Goal: Transaction & Acquisition: Purchase product/service

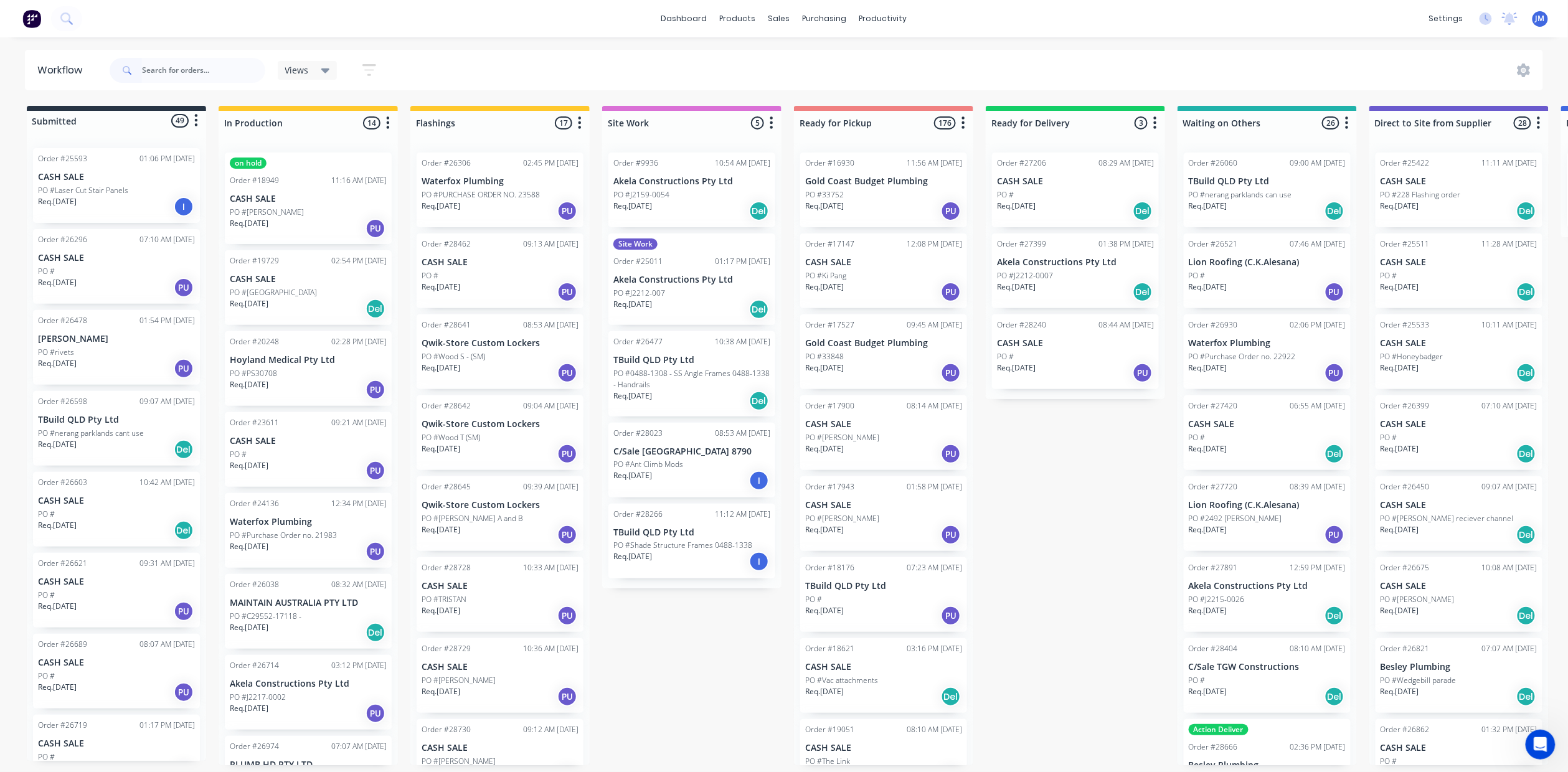
click at [180, 72] on input "text" at bounding box center [203, 71] width 123 height 25
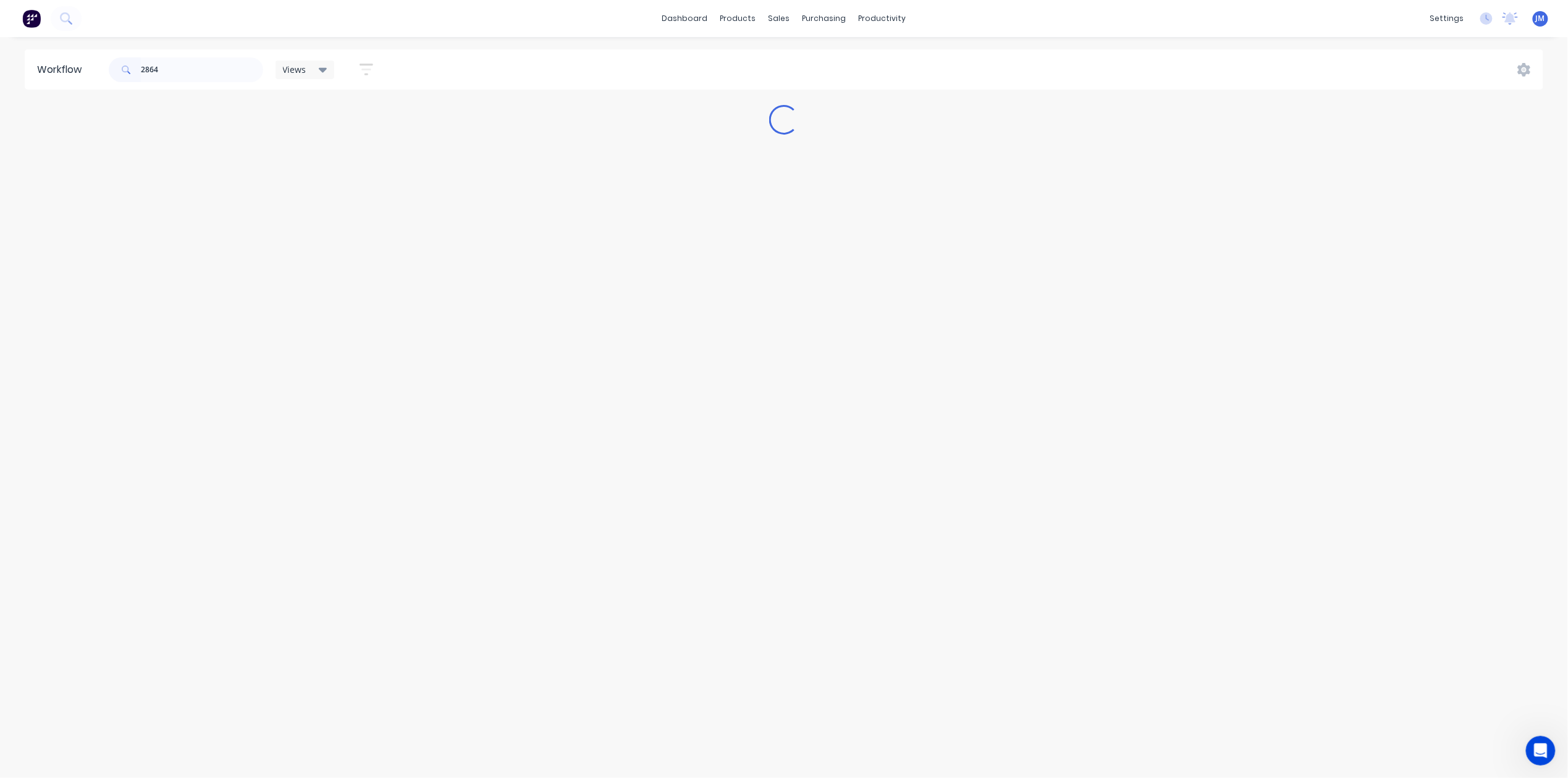
type input "28645"
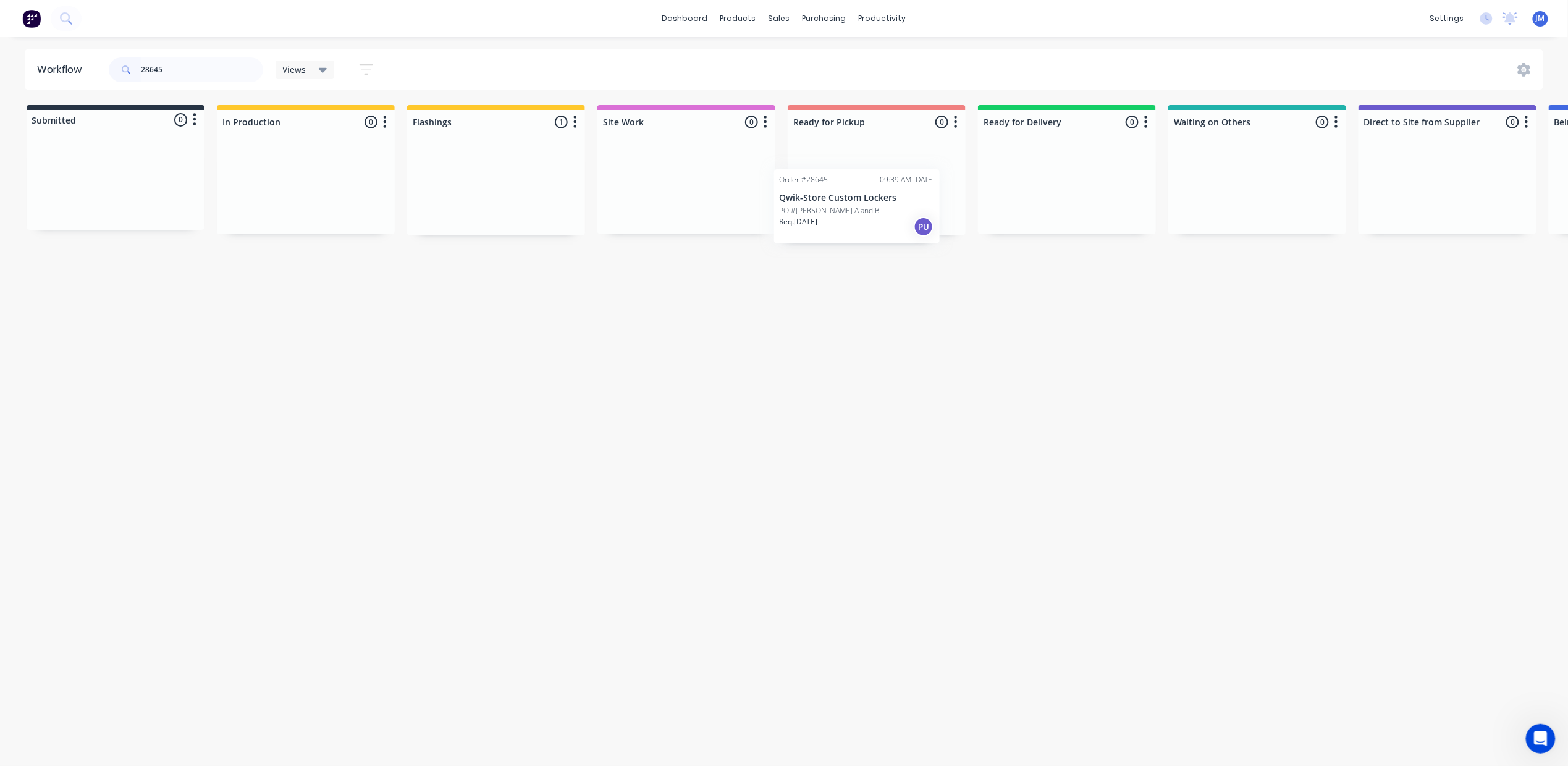
drag, startPoint x: 465, startPoint y: 170, endPoint x: 827, endPoint y: 192, distance: 362.7
click at [827, 192] on div "Submitted 0 Status colour #273444 hex #273444 Save Cancel Summaries Total order…" at bounding box center [1110, 170] width 2239 height 131
click at [191, 72] on input "28645" at bounding box center [201, 70] width 122 height 25
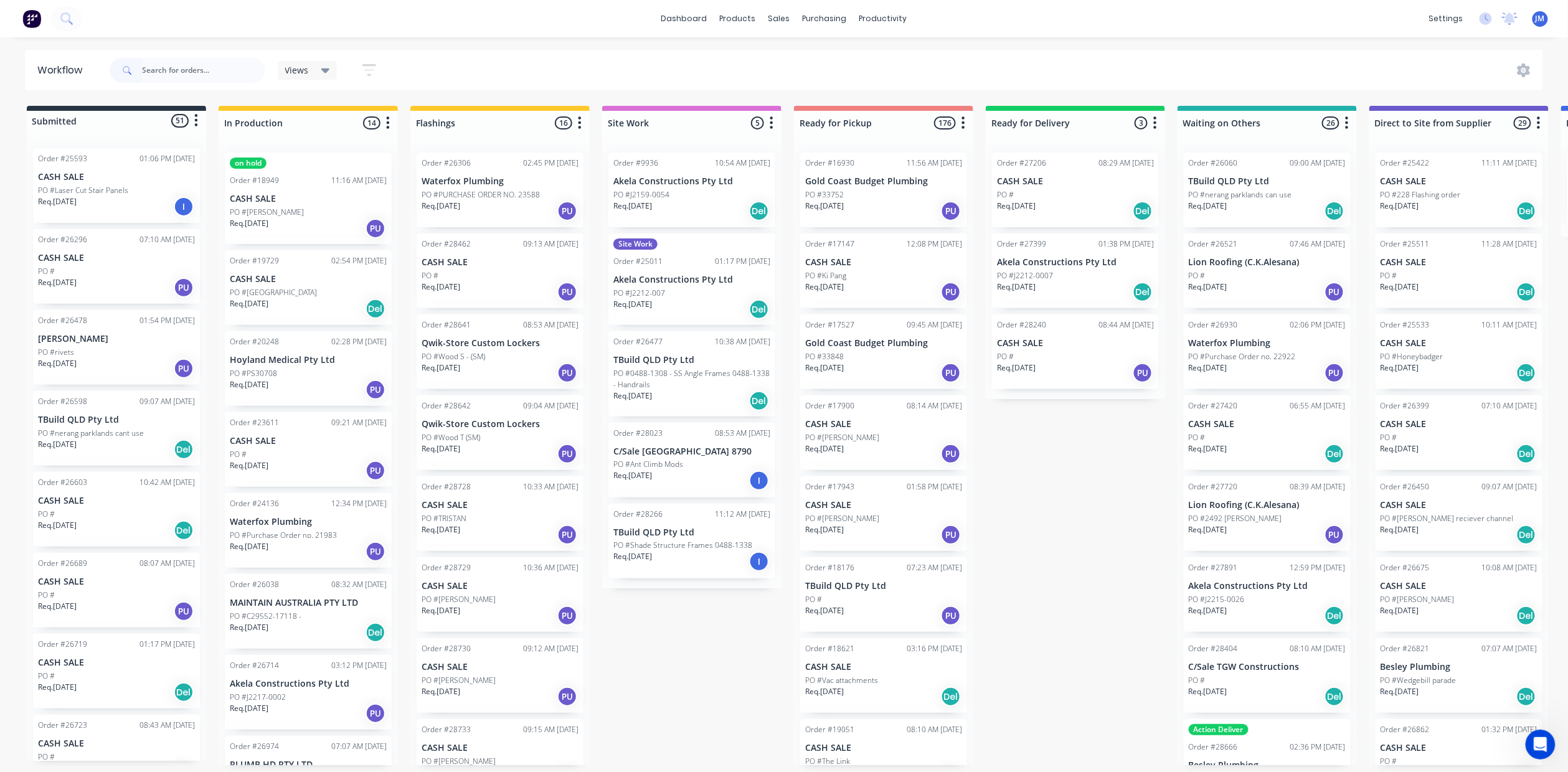
click at [205, 71] on input "text" at bounding box center [203, 71] width 123 height 25
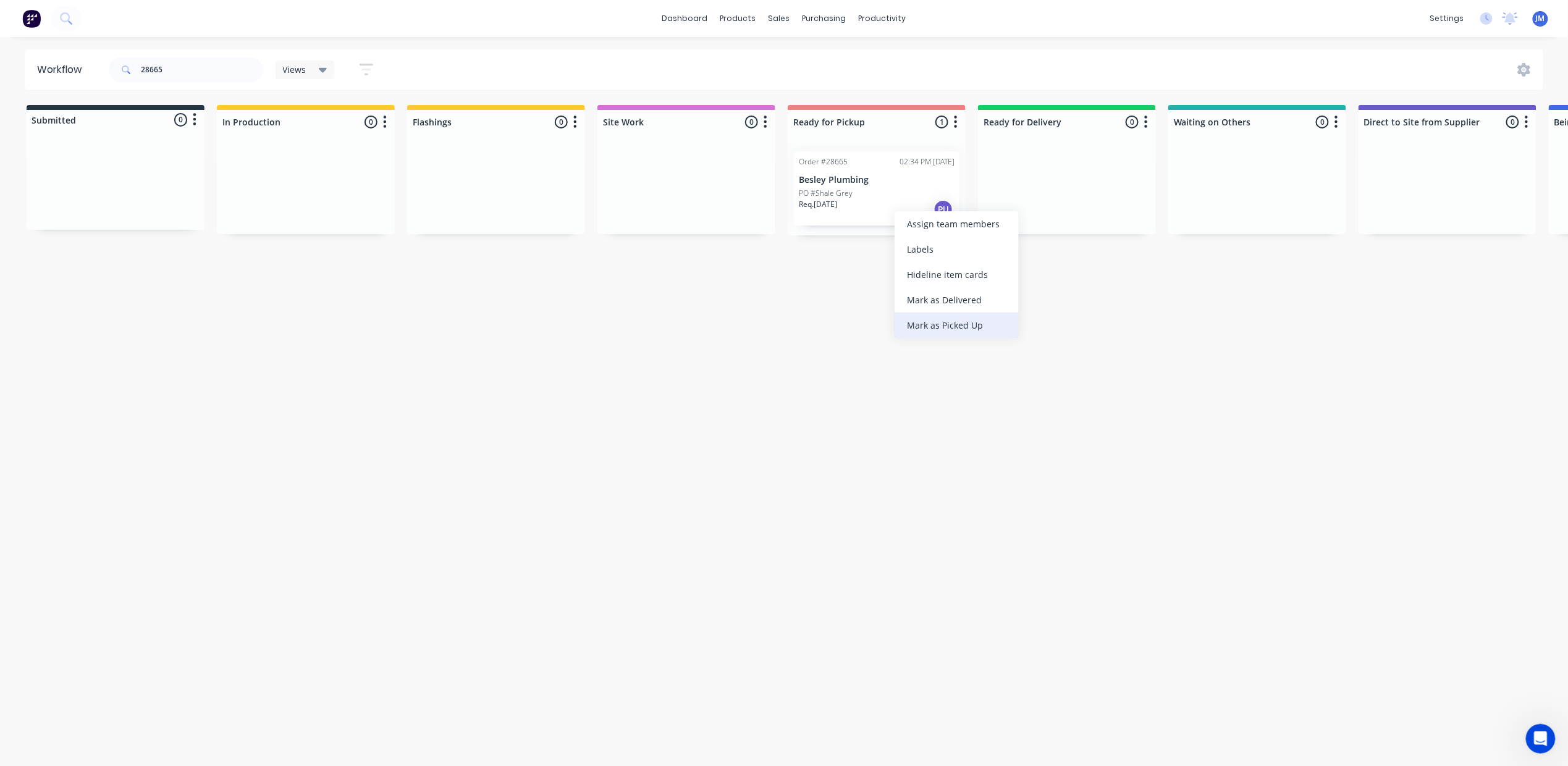
click at [991, 326] on div "Mark as Picked Up" at bounding box center [956, 325] width 124 height 26
click at [220, 67] on input "28665" at bounding box center [201, 70] width 122 height 25
type input "m"
click at [443, 196] on p "PO #angles" at bounding box center [437, 194] width 39 height 11
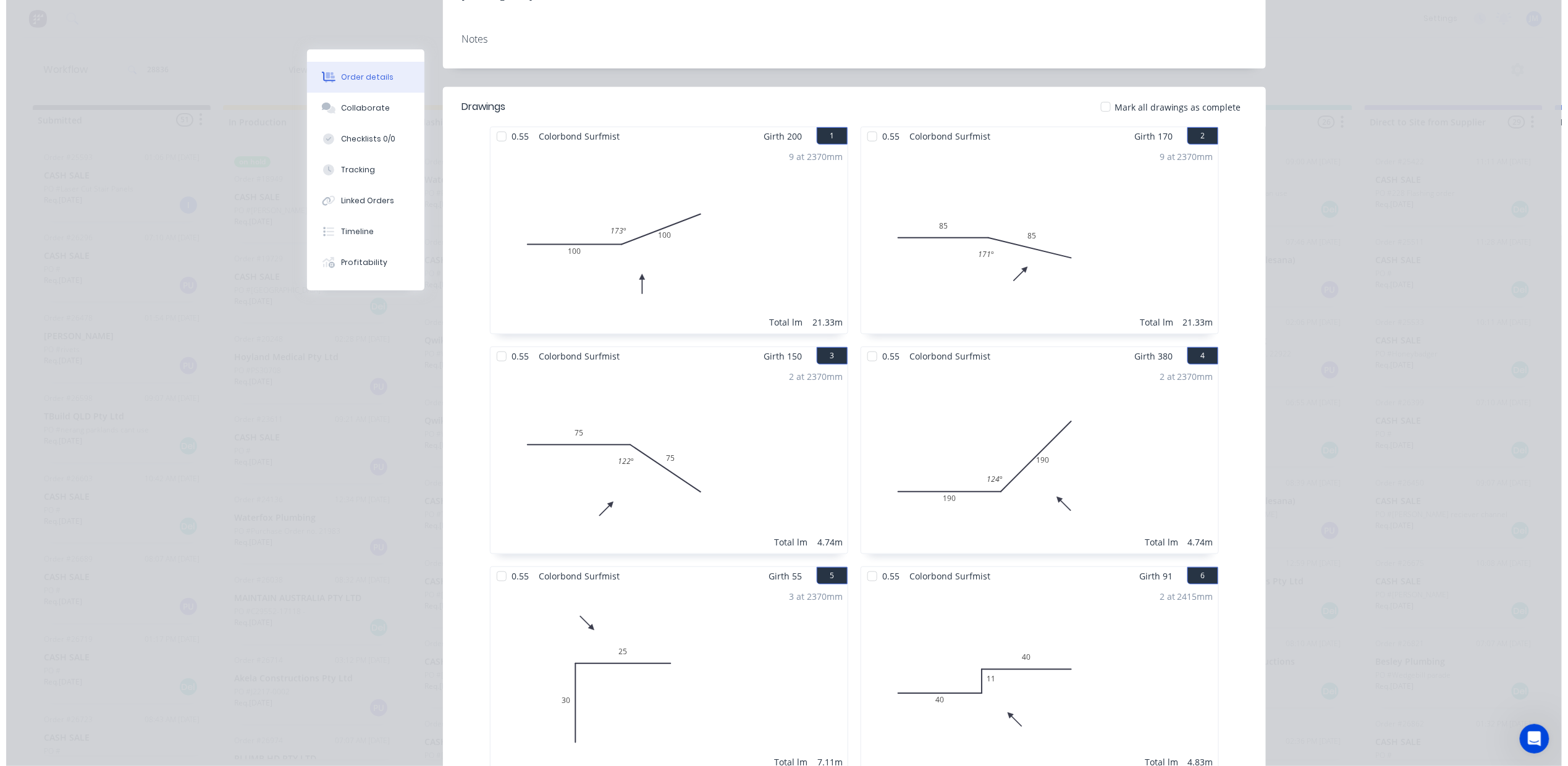
scroll to position [54, 0]
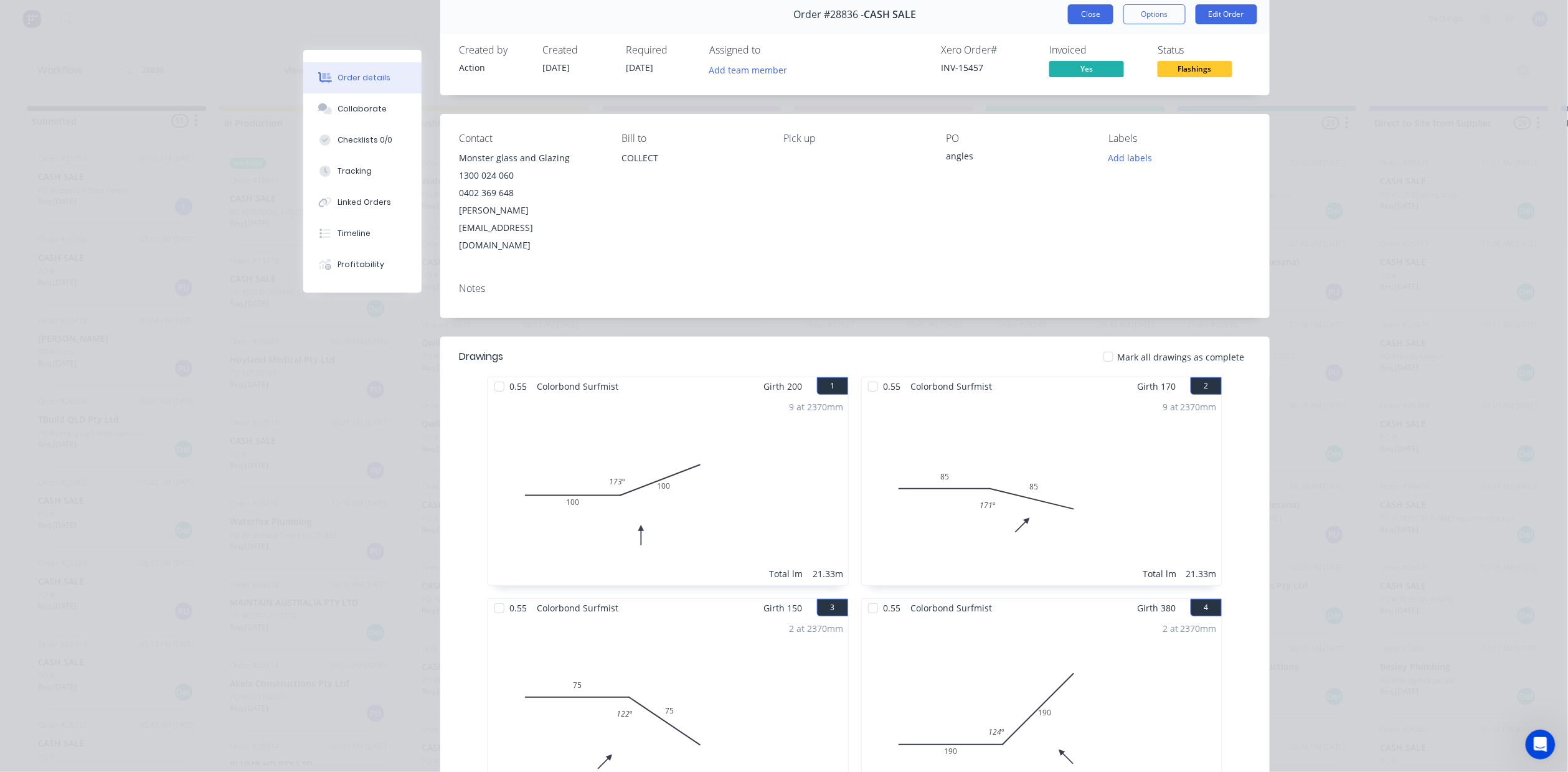
click at [1080, 15] on button "Close" at bounding box center [1091, 14] width 46 height 20
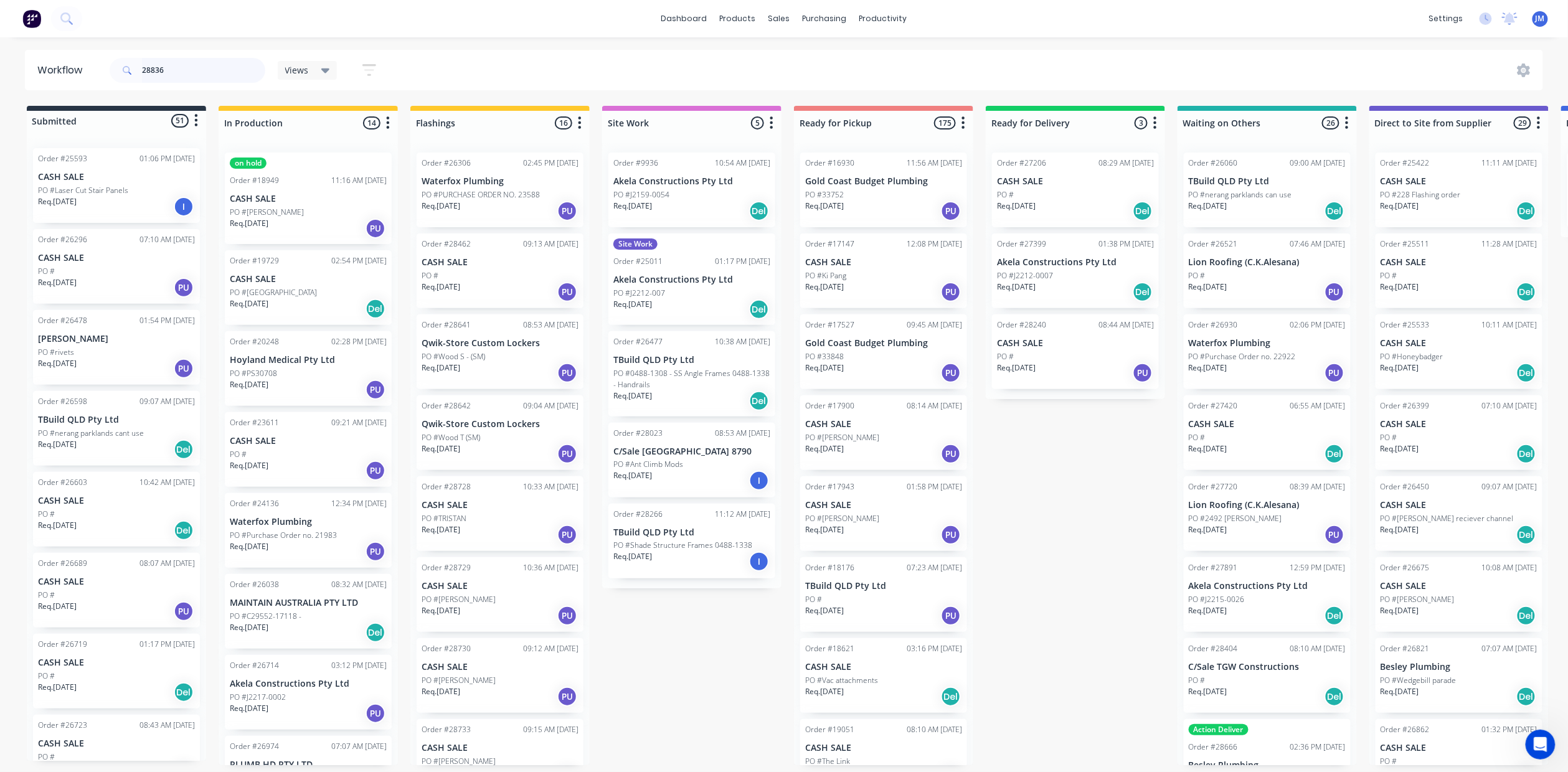
click at [204, 72] on input "28836" at bounding box center [203, 71] width 123 height 25
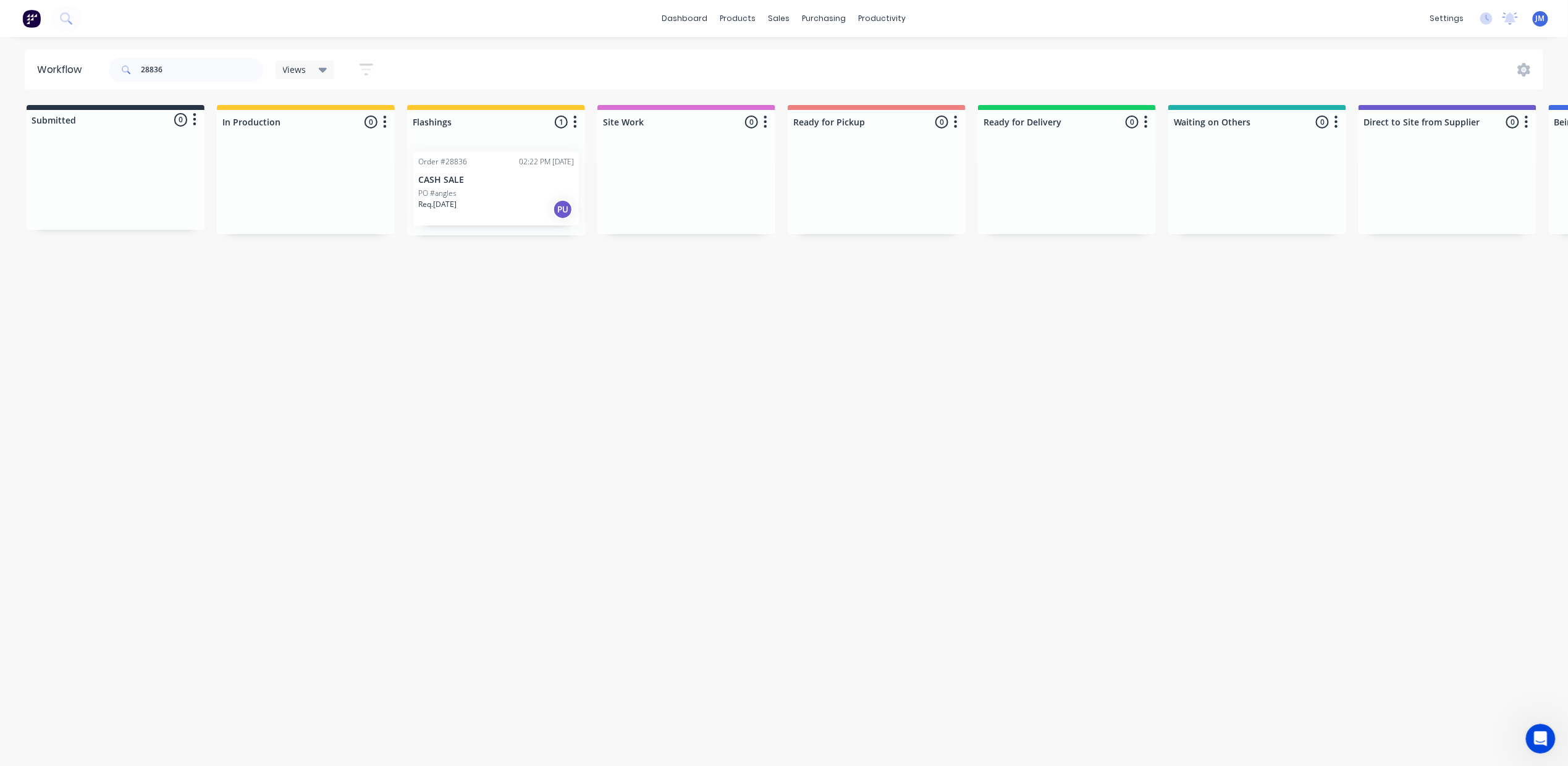
click at [444, 183] on p "CASH SALE" at bounding box center [496, 180] width 156 height 10
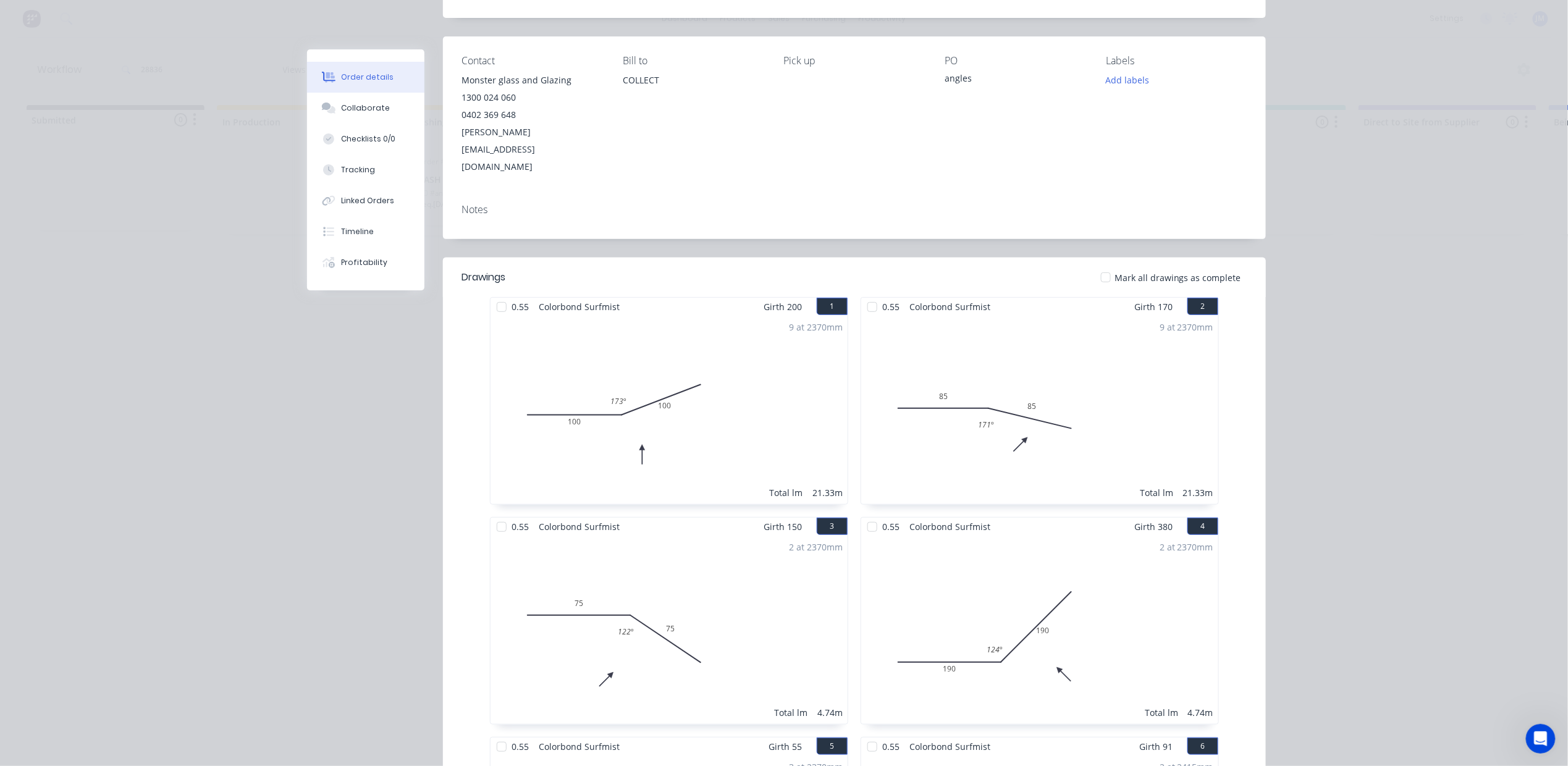
scroll to position [0, 0]
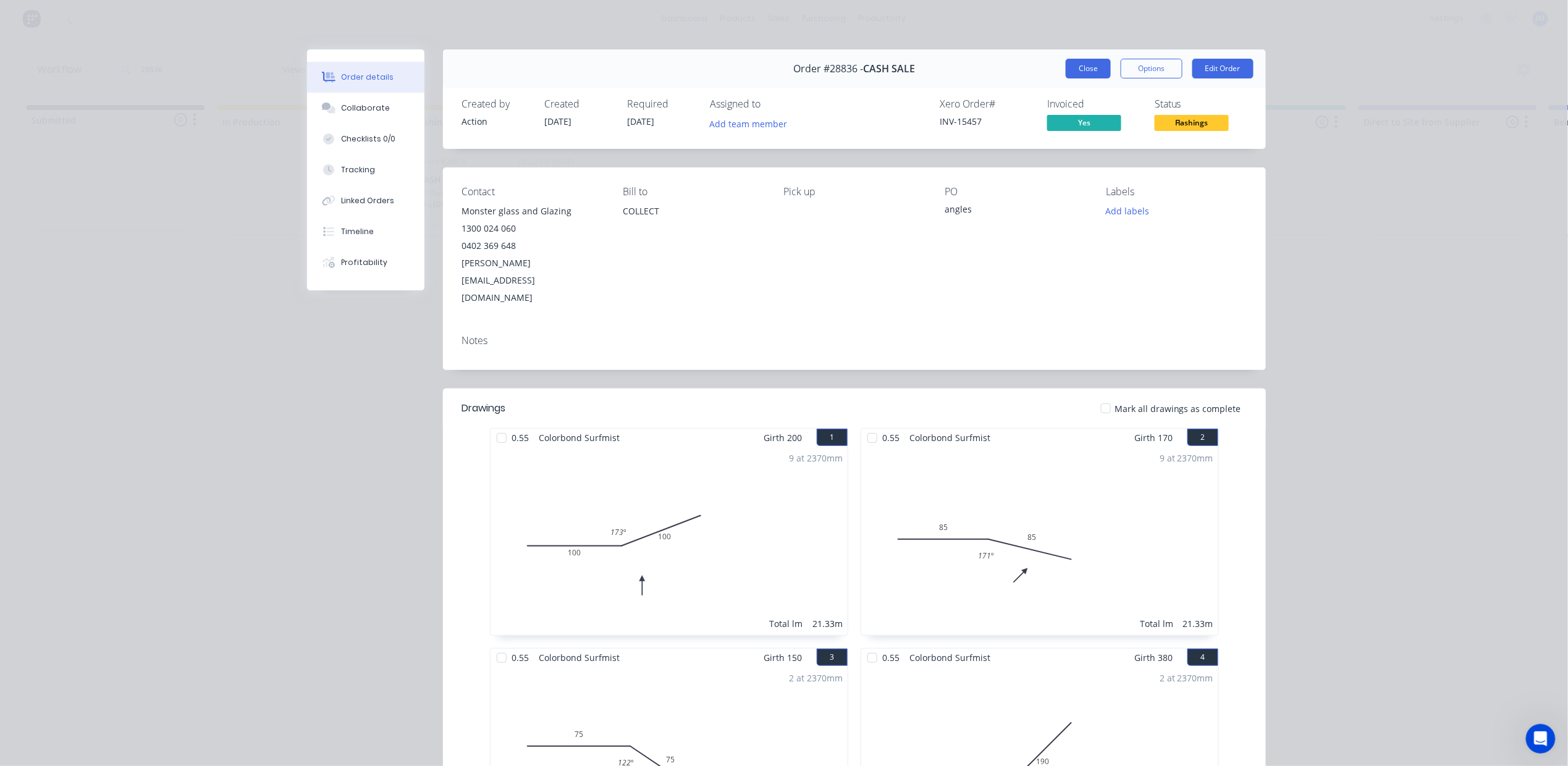
click at [1080, 70] on button "Close" at bounding box center [1089, 68] width 45 height 20
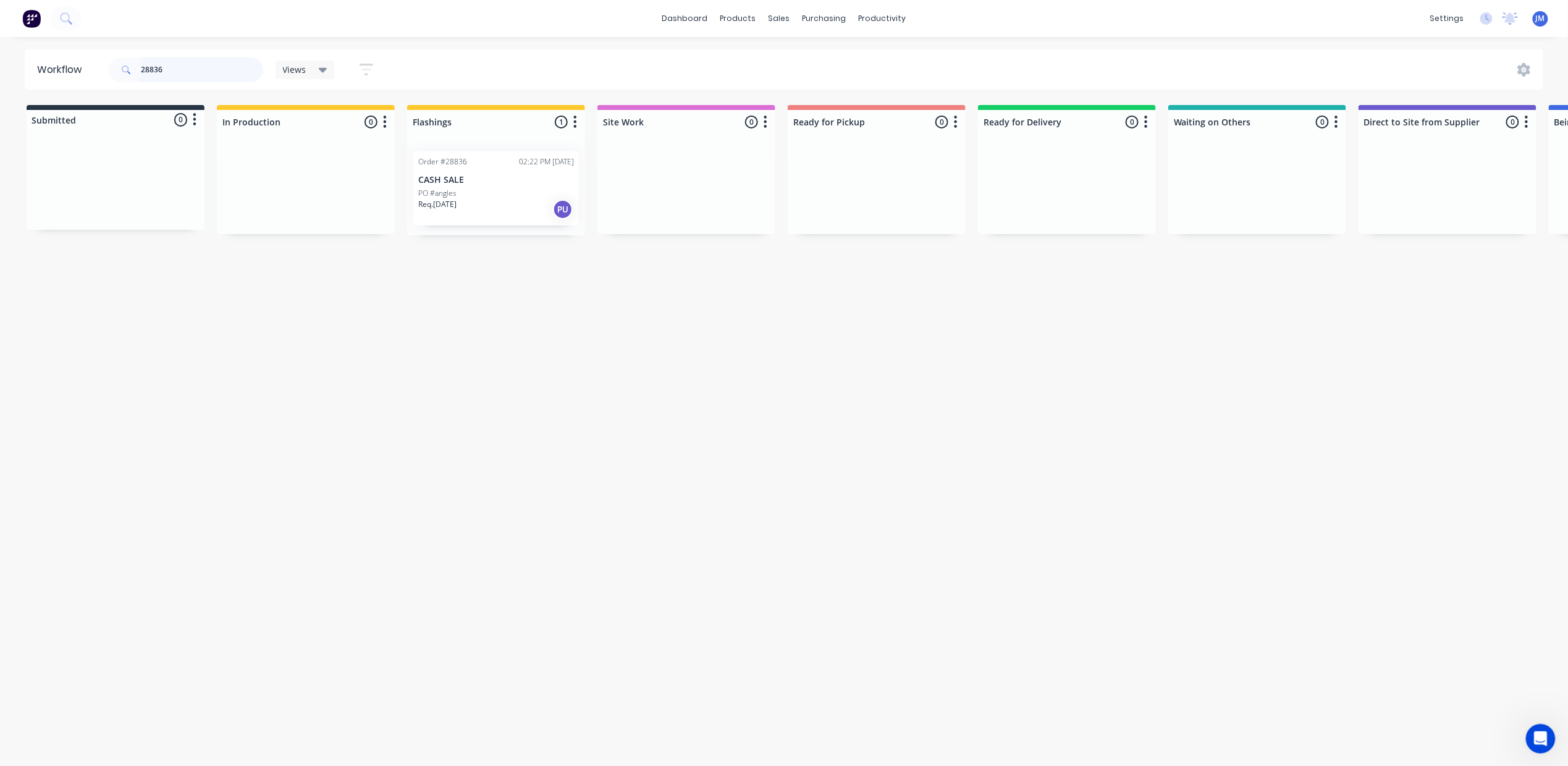
click at [225, 60] on input "28836" at bounding box center [201, 70] width 122 height 25
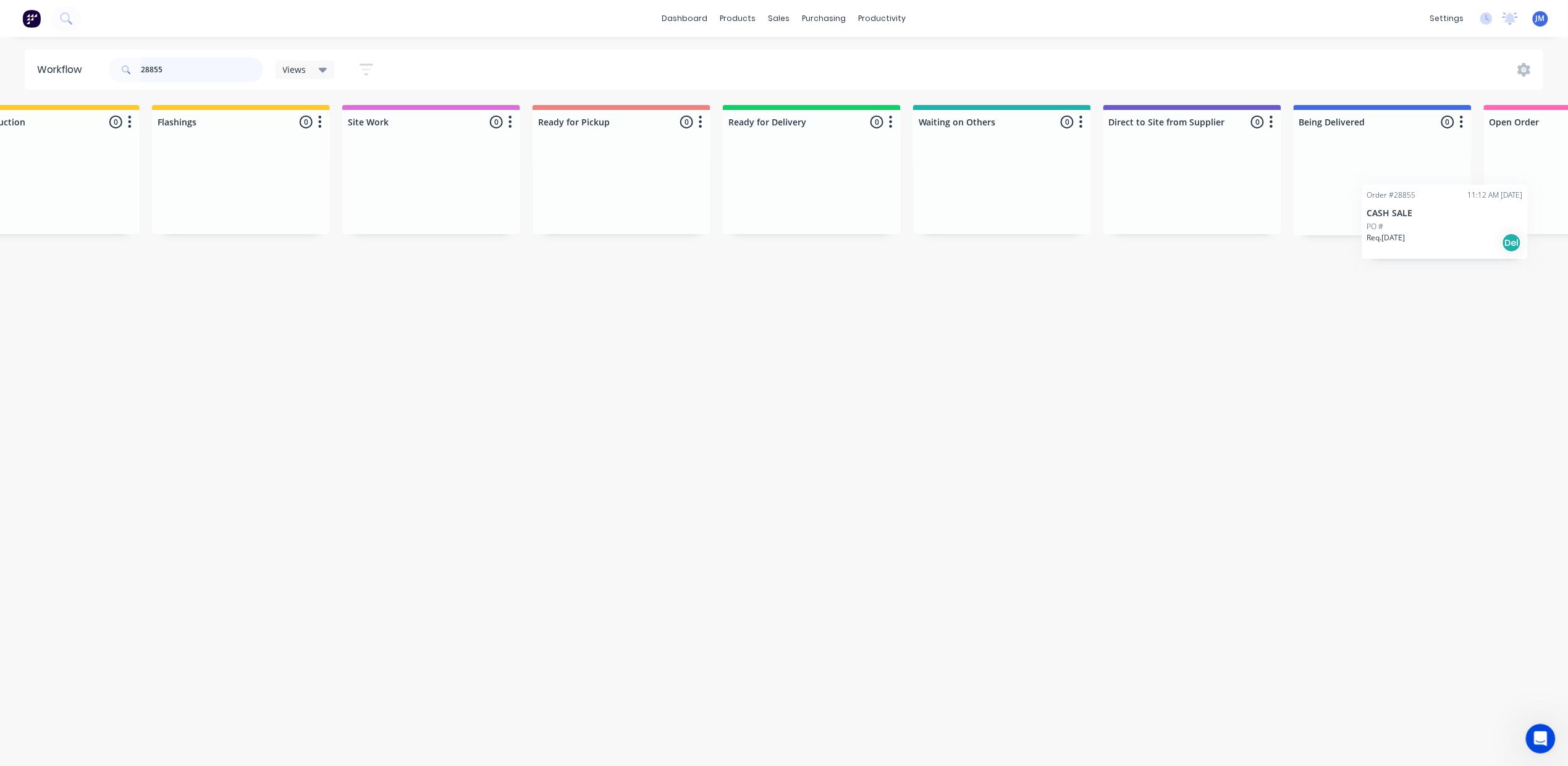
scroll to position [0, 286]
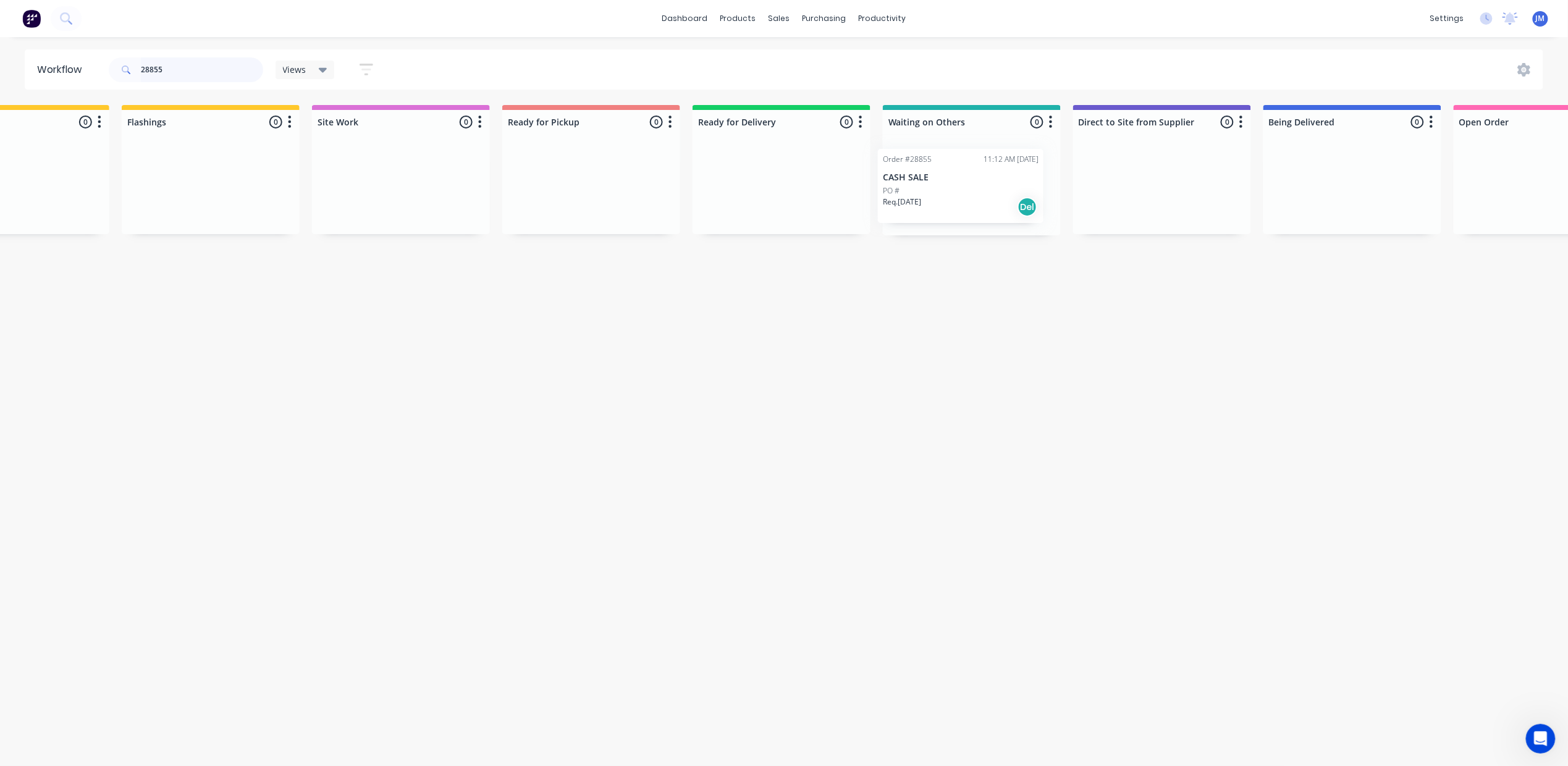
drag, startPoint x: 102, startPoint y: 178, endPoint x: 962, endPoint y: 177, distance: 860.0
click at [962, 177] on div "Submitted 1 Status colour #273444 hex #273444 Save Cancel Summaries Total order…" at bounding box center [825, 170] width 2239 height 131
click at [192, 58] on input "28855" at bounding box center [201, 70] width 122 height 25
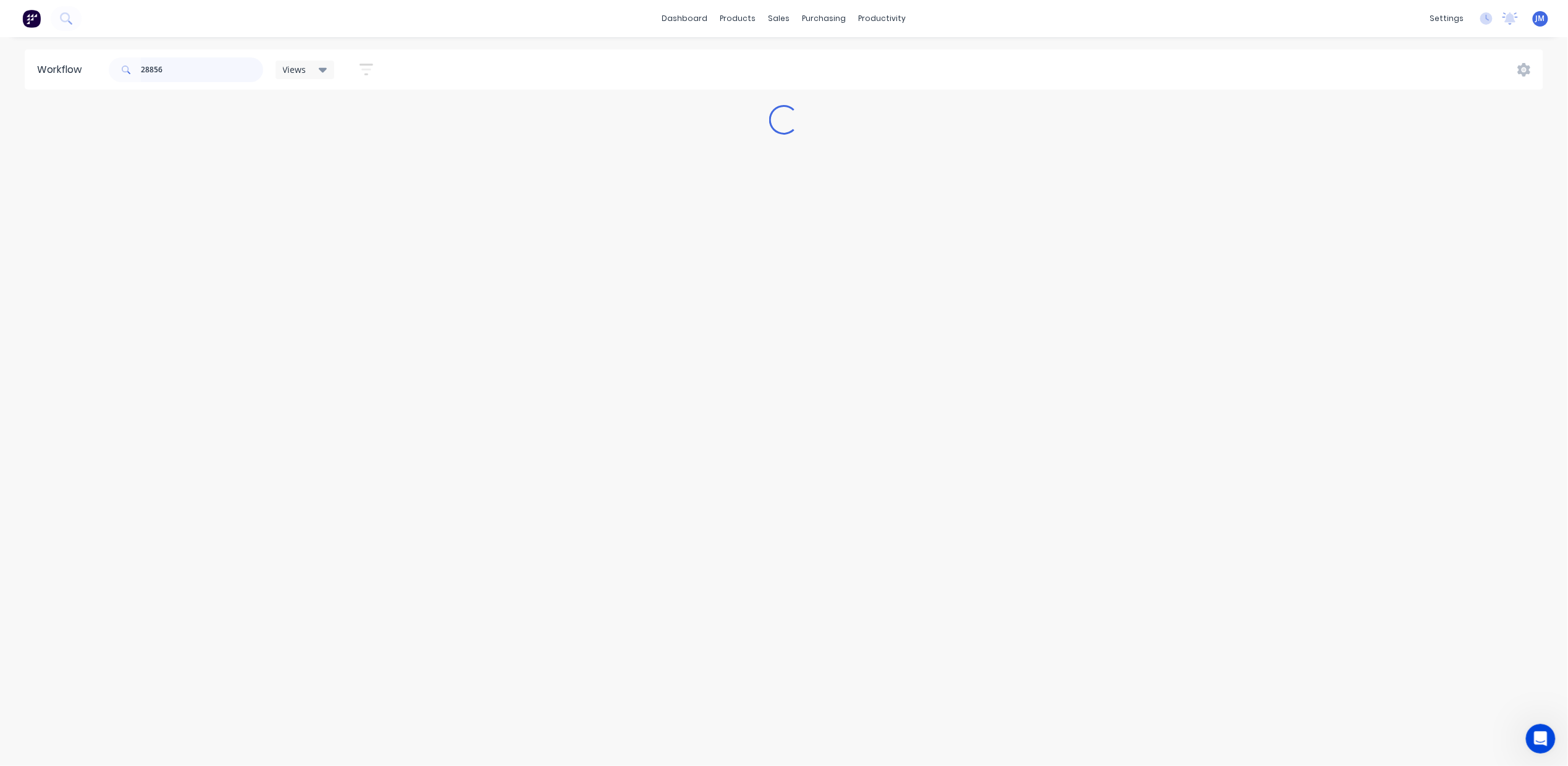
scroll to position [0, 0]
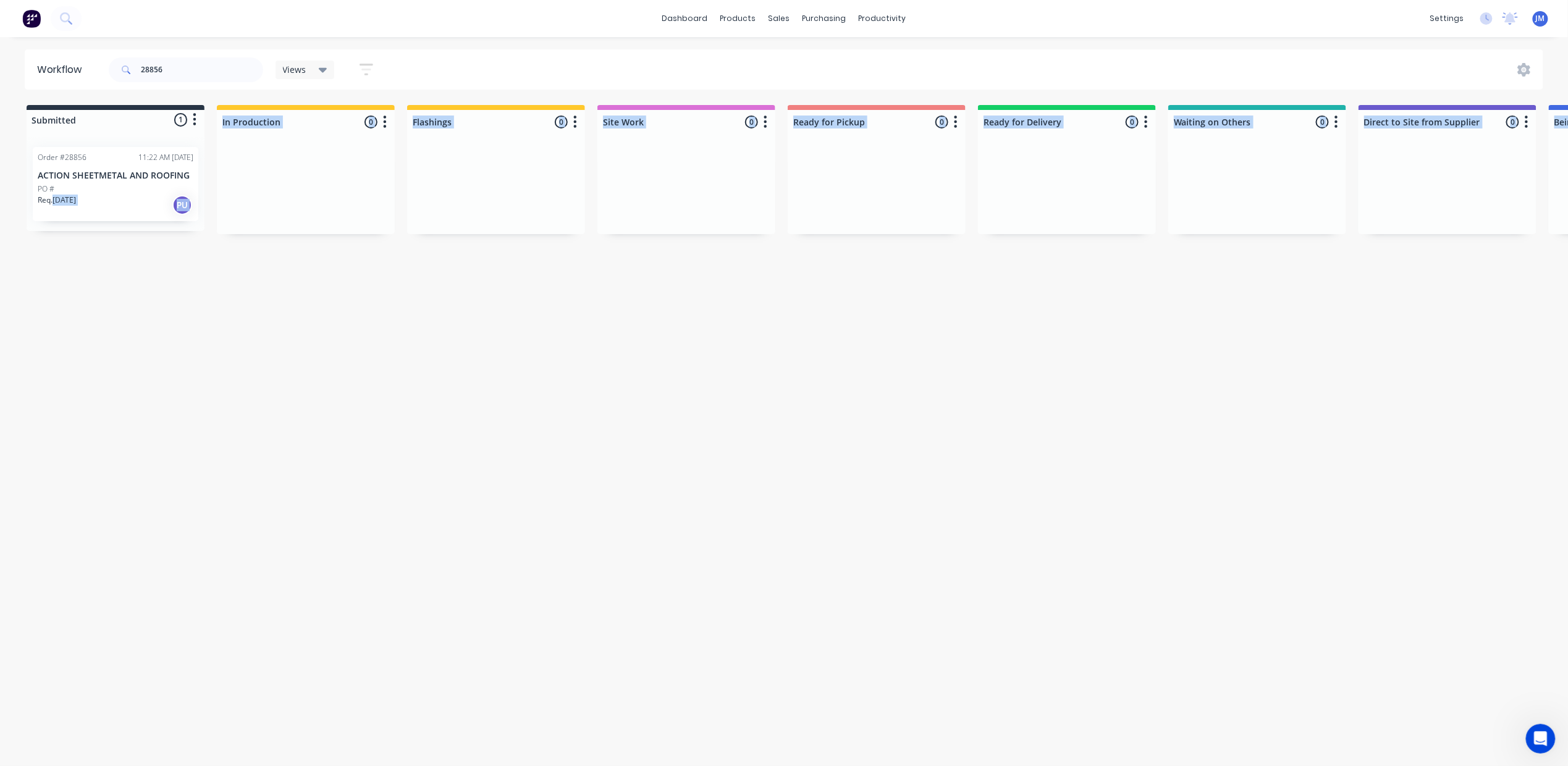
drag, startPoint x: 53, startPoint y: 222, endPoint x: 156, endPoint y: 324, distance: 145.0
click at [169, 334] on div "Workflow 28856 Views Save new view None (Default) edit Show/Hide statuses Show …" at bounding box center [784, 395] width 1568 height 692
click at [113, 189] on div "PO #" at bounding box center [115, 189] width 156 height 11
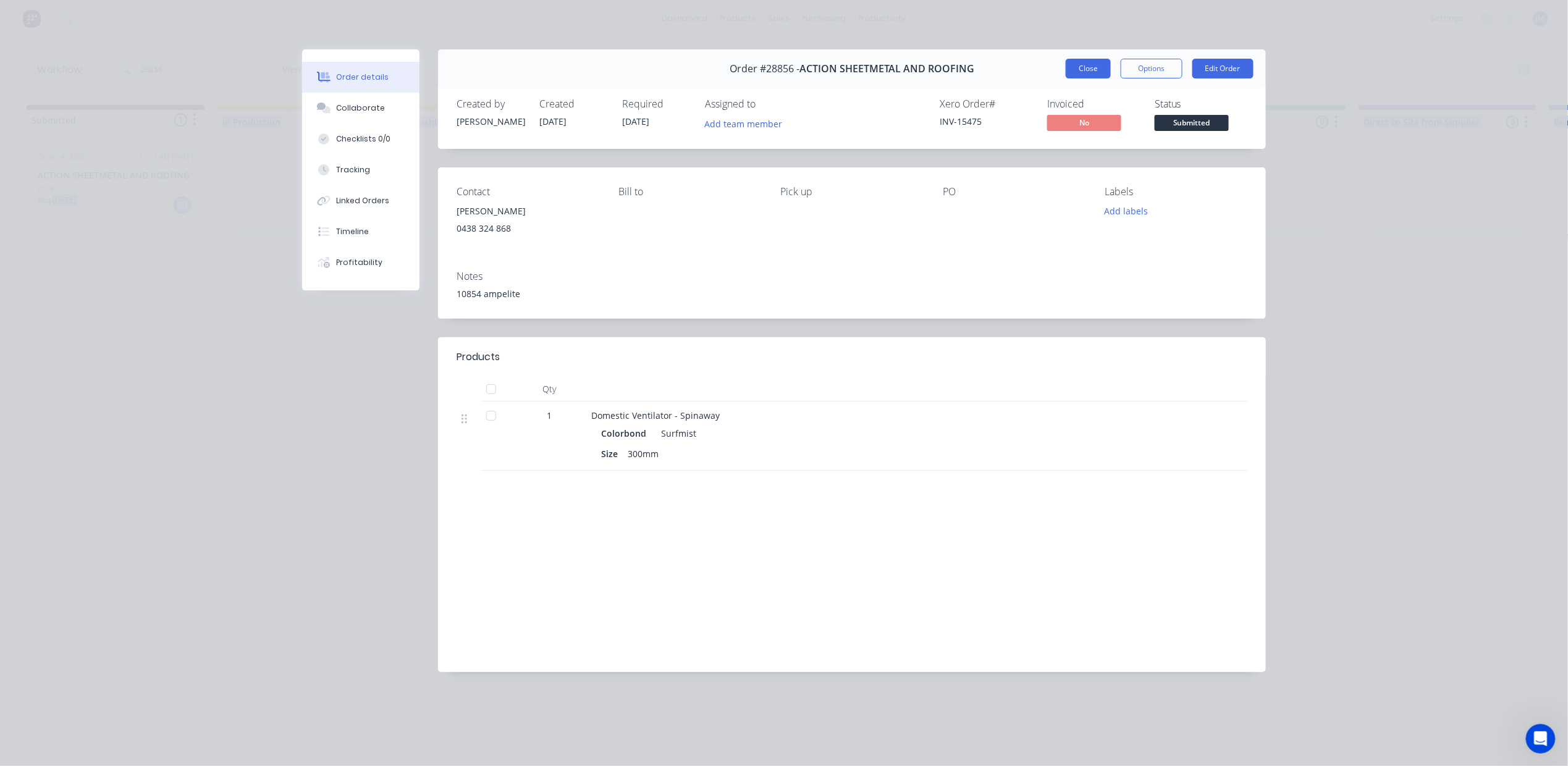
click at [1099, 74] on button "Close" at bounding box center [1089, 68] width 45 height 20
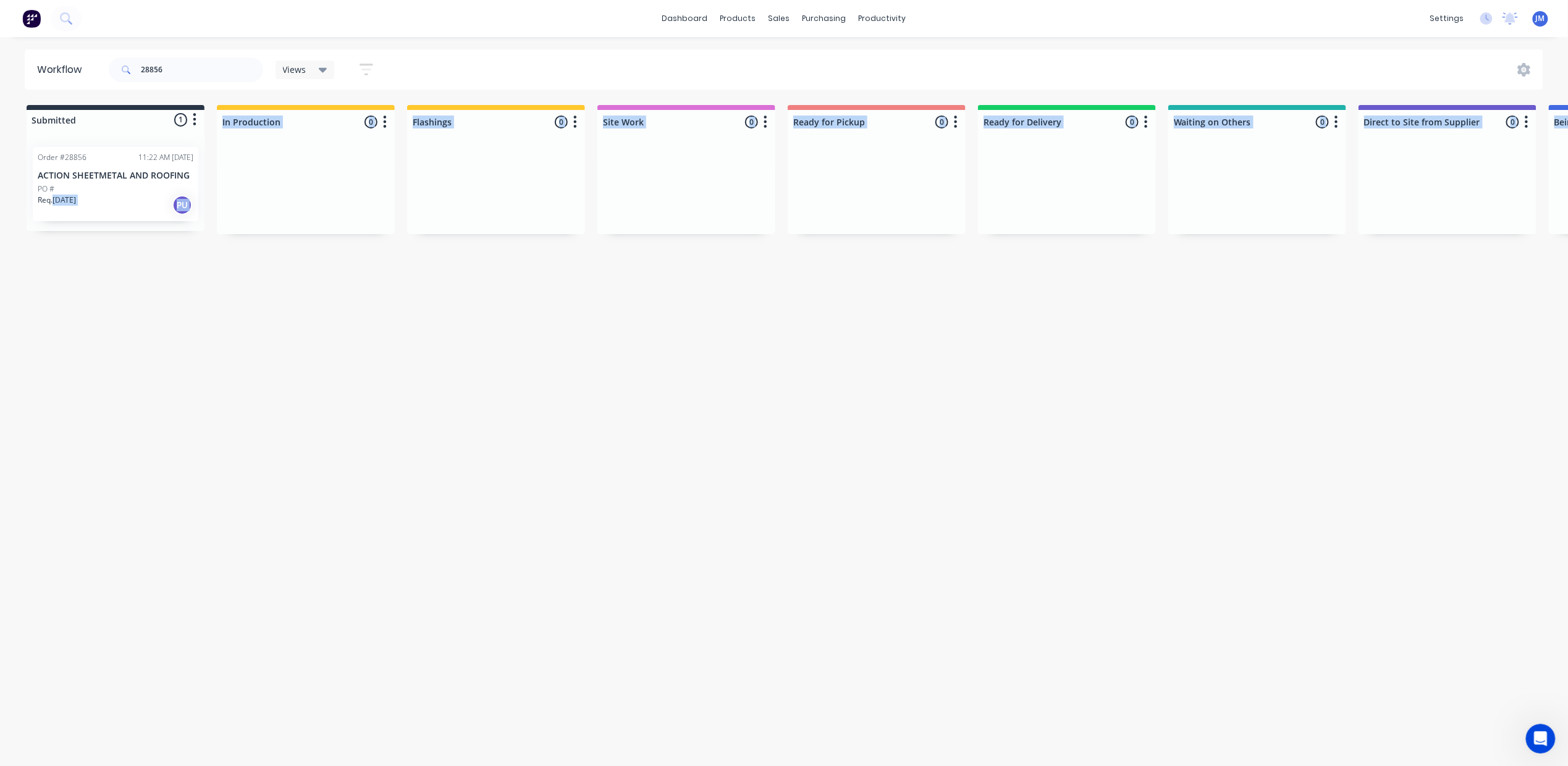
click at [148, 202] on div "Req. [DATE] PU" at bounding box center [115, 205] width 156 height 21
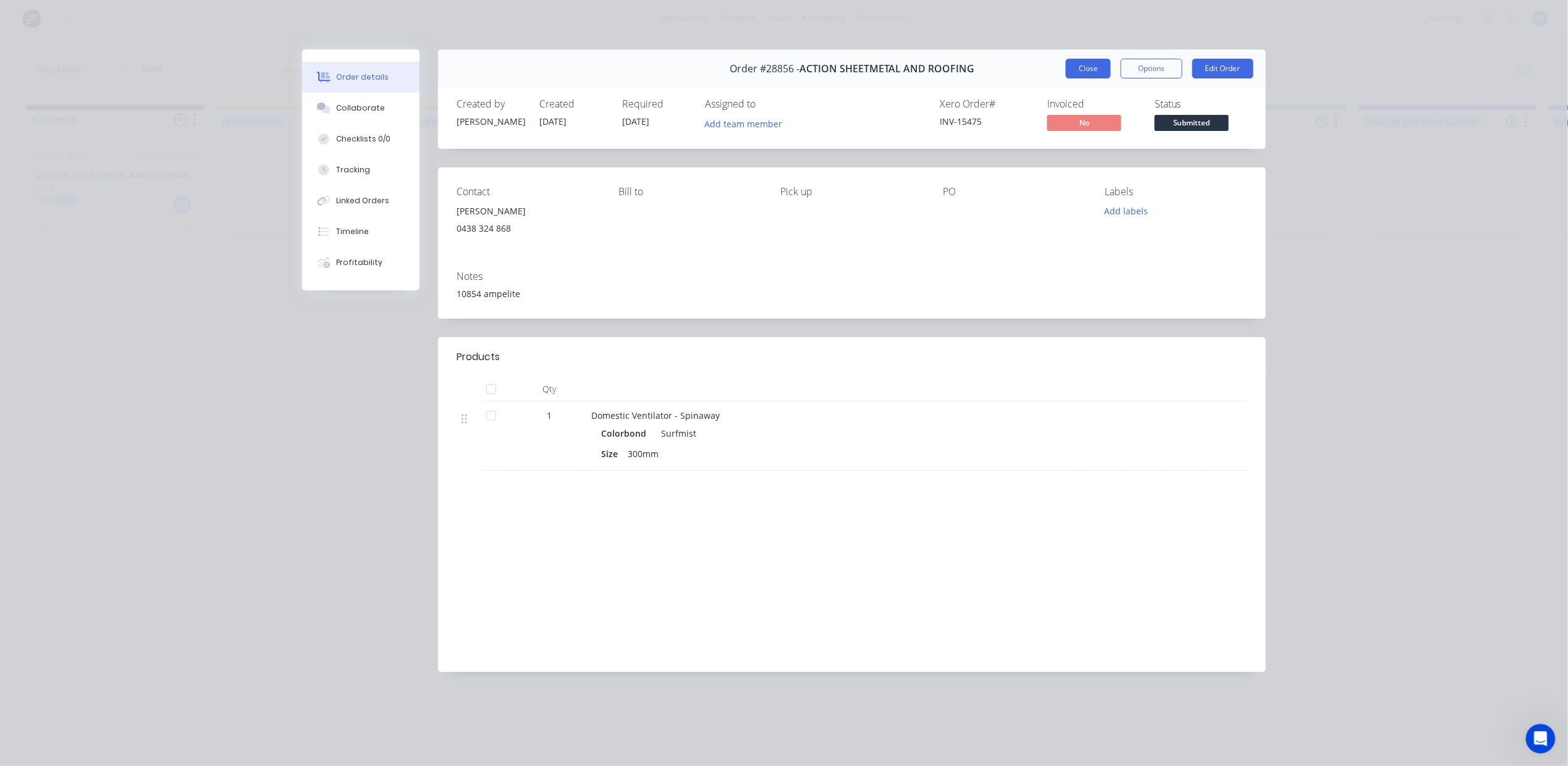
click at [1080, 67] on button "Close" at bounding box center [1089, 68] width 45 height 20
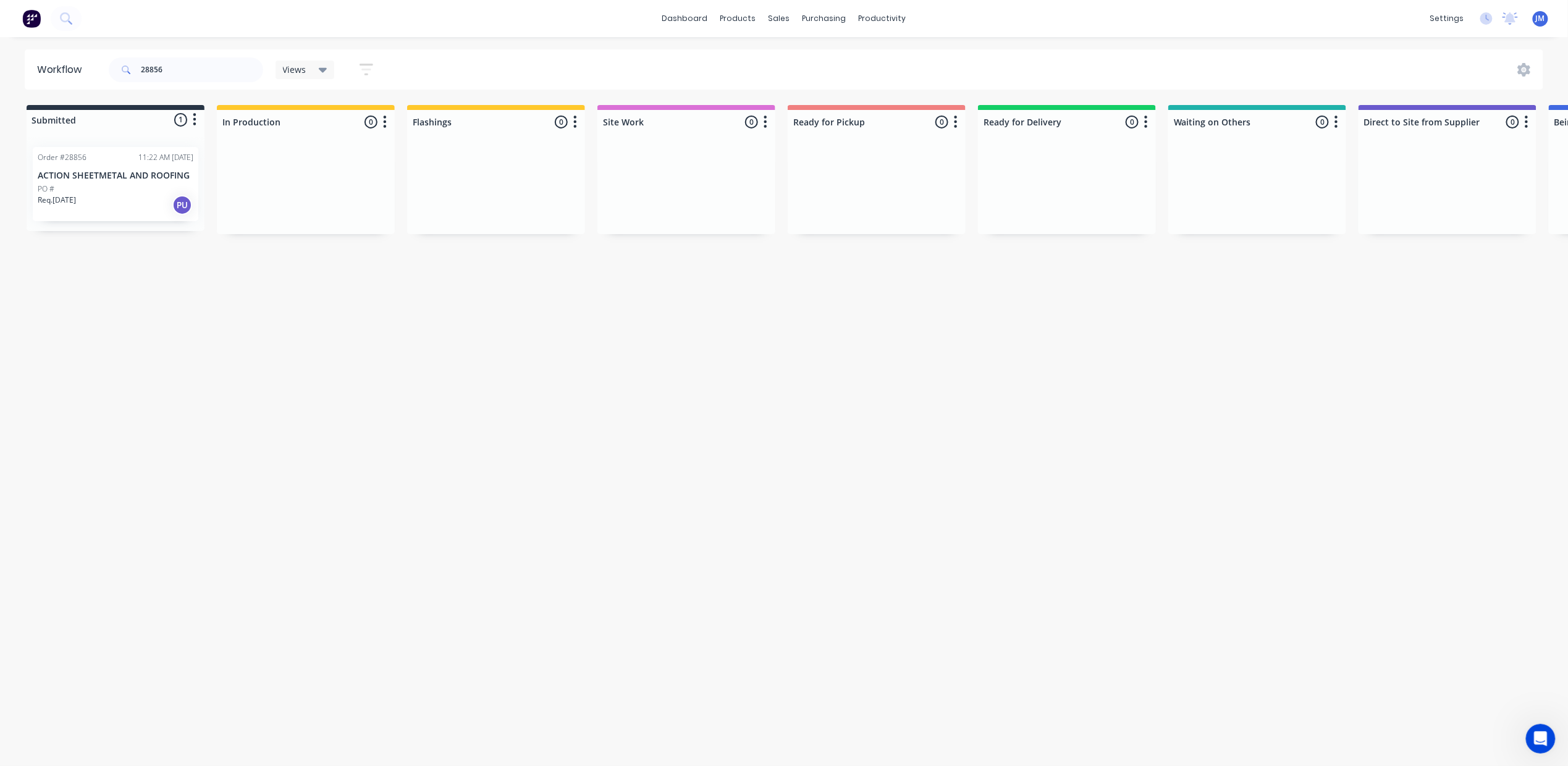
click at [933, 354] on div "Workflow 28856 Views Save new view None (Default) edit Show/Hide statuses Show …" at bounding box center [784, 395] width 1568 height 692
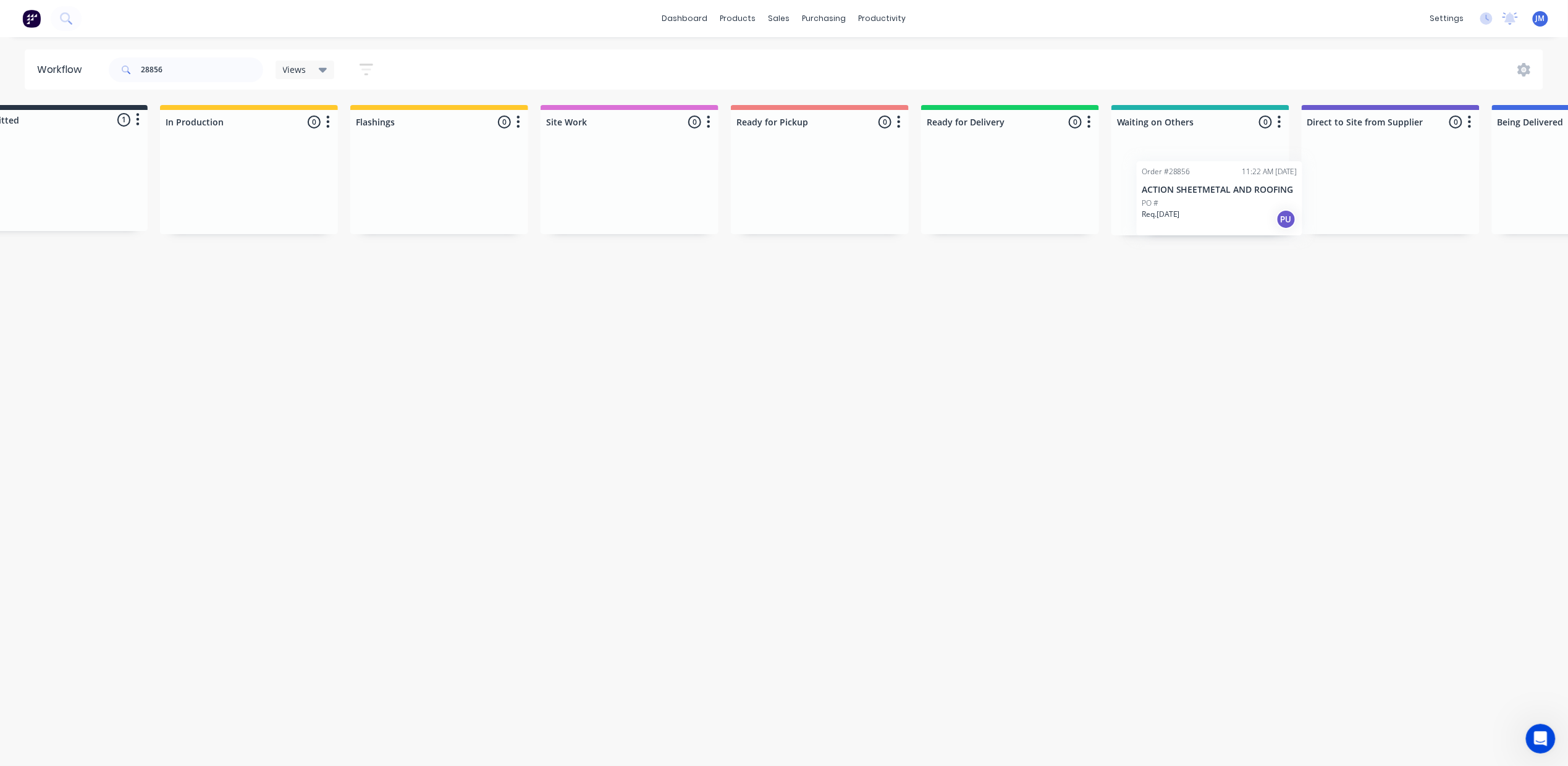
drag, startPoint x: 97, startPoint y: 189, endPoint x: 1207, endPoint y: 200, distance: 1110.1
click at [1207, 200] on div "Submitted 1 Status colour #273444 hex #273444 Save Cancel Summaries Total order…" at bounding box center [1054, 170] width 2239 height 131
click at [223, 64] on input "28856" at bounding box center [201, 70] width 122 height 25
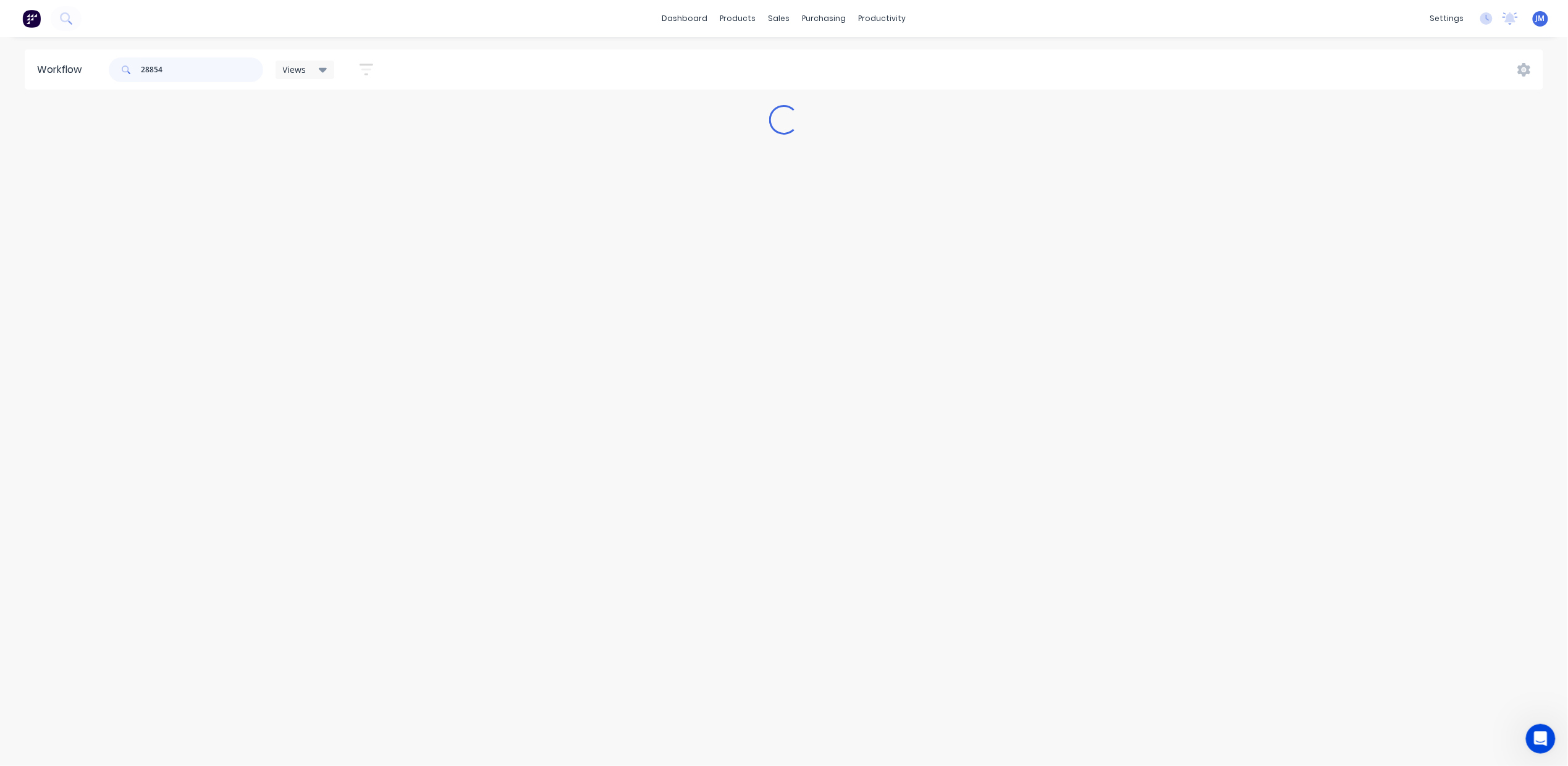
scroll to position [0, 0]
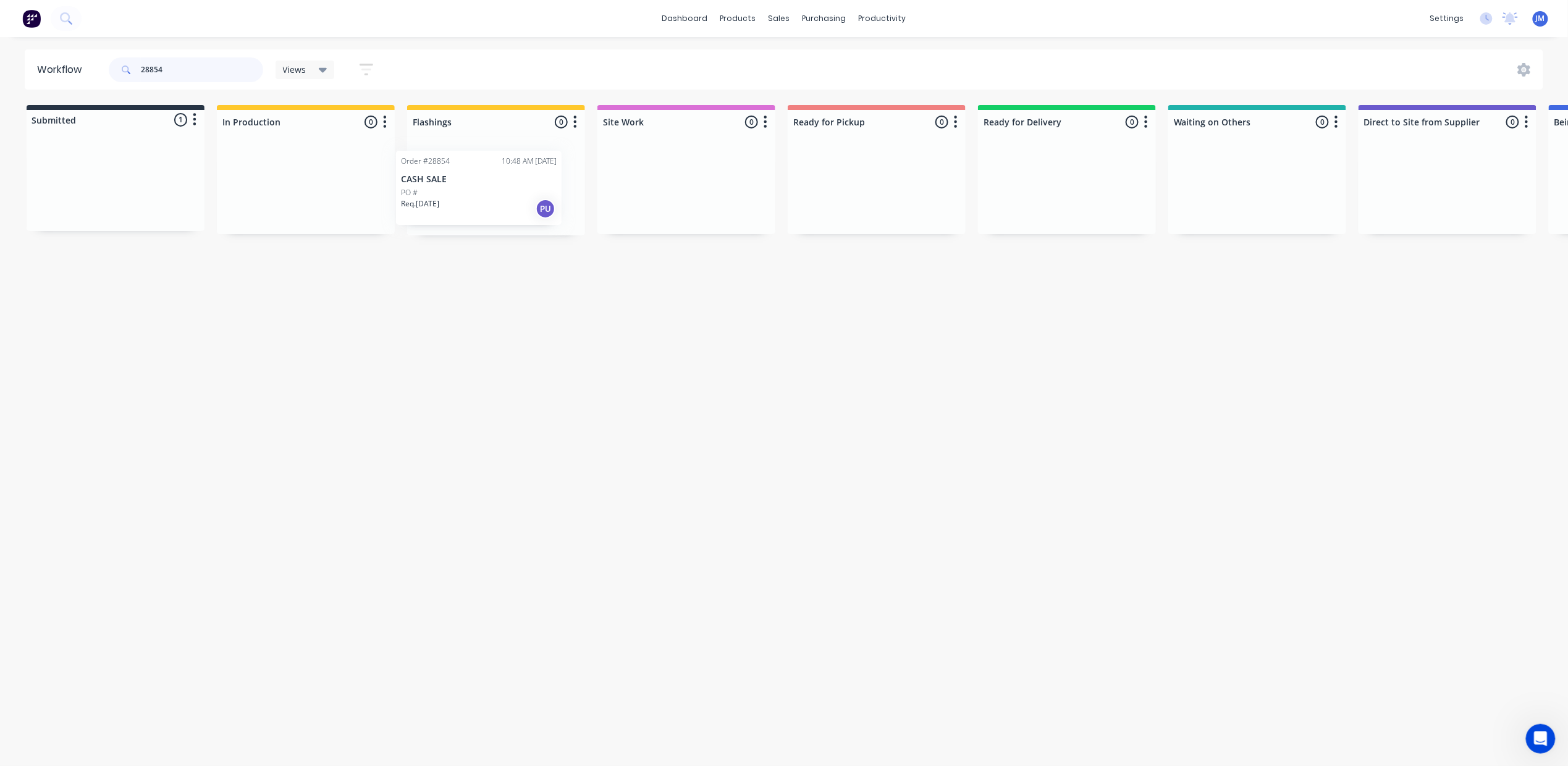
drag, startPoint x: 104, startPoint y: 178, endPoint x: 470, endPoint y: 181, distance: 366.0
click at [470, 181] on div "Submitted 1 Status colour #273444 hex #273444 Save Cancel Summaries Total order…" at bounding box center [1110, 170] width 2239 height 131
drag, startPoint x: 102, startPoint y: 179, endPoint x: 466, endPoint y: 178, distance: 364.0
click at [466, 178] on div "Submitted 1 Status colour #273444 hex #273444 Save Cancel Summaries Total order…" at bounding box center [1110, 170] width 2239 height 131
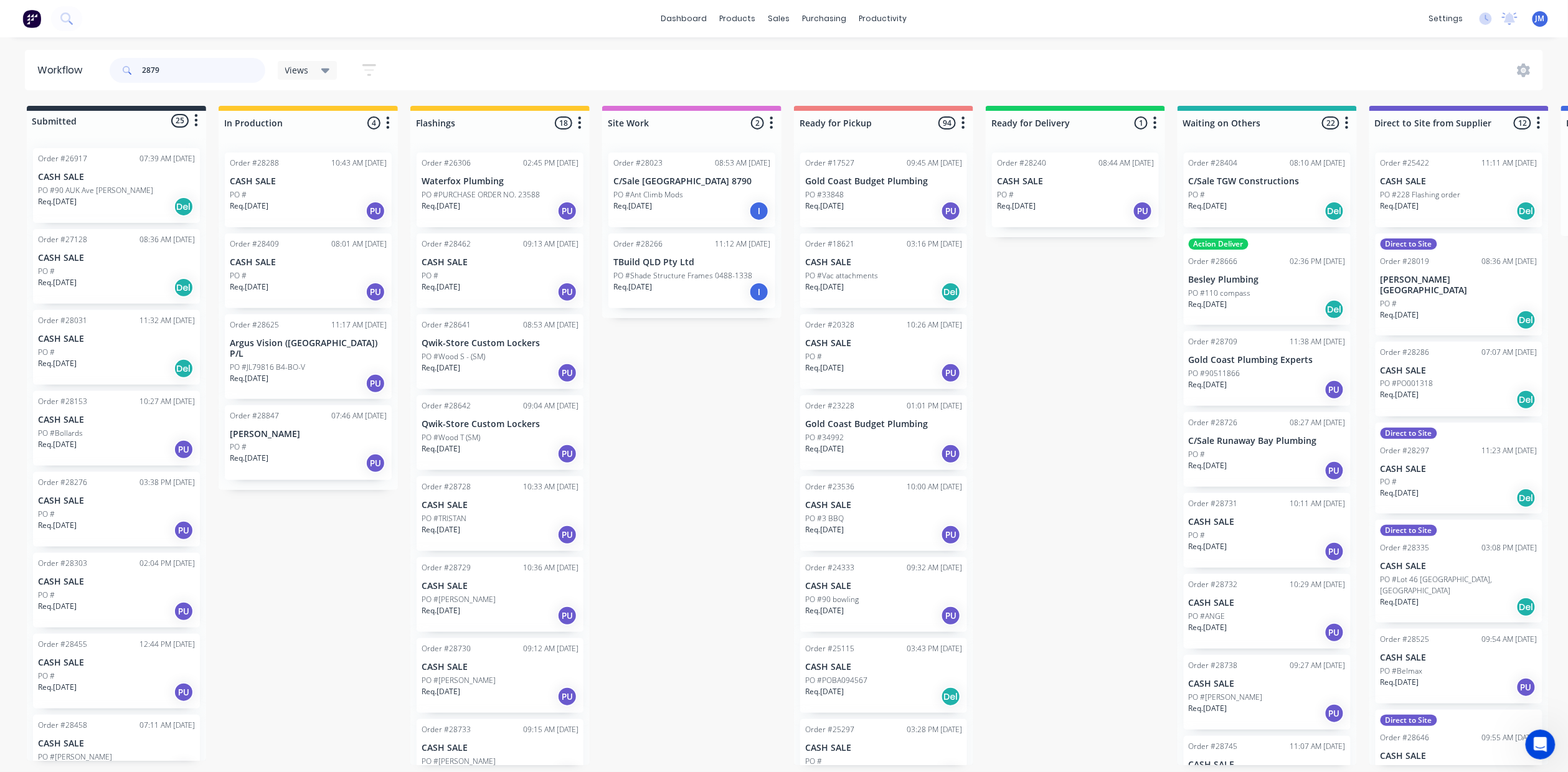
type input "28797"
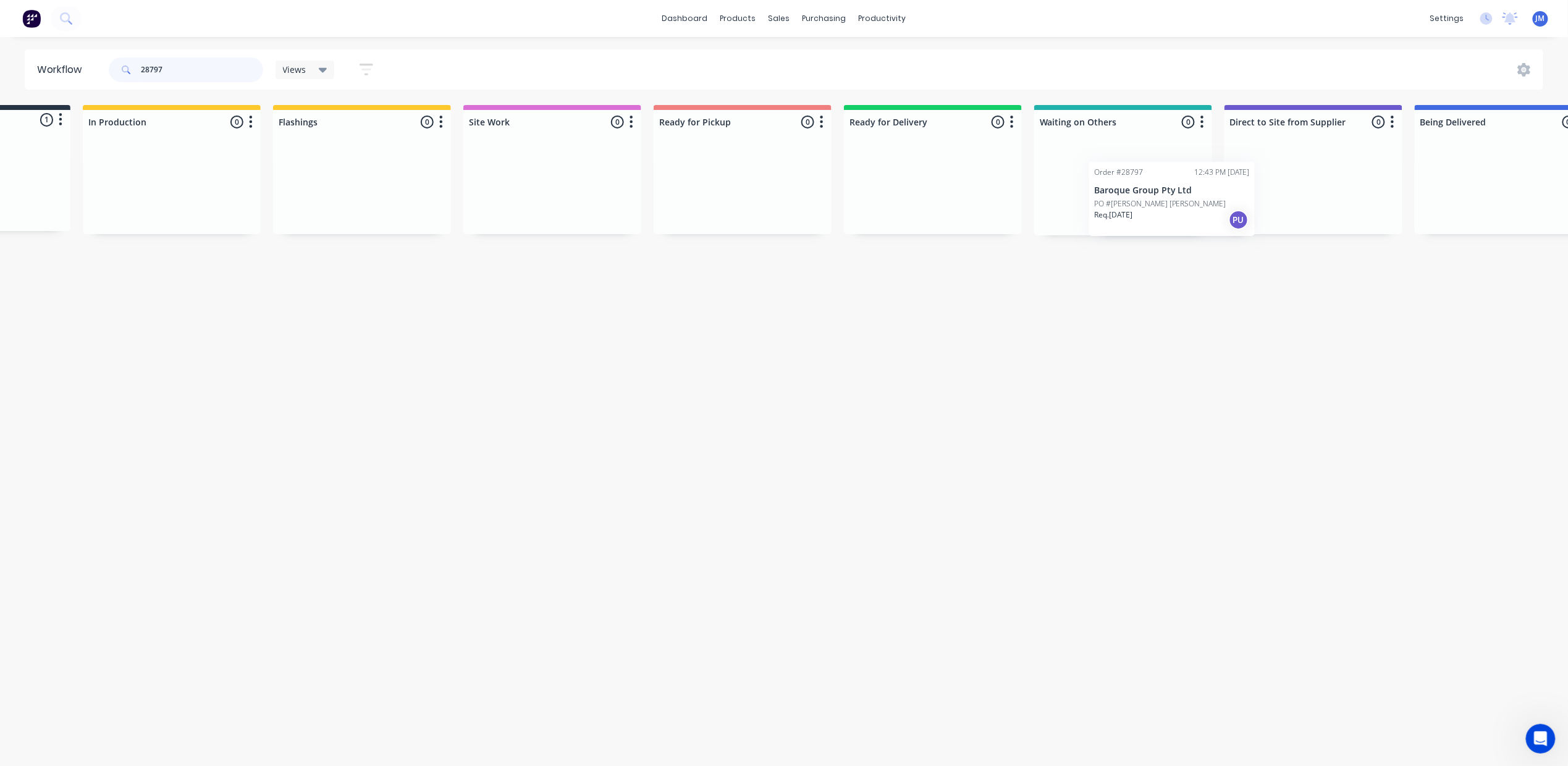
scroll to position [0, 134]
drag, startPoint x: 134, startPoint y: 188, endPoint x: 1129, endPoint y: 199, distance: 995.1
click at [1129, 199] on div "Submitted 1 Status colour #273444 hex #273444 Save Cancel Summaries Total order…" at bounding box center [976, 170] width 2239 height 131
click at [188, 72] on input "28797" at bounding box center [201, 70] width 122 height 25
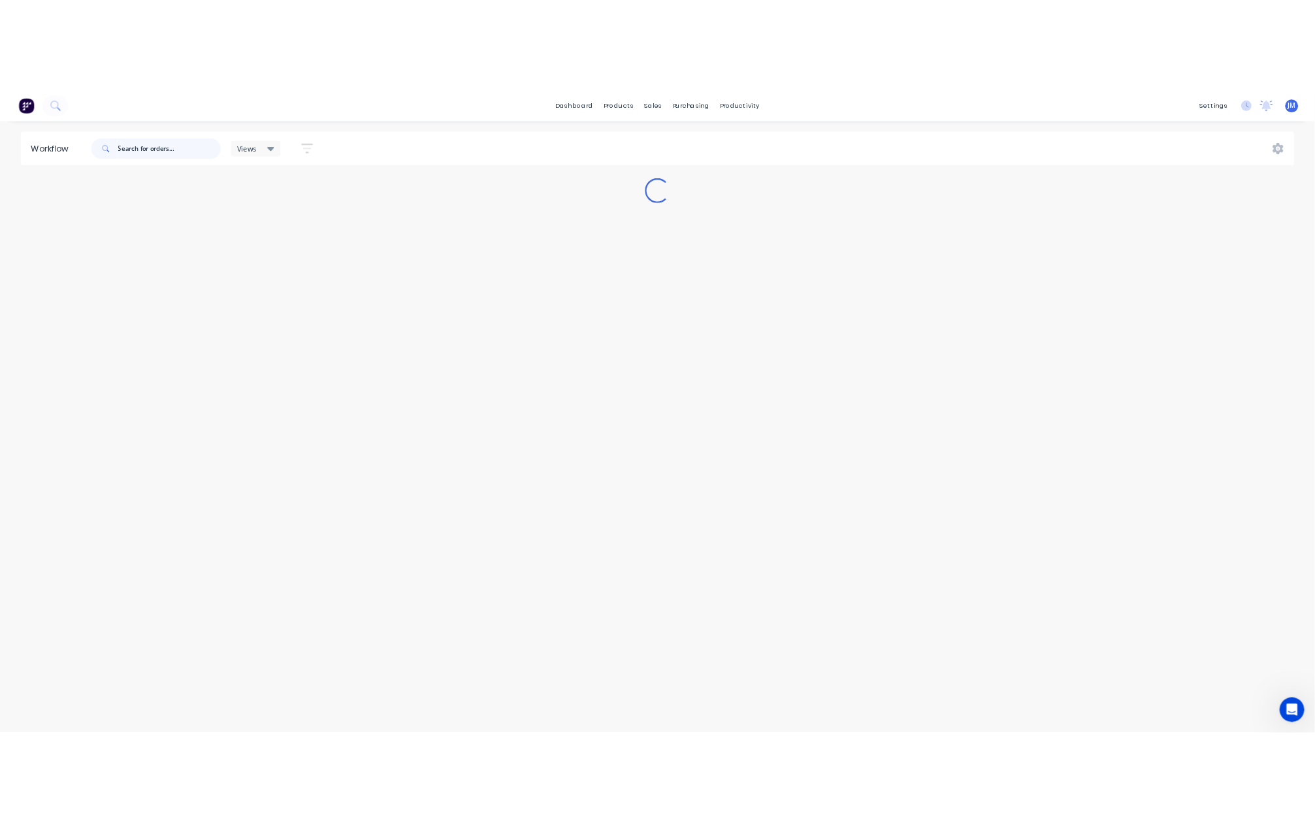
scroll to position [0, 0]
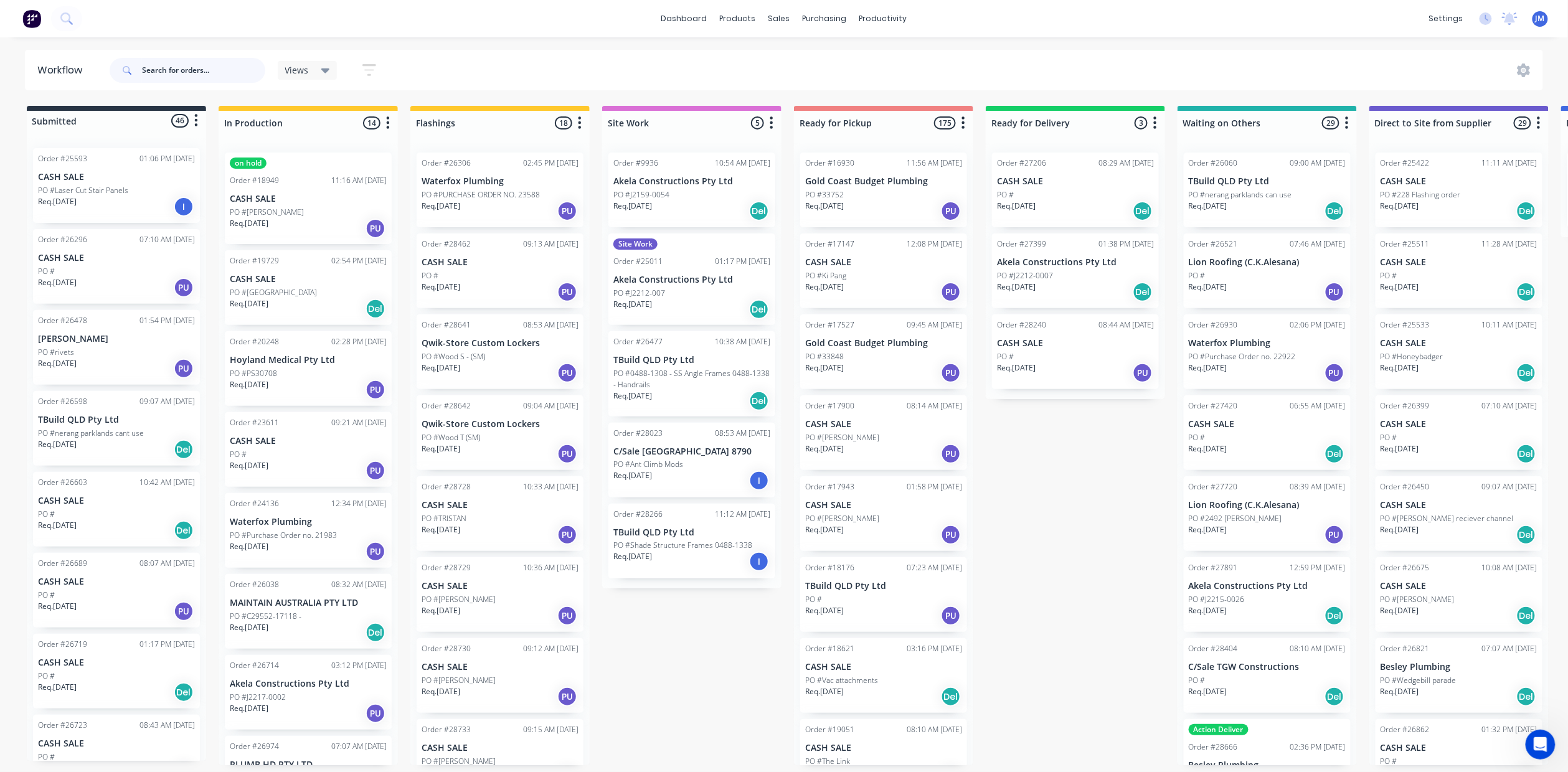
click at [232, 66] on input "text" at bounding box center [203, 71] width 123 height 25
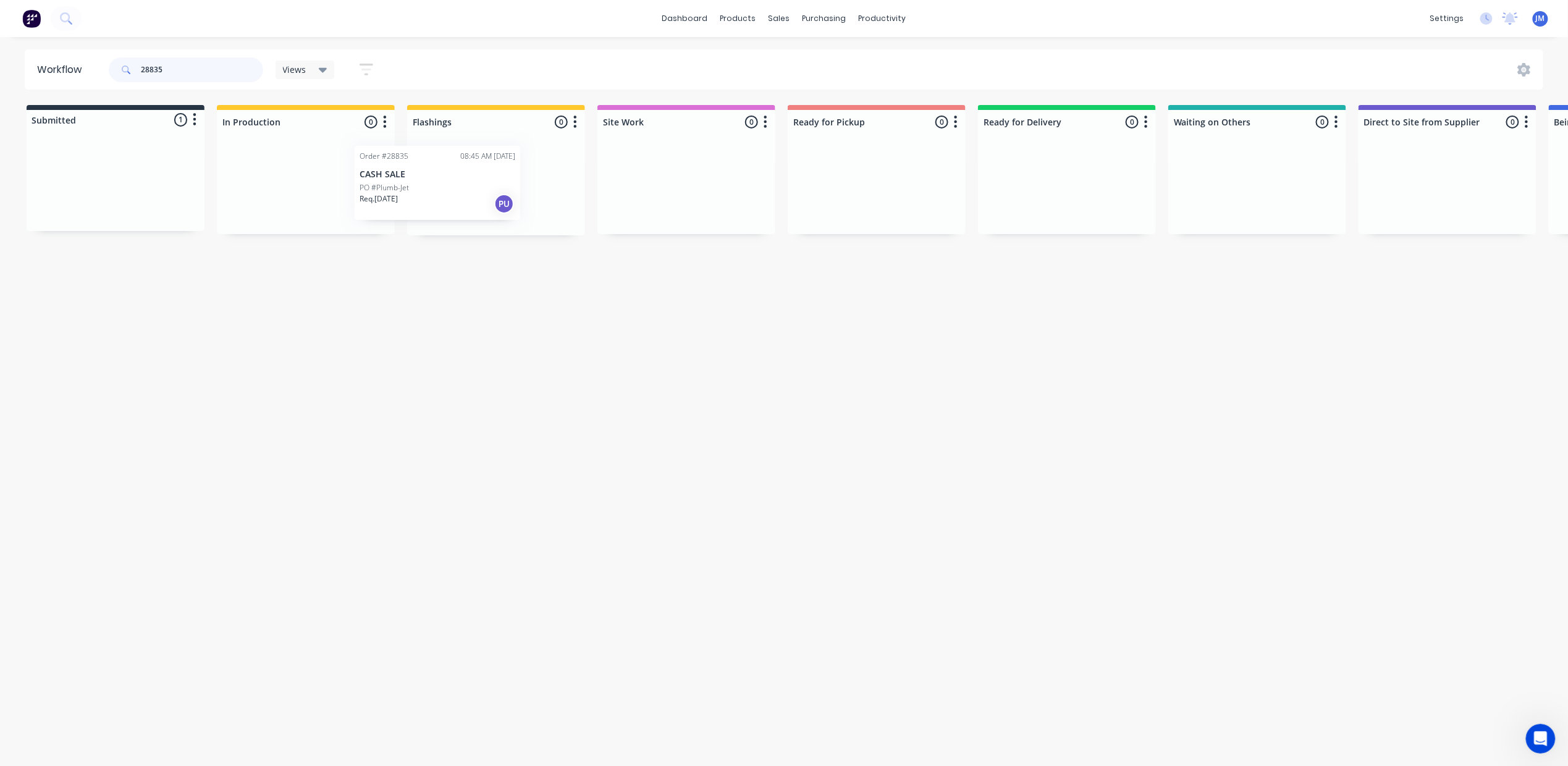
drag, startPoint x: 128, startPoint y: 176, endPoint x: 514, endPoint y: 172, distance: 386.0
click at [514, 172] on div "Submitted 1 Status colour #273444 hex #273444 Save Cancel Summaries Total order…" at bounding box center [1110, 170] width 2239 height 131
click at [210, 70] on input "28835" at bounding box center [201, 70] width 122 height 25
type input "28642"
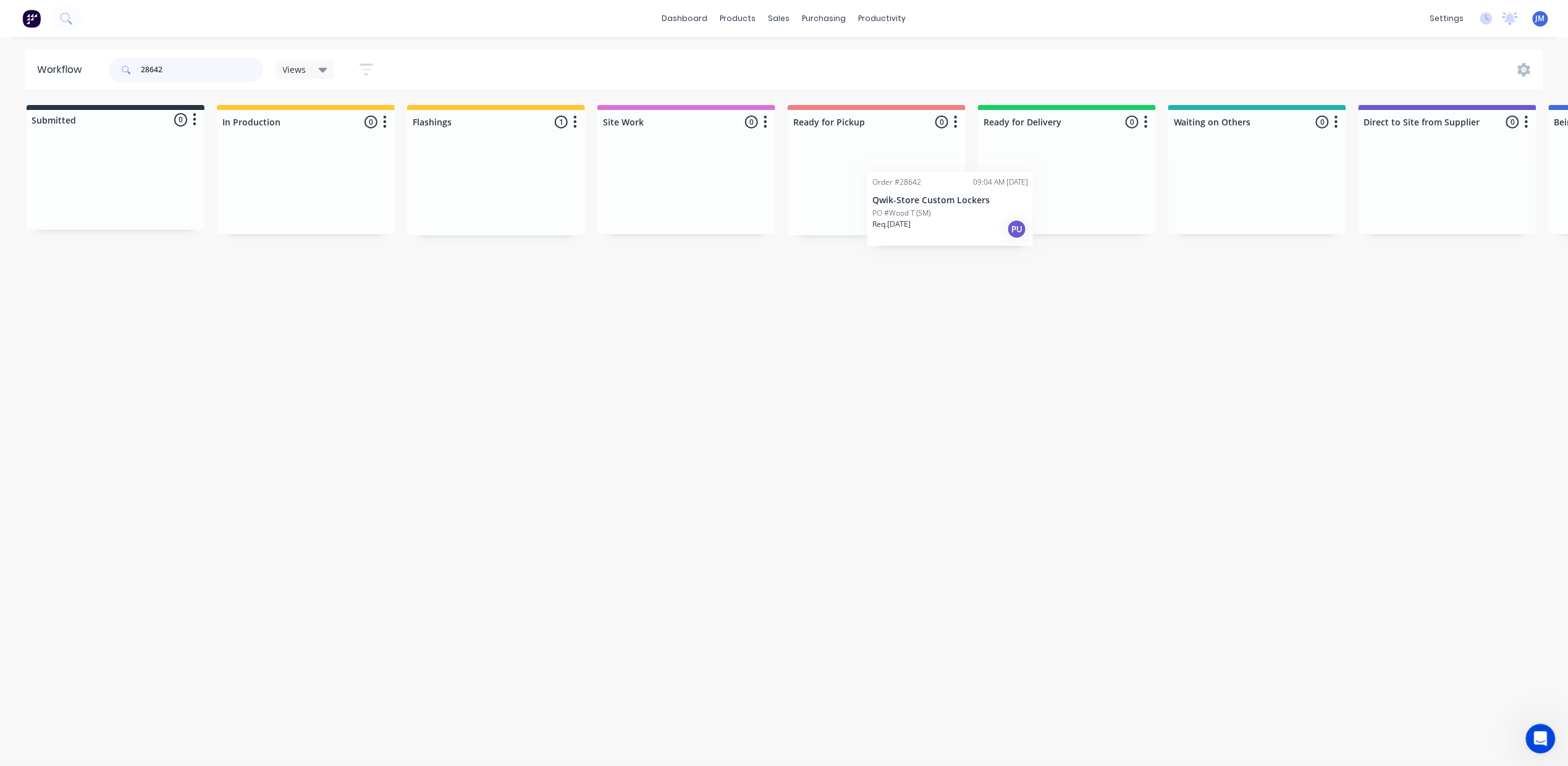
drag, startPoint x: 563, startPoint y: 163, endPoint x: 885, endPoint y: 170, distance: 322.1
click at [885, 170] on div "Submitted 0 Status colour #273444 hex #273444 Save Cancel Summaries Total order…" at bounding box center [1110, 170] width 2239 height 131
click at [211, 67] on input "28642" at bounding box center [201, 70] width 122 height 25
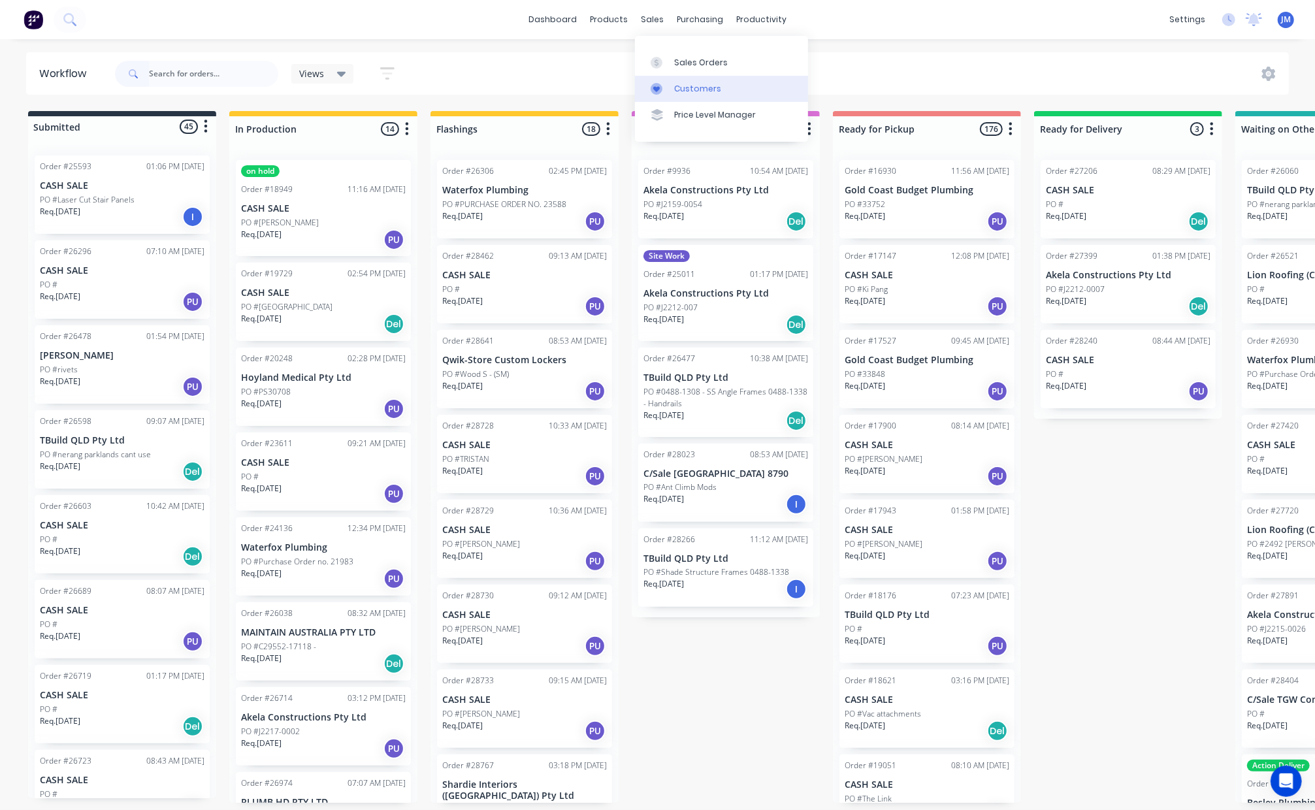
click at [674, 87] on div "Customers" at bounding box center [697, 89] width 47 height 12
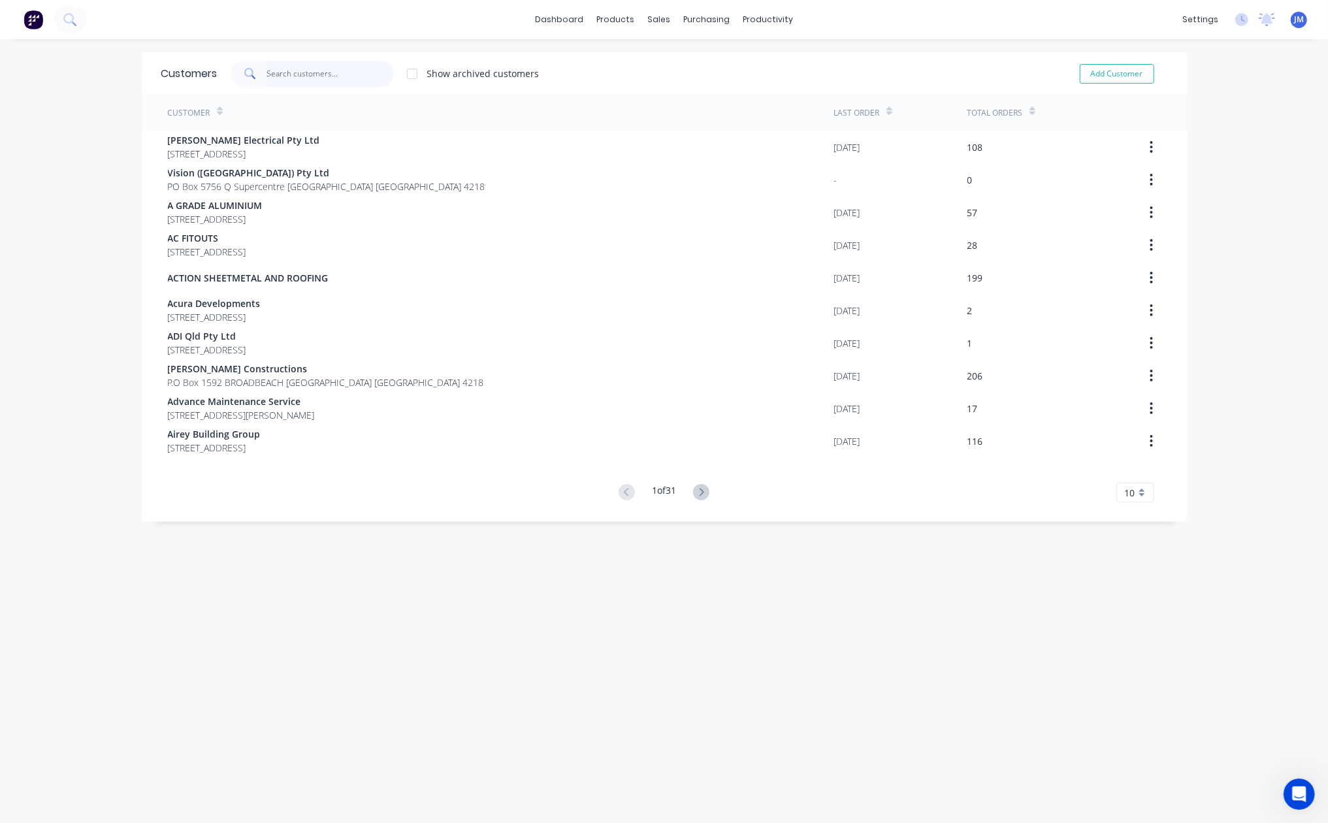
click at [284, 74] on input "text" at bounding box center [330, 74] width 127 height 26
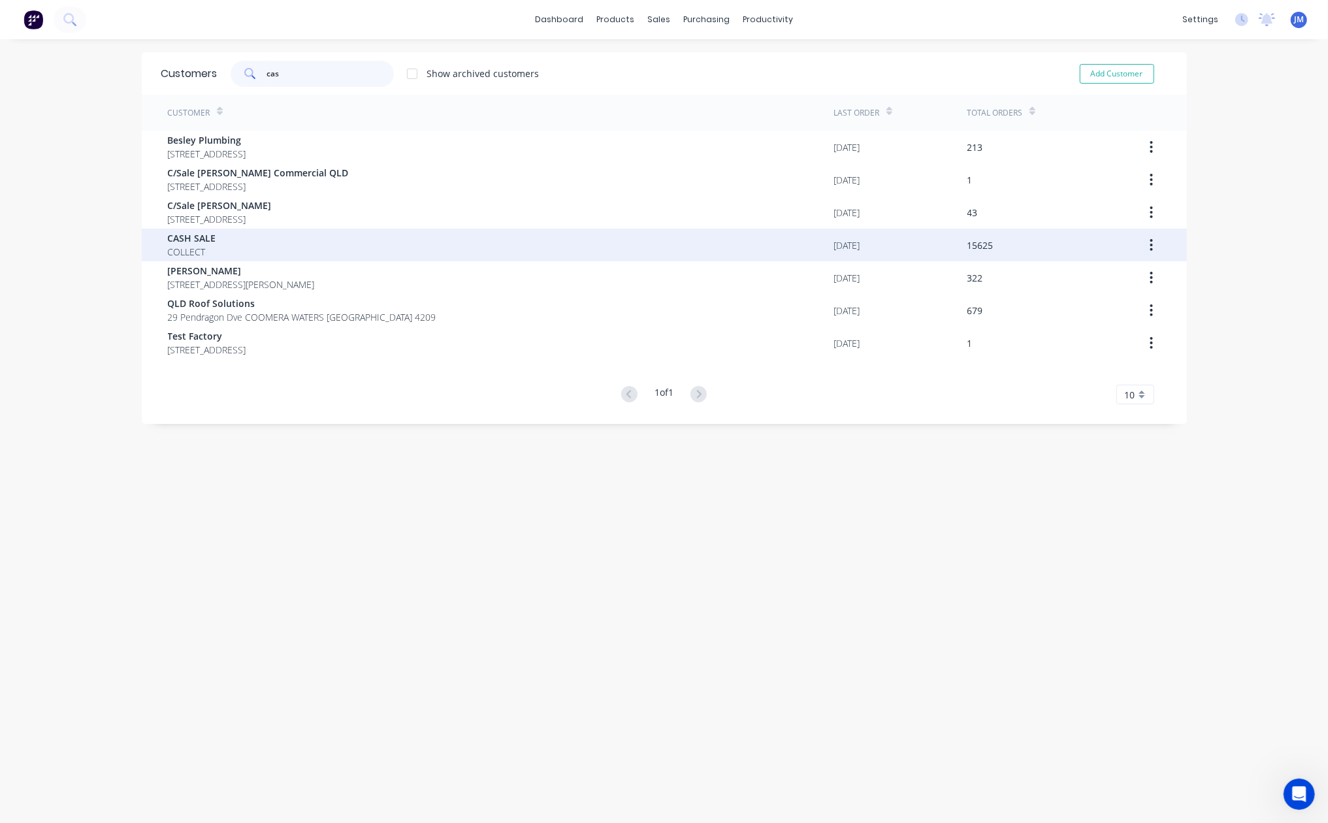
type input "cas"
click at [223, 241] on div "CASH SALE COLLECT" at bounding box center [501, 245] width 666 height 33
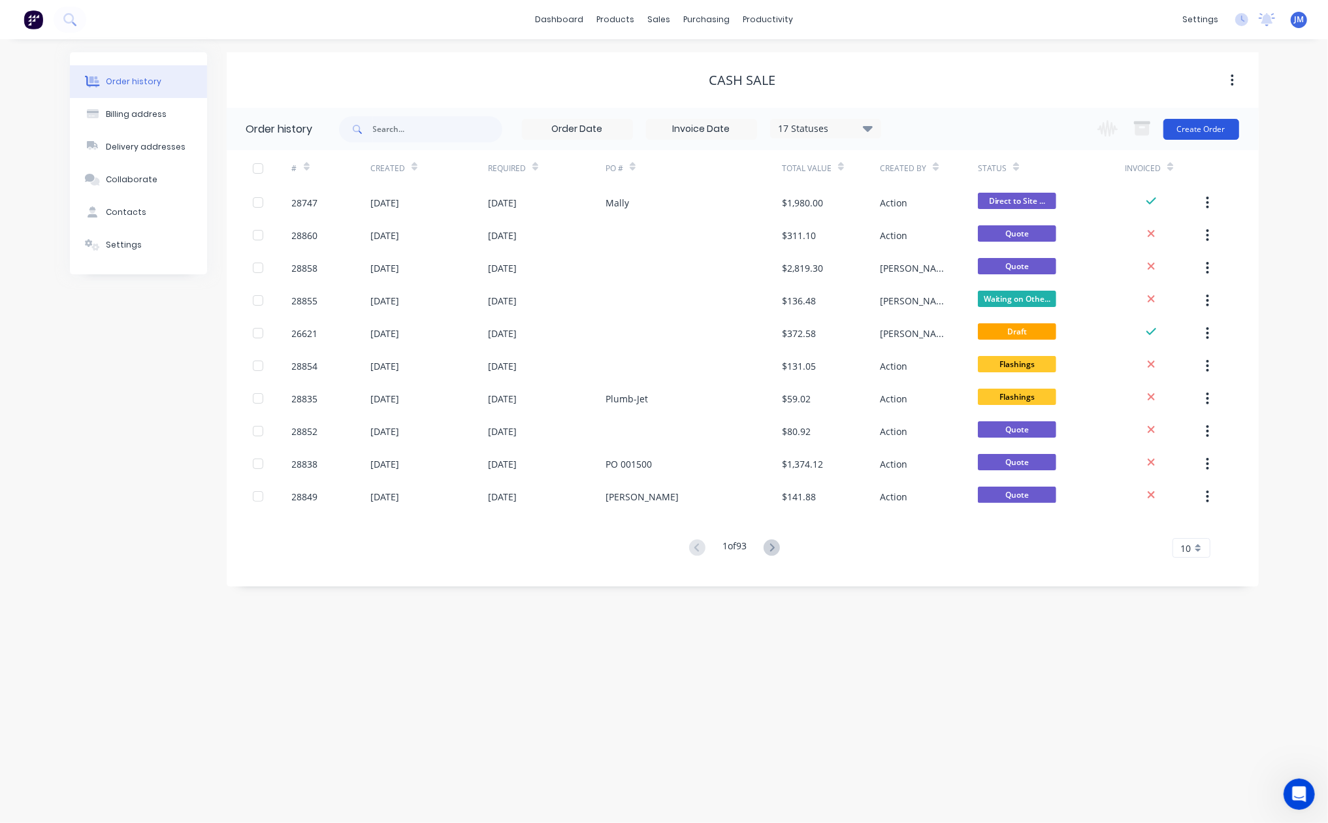
click at [1175, 131] on button "Create Order" at bounding box center [1202, 129] width 76 height 21
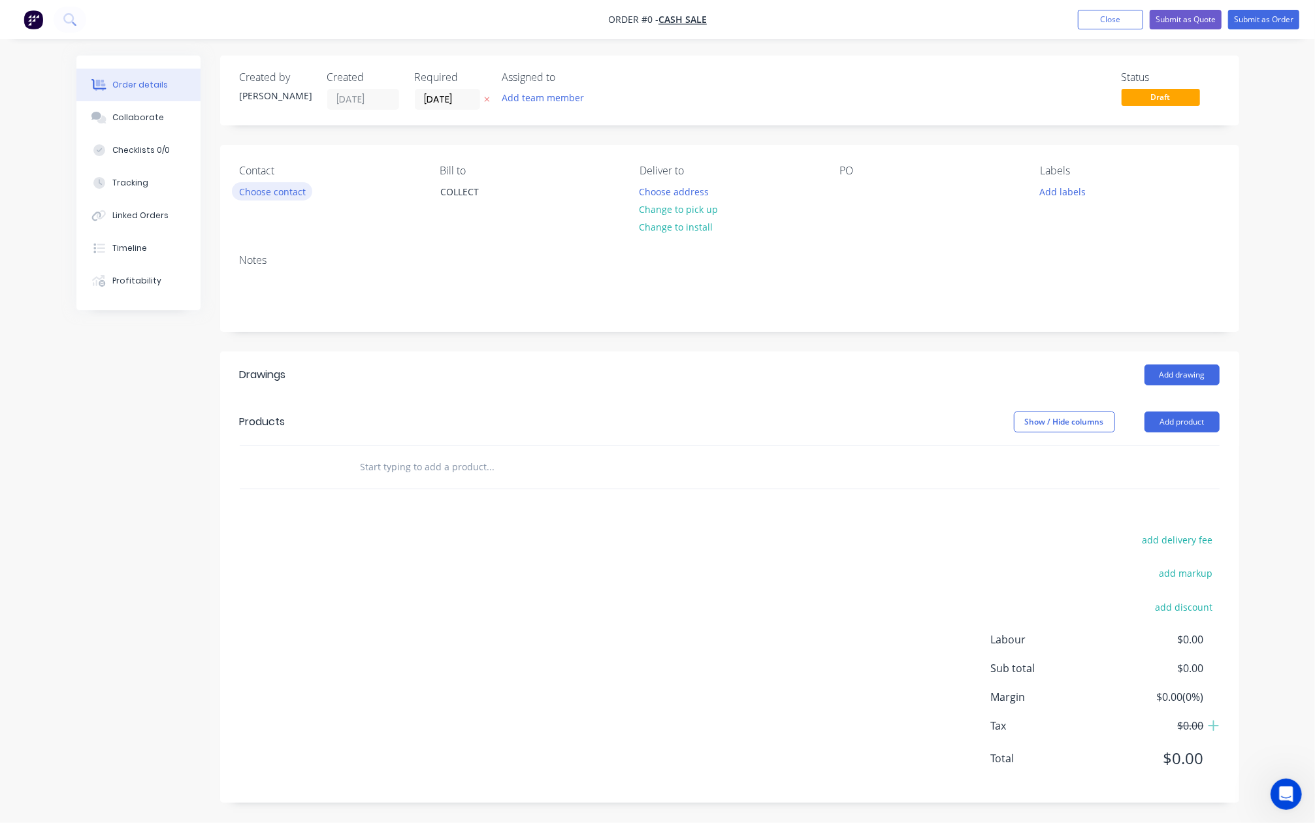
click at [297, 192] on button "Choose contact" at bounding box center [272, 191] width 80 height 18
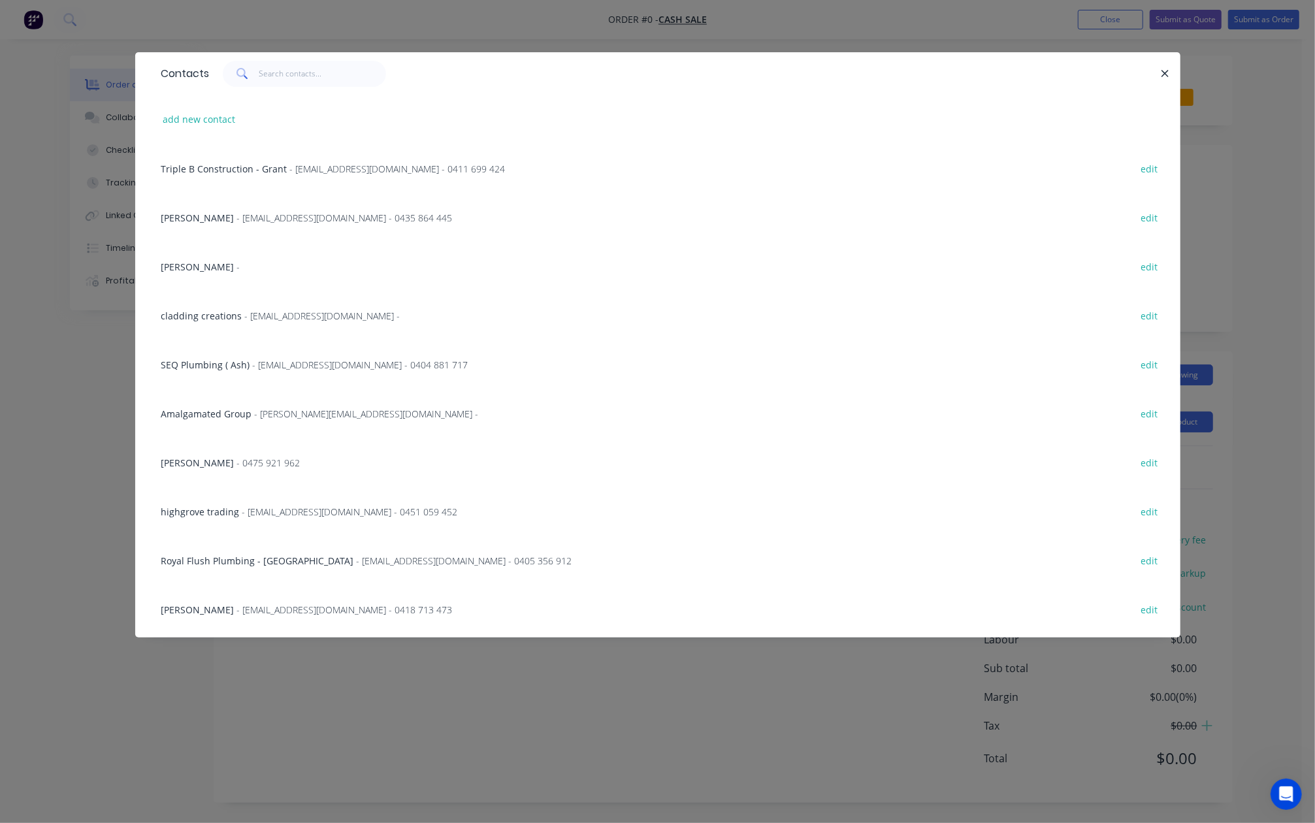
scroll to position [1, 0]
drag, startPoint x: 287, startPoint y: 71, endPoint x: 295, endPoint y: 52, distance: 20.5
click at [289, 72] on input "text" at bounding box center [322, 74] width 127 height 26
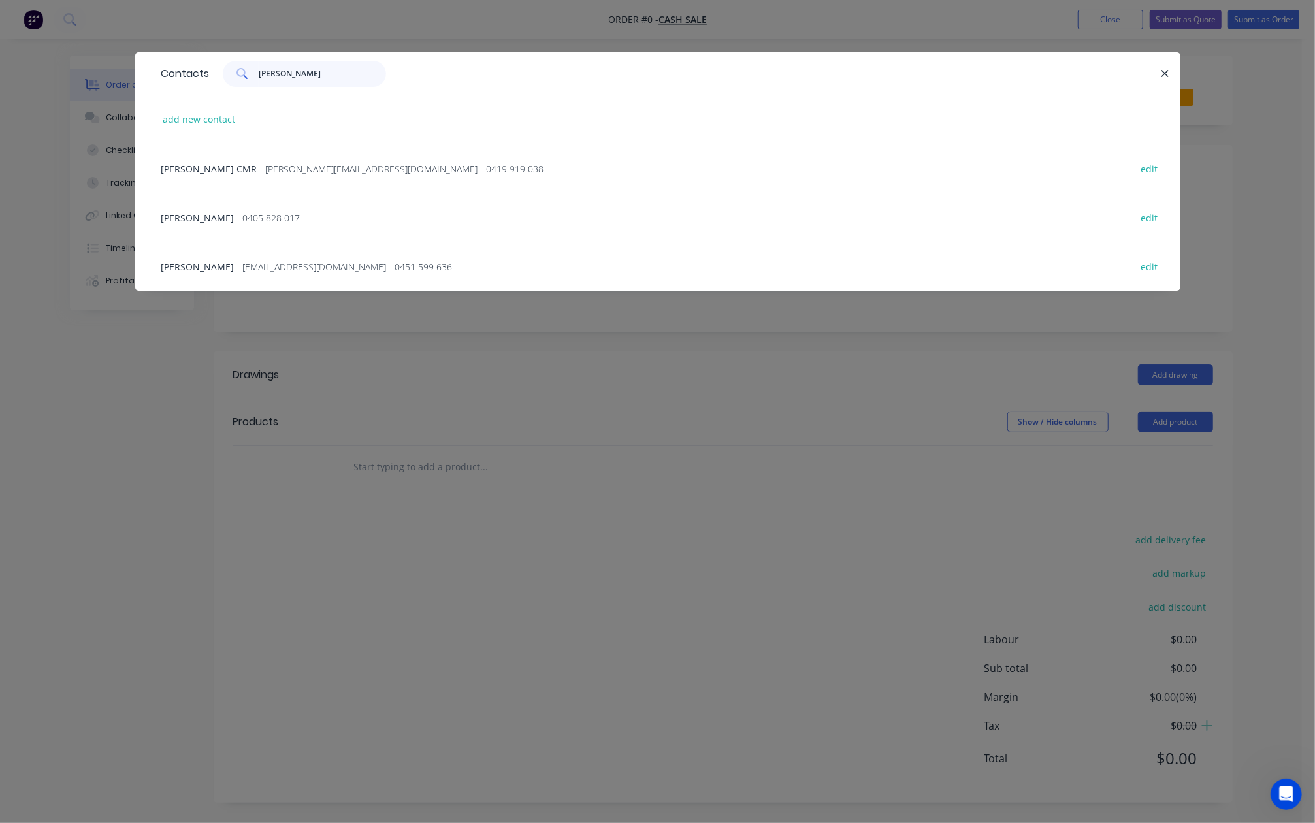
type input "[PERSON_NAME] to"
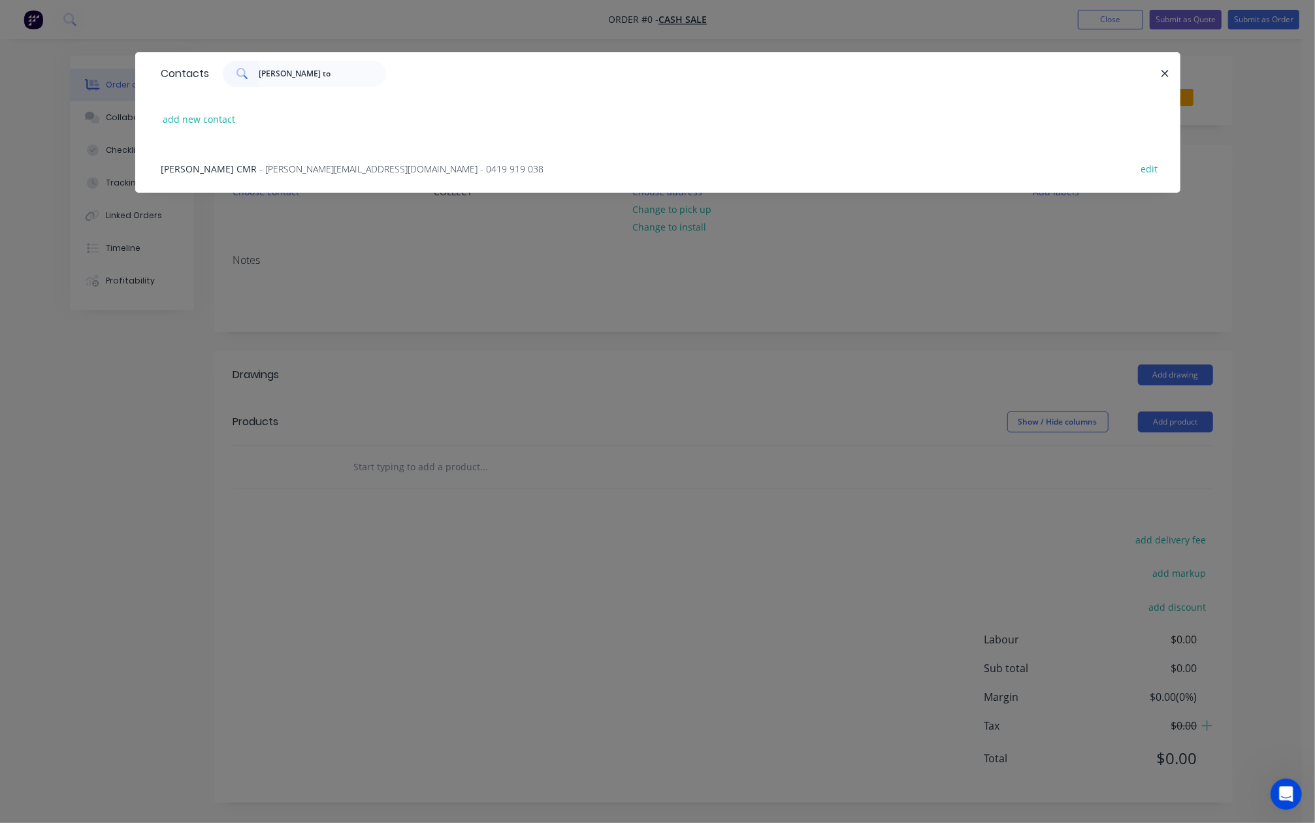
click at [380, 170] on span "- [PERSON_NAME][EMAIL_ADDRESS][DOMAIN_NAME] - 0419 919 038" at bounding box center [402, 169] width 284 height 12
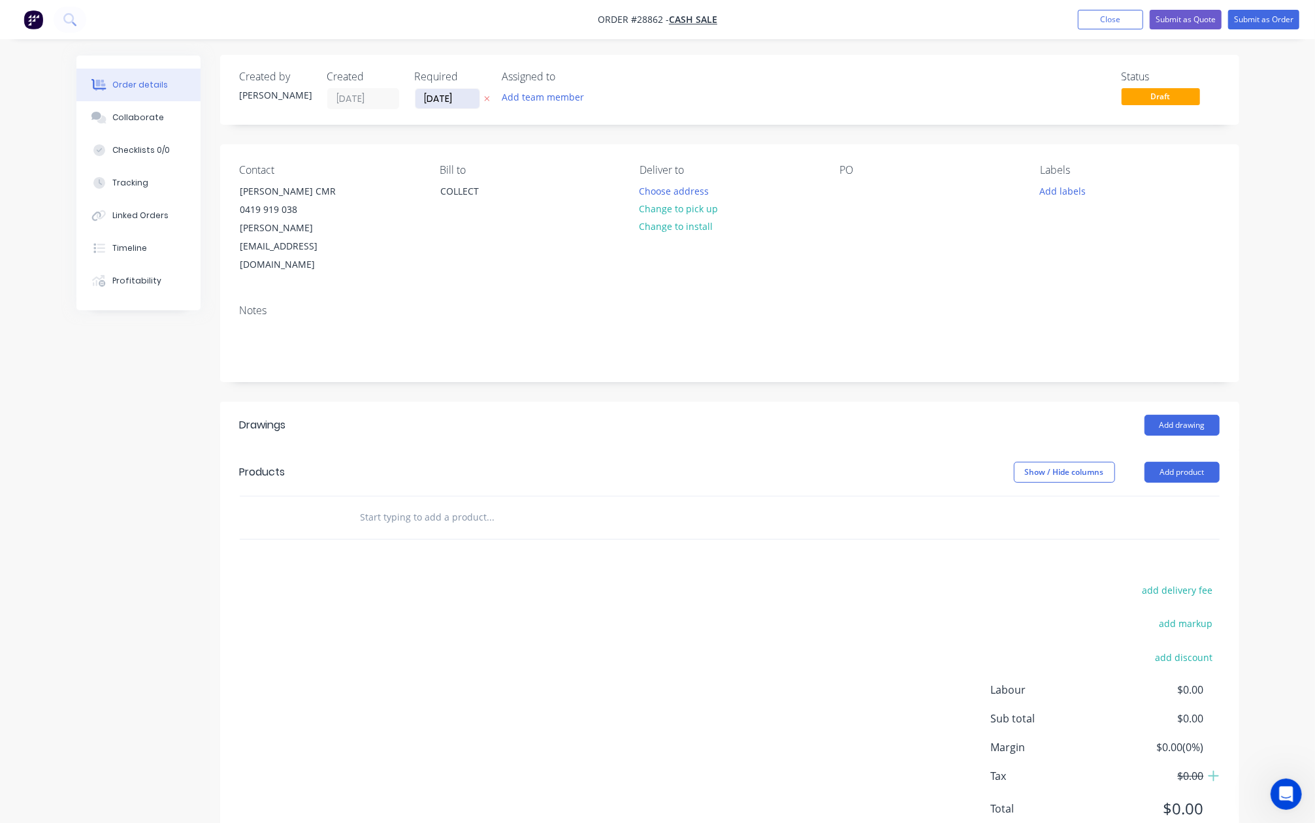
click at [471, 93] on input "[DATE]" at bounding box center [448, 99] width 64 height 20
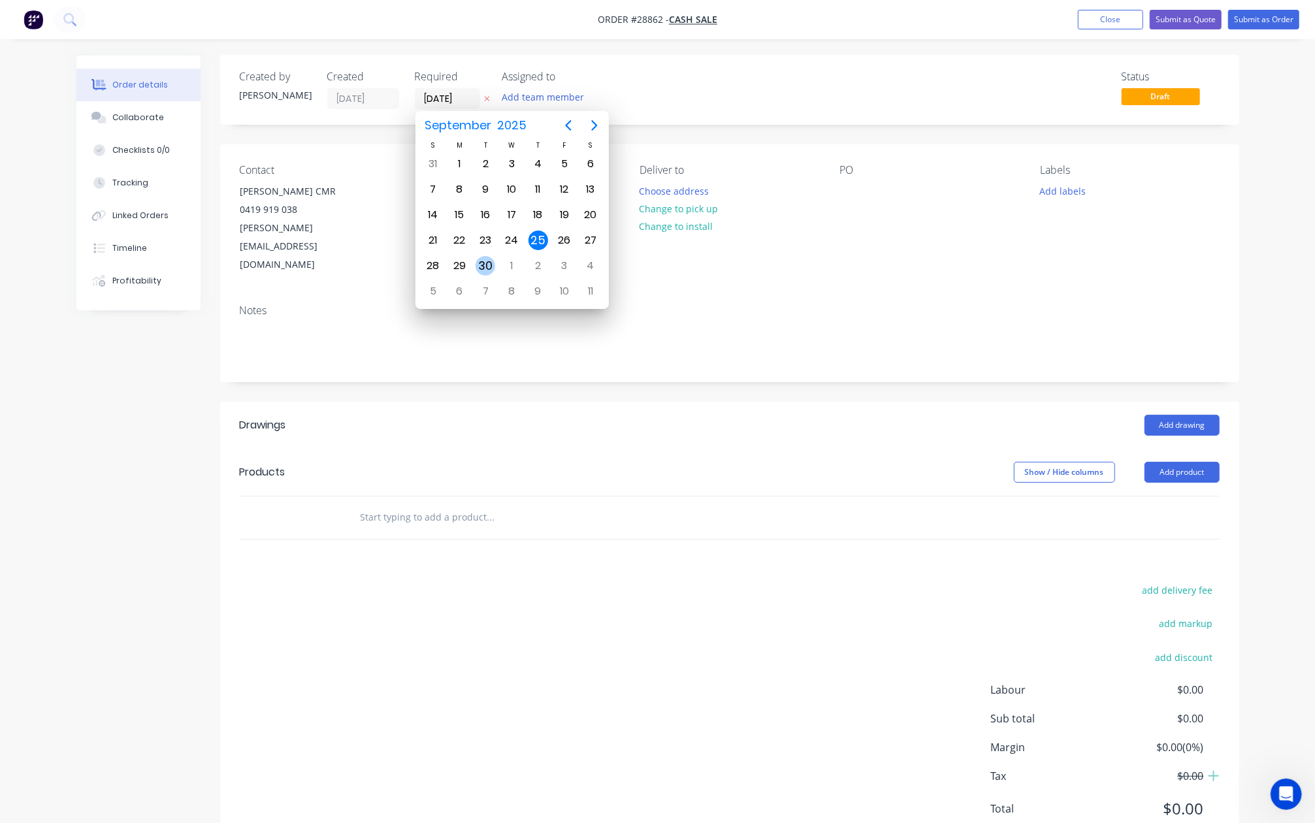
click at [487, 265] on div "30" at bounding box center [486, 266] width 20 height 20
type input "[DATE]"
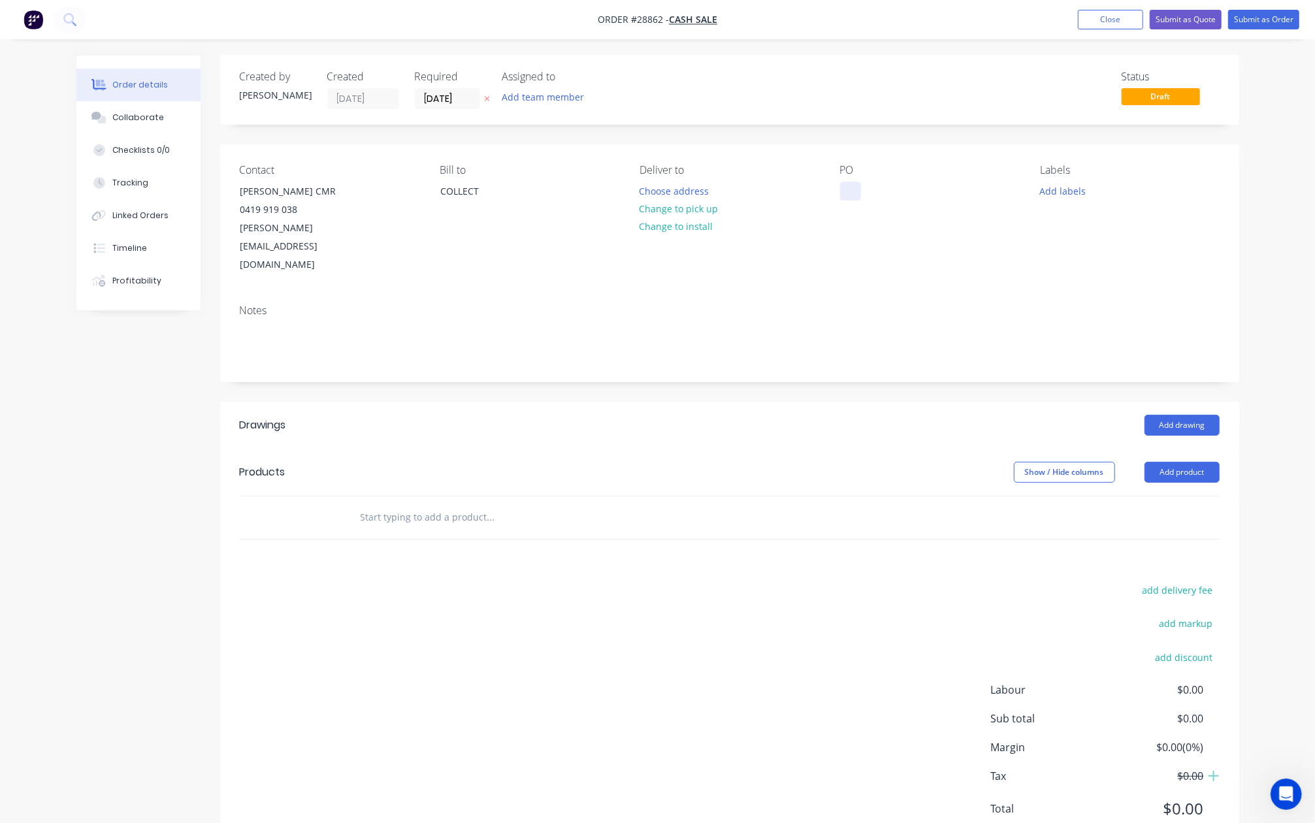
click at [843, 189] on div at bounding box center [850, 191] width 21 height 19
click at [1170, 462] on button "Add product" at bounding box center [1182, 472] width 75 height 21
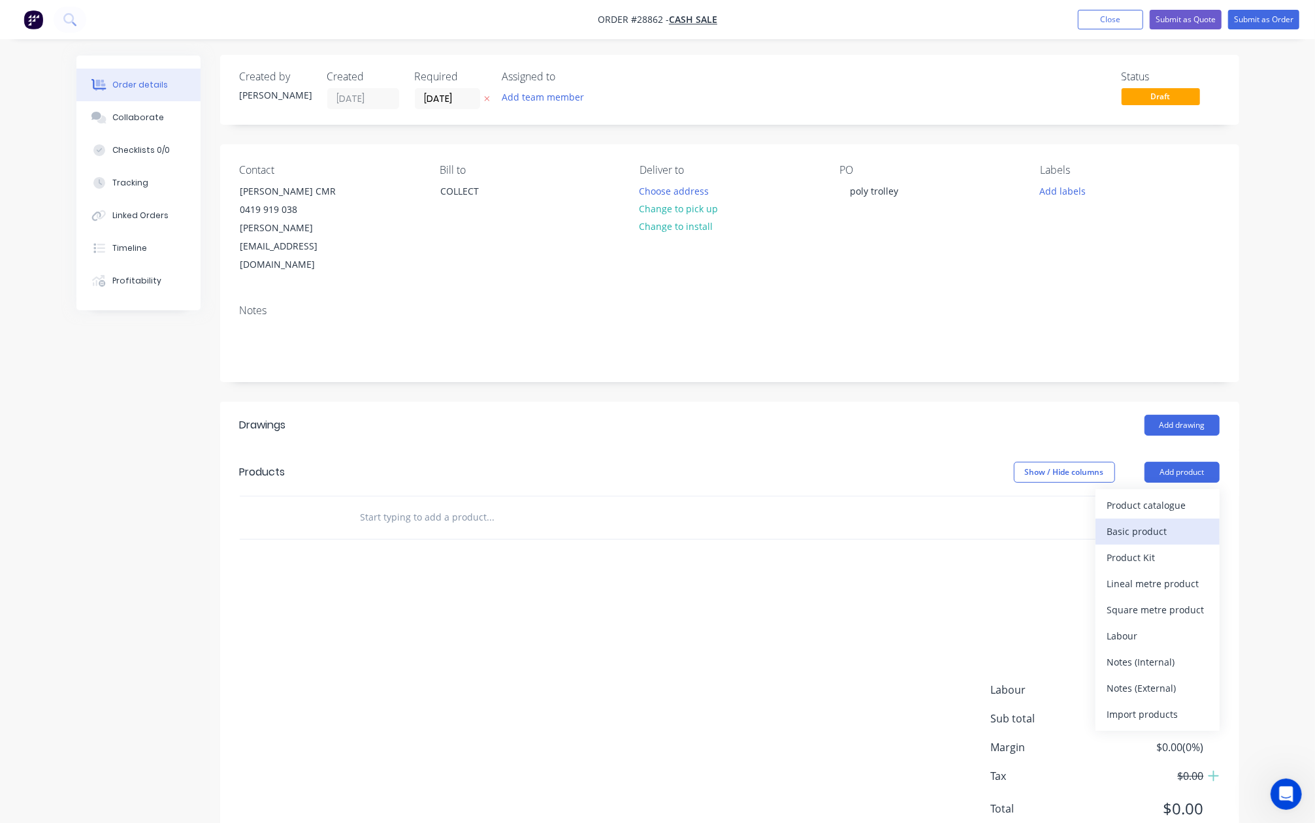
click at [1158, 522] on div "Basic product" at bounding box center [1157, 531] width 101 height 19
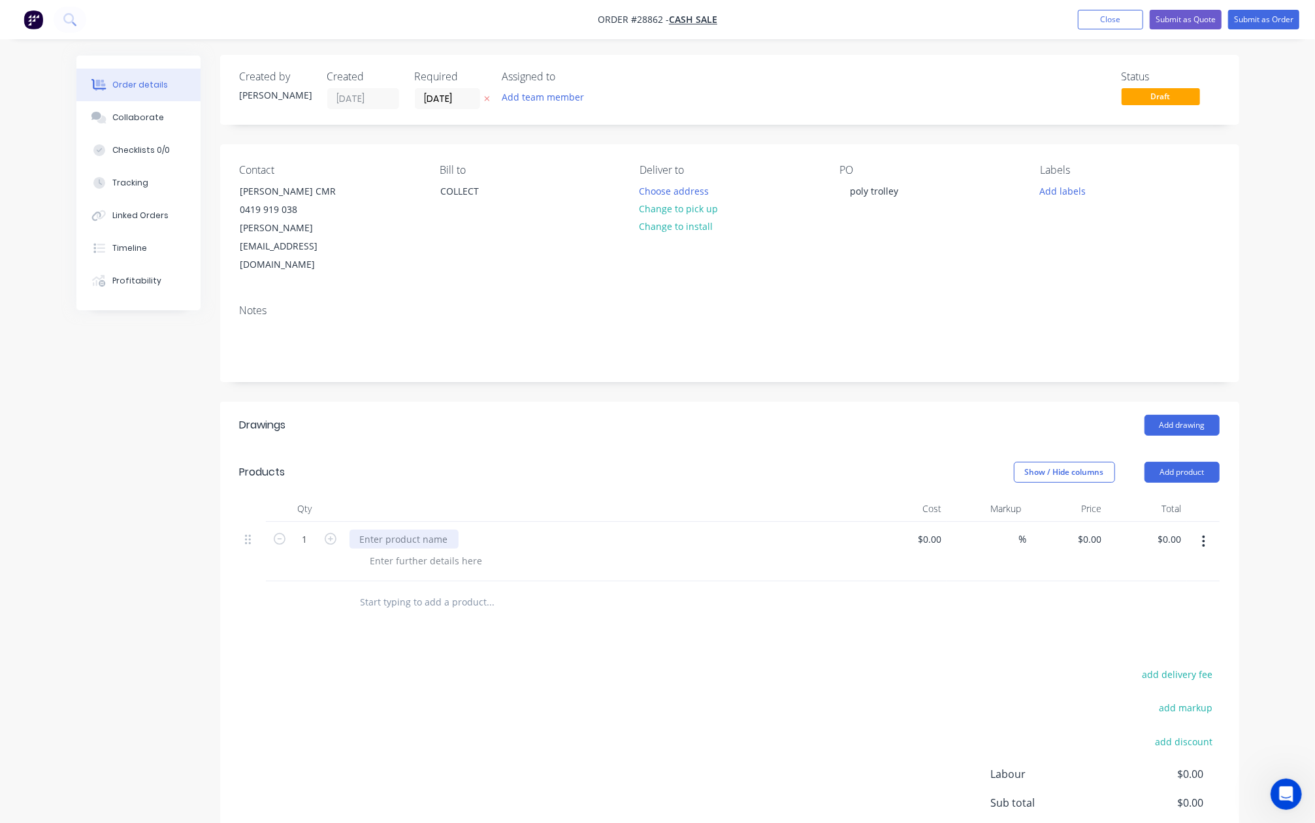
drag, startPoint x: 406, startPoint y: 510, endPoint x: 419, endPoint y: 506, distance: 13.0
click at [408, 530] on div at bounding box center [404, 539] width 109 height 19
click at [398, 530] on div "Fabricate steel frame" at bounding box center [407, 539] width 114 height 19
click at [518, 530] on div "Fabricate spray machine steel frame" at bounding box center [440, 539] width 181 height 19
click at [1077, 522] on div "0 $0.00" at bounding box center [1067, 551] width 80 height 59
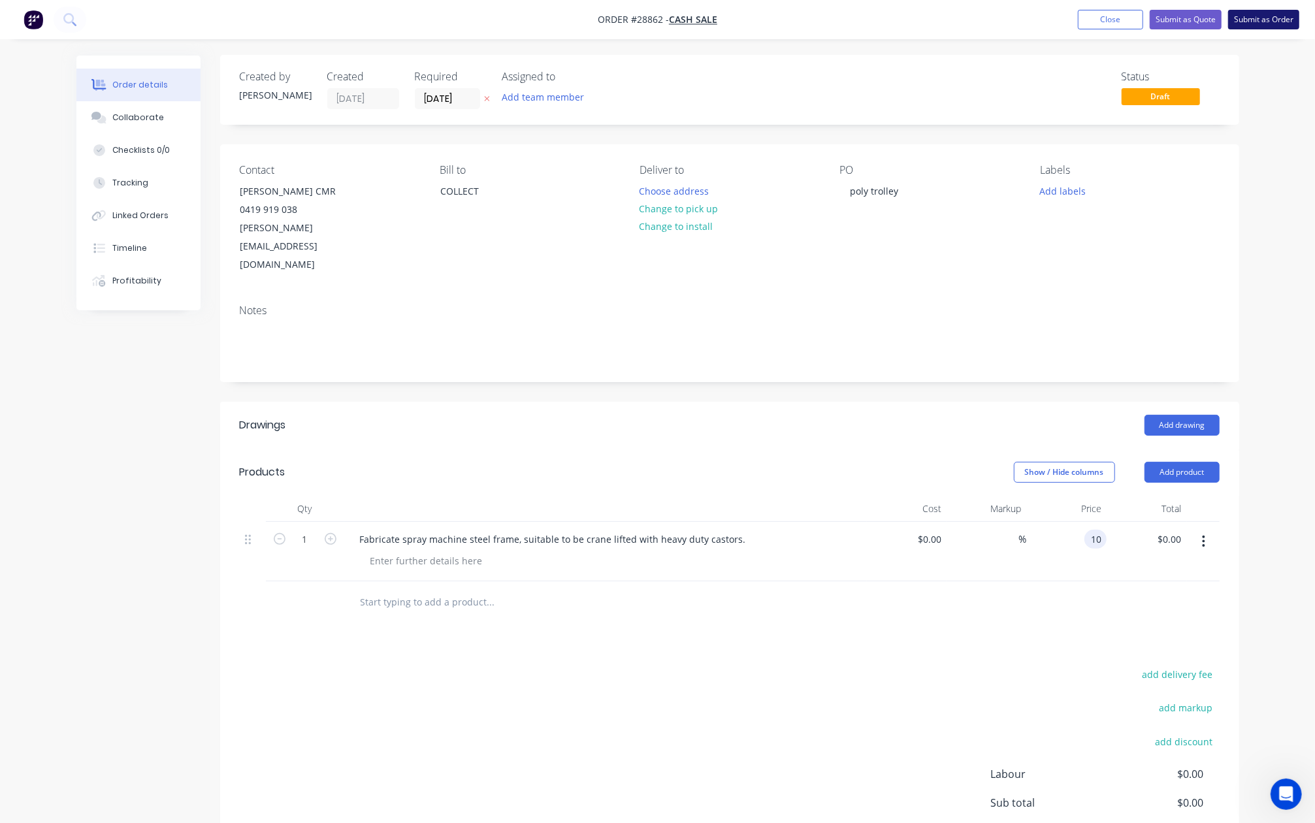
type input "$10.00"
click at [1266, 26] on button "Submit as Order" at bounding box center [1263, 20] width 71 height 20
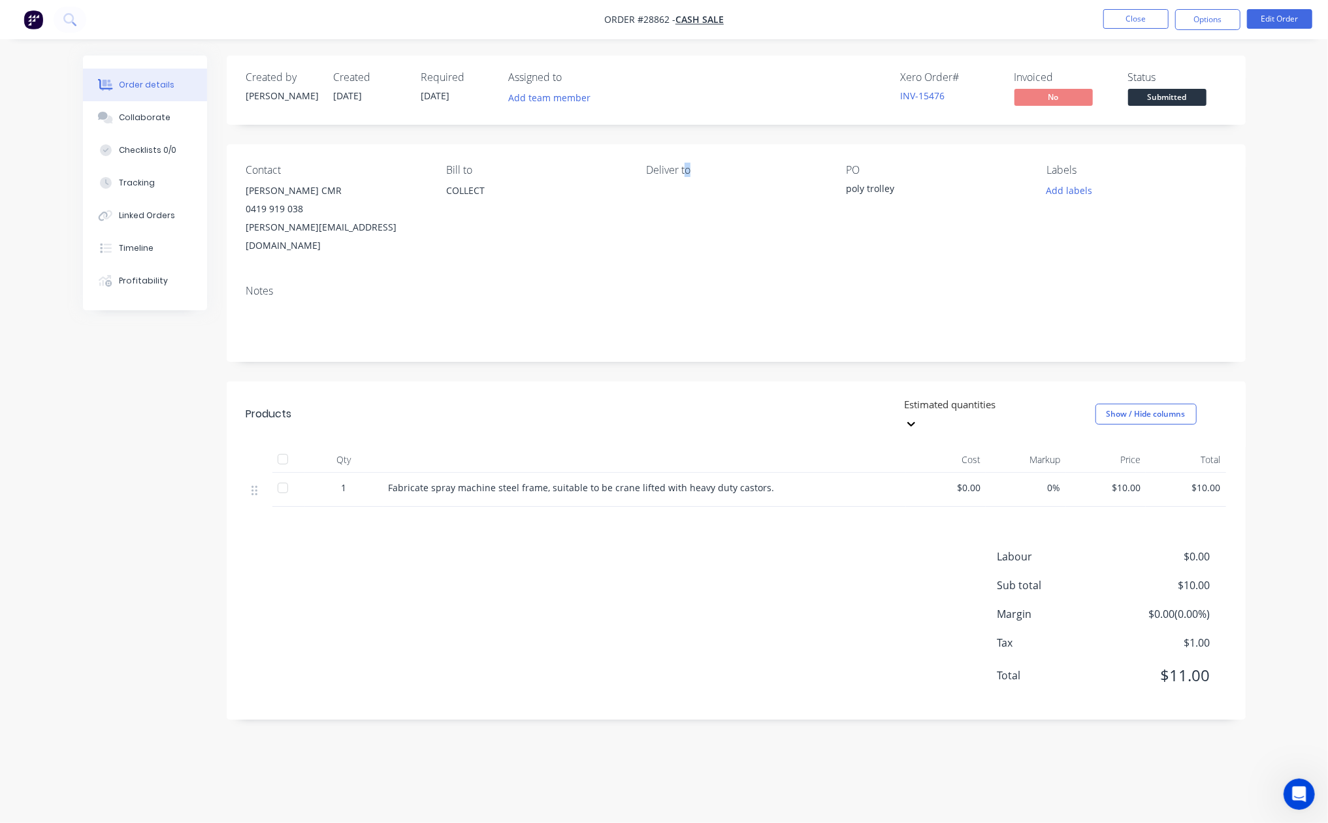
click at [685, 184] on div "Deliver to" at bounding box center [735, 209] width 179 height 91
drag, startPoint x: 727, startPoint y: 197, endPoint x: 740, endPoint y: 199, distance: 14.0
click at [727, 197] on div "Deliver to" at bounding box center [735, 209] width 179 height 91
click at [1166, 98] on span "Submitted" at bounding box center [1167, 97] width 78 height 16
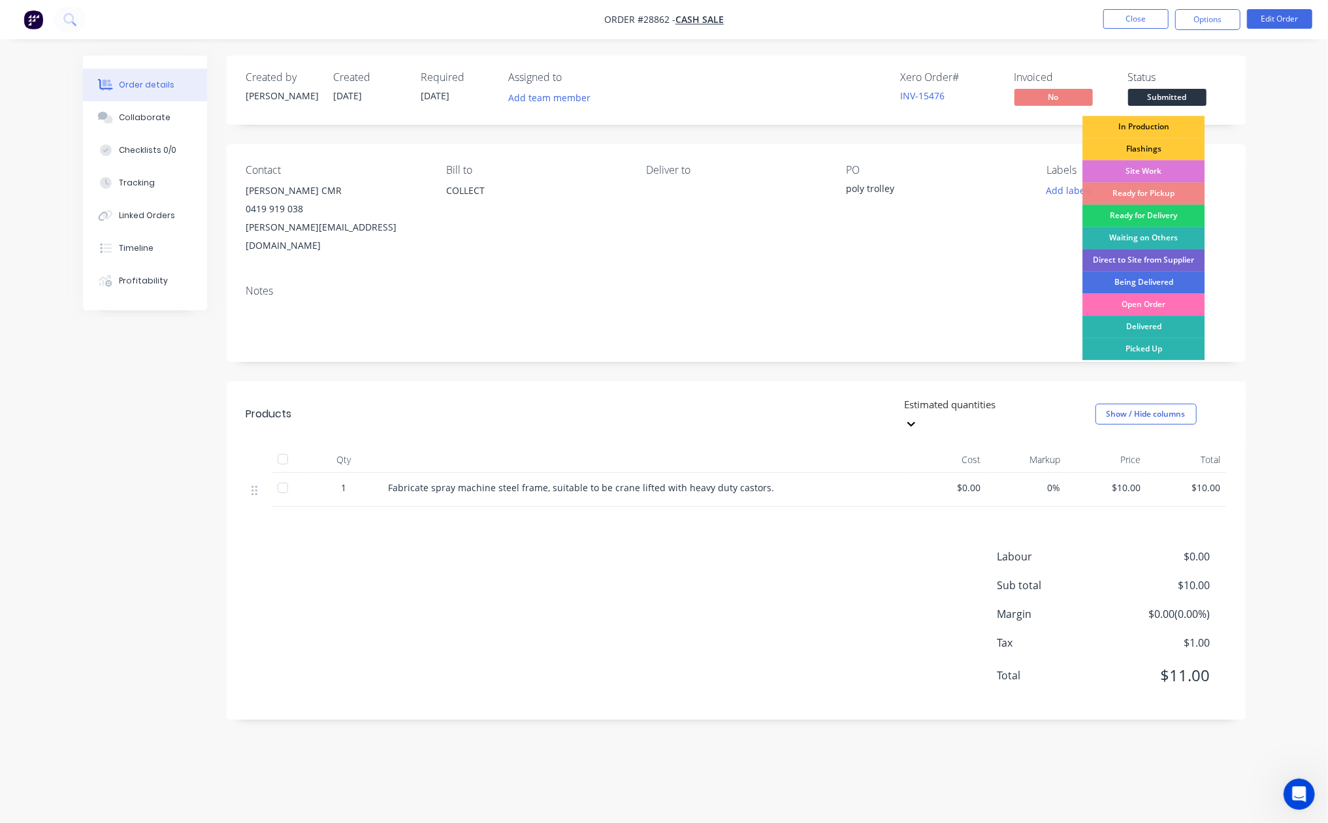
drag, startPoint x: 1139, startPoint y: 129, endPoint x: 1148, endPoint y: 129, distance: 8.5
click at [1140, 129] on div "In Production" at bounding box center [1144, 127] width 122 height 22
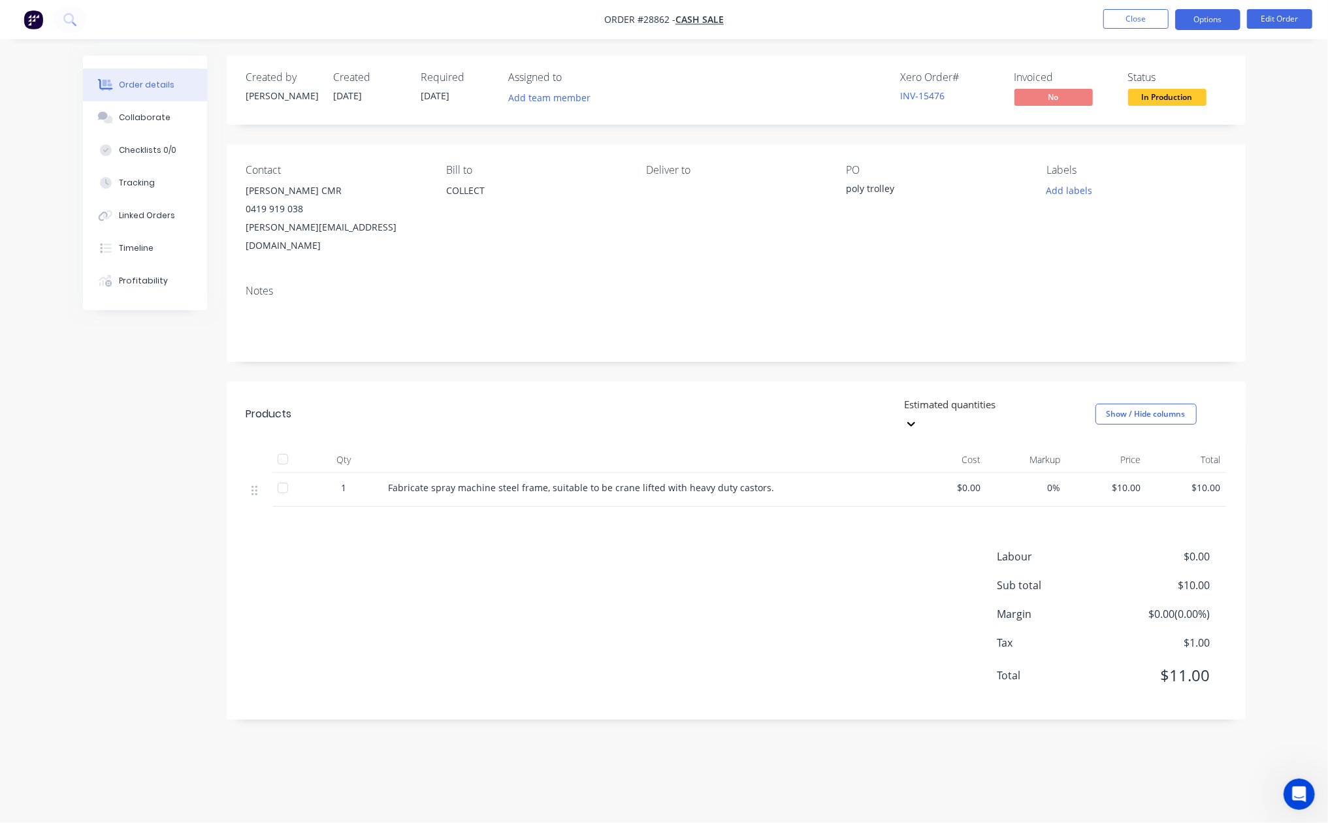
click at [1196, 14] on button "Options" at bounding box center [1207, 19] width 65 height 21
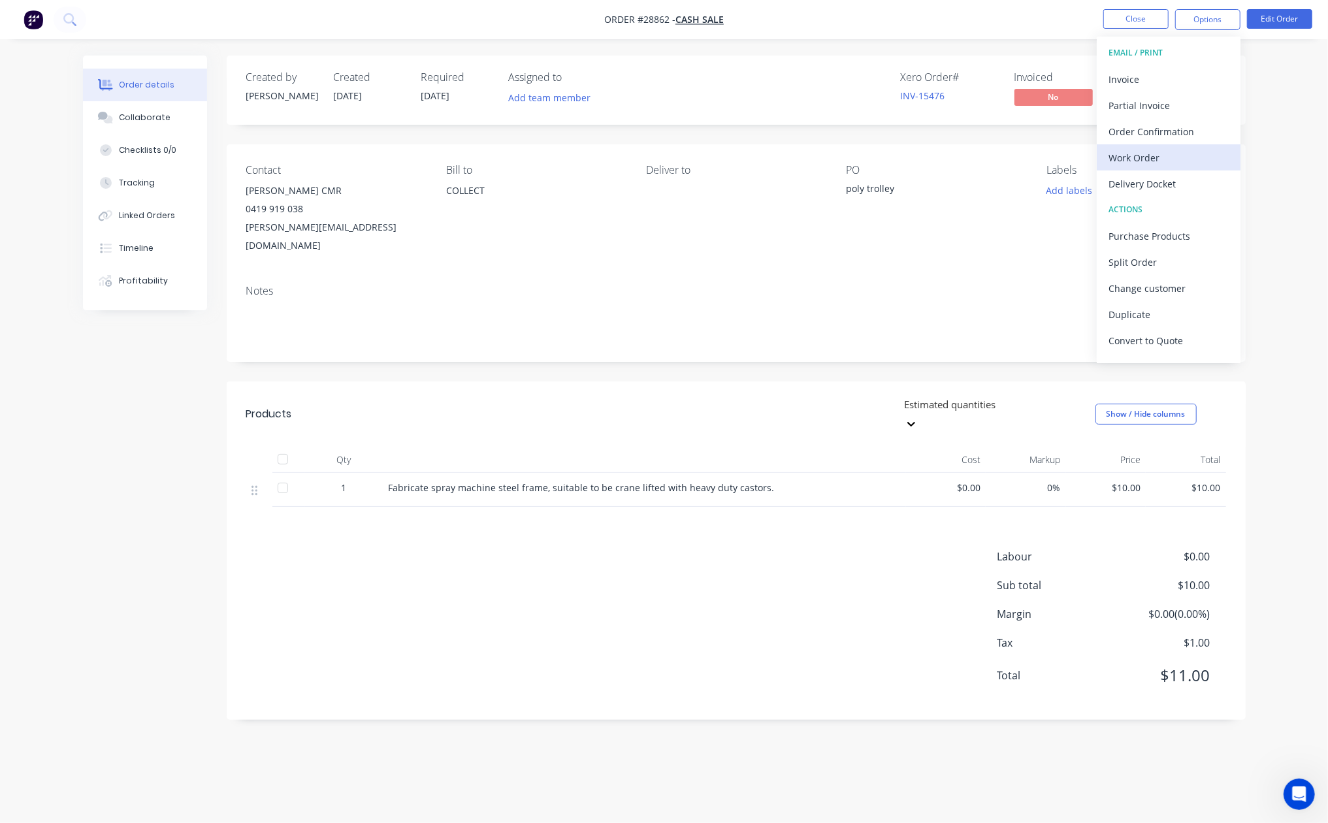
click at [1142, 157] on div "Work Order" at bounding box center [1169, 157] width 120 height 19
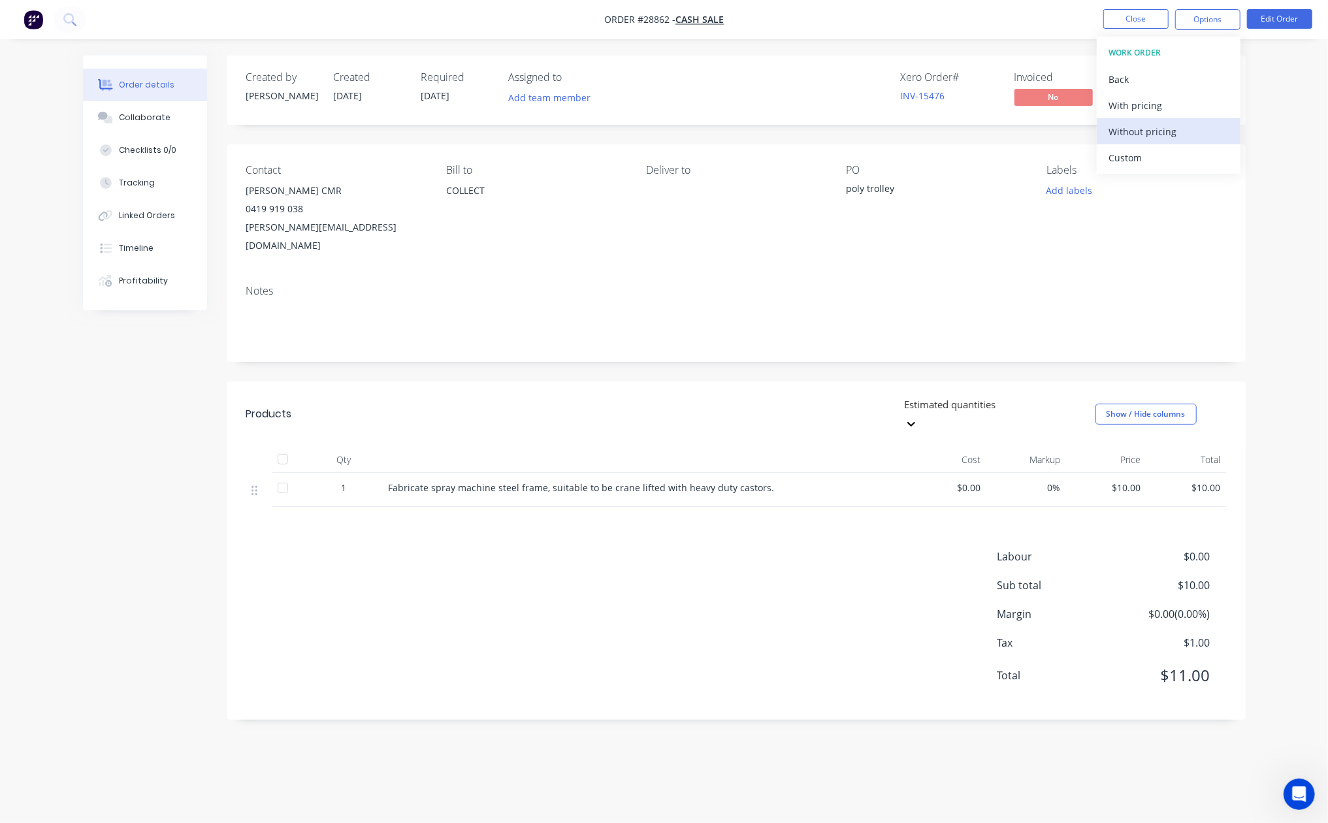
click at [1150, 126] on div "Without pricing" at bounding box center [1169, 131] width 120 height 19
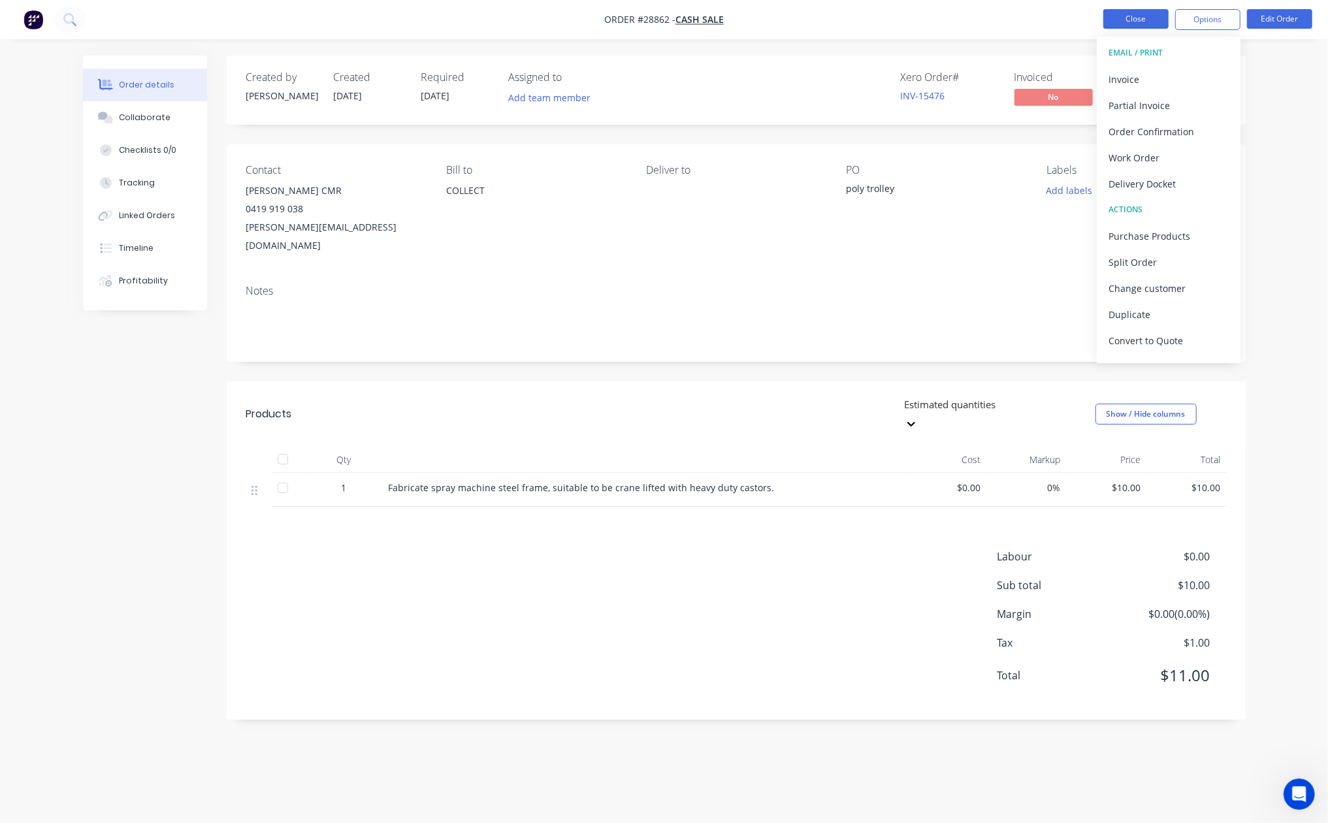
click at [1120, 22] on button "Close" at bounding box center [1136, 19] width 65 height 20
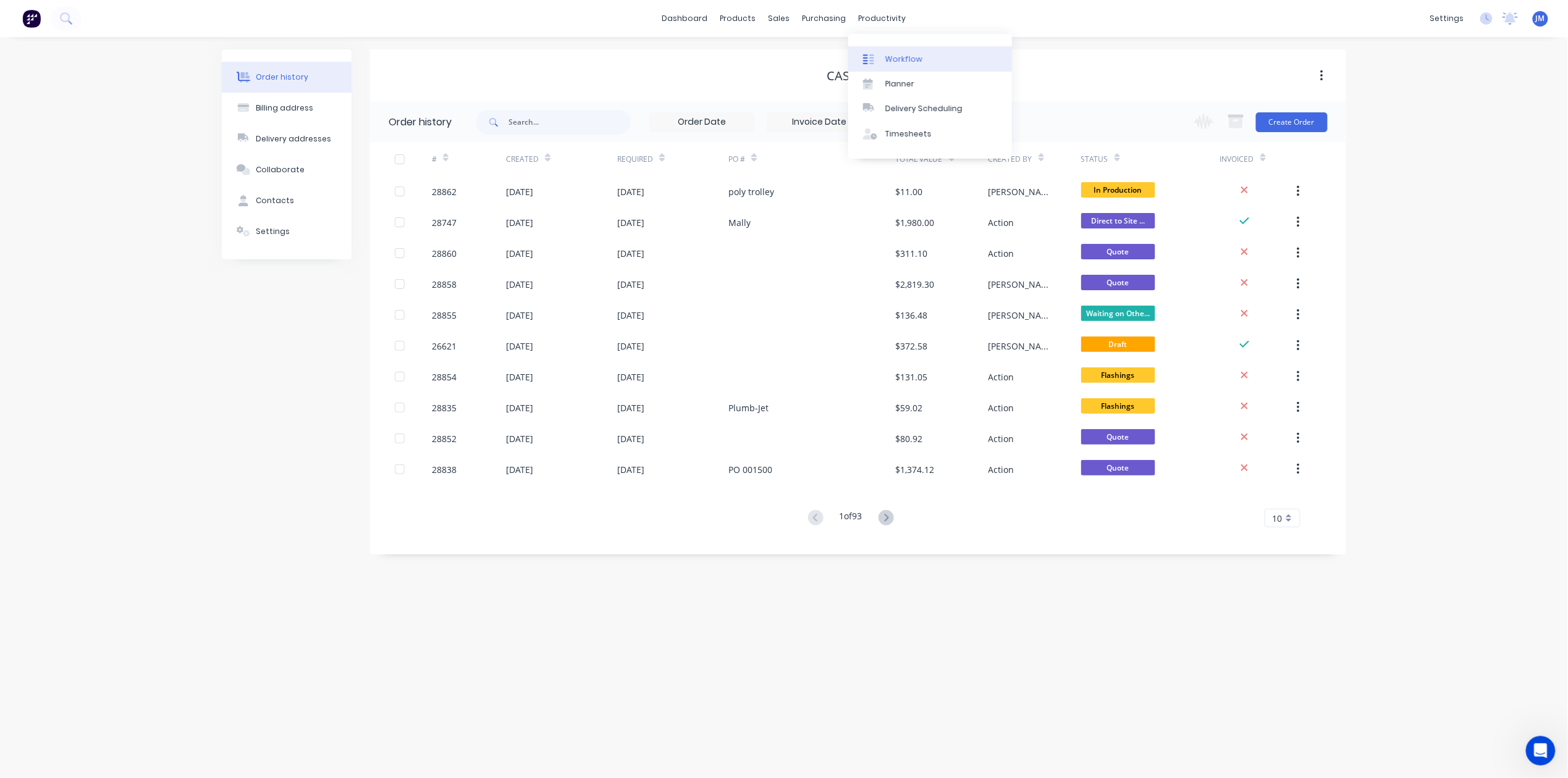
click at [898, 50] on link "Workflow" at bounding box center [930, 59] width 164 height 25
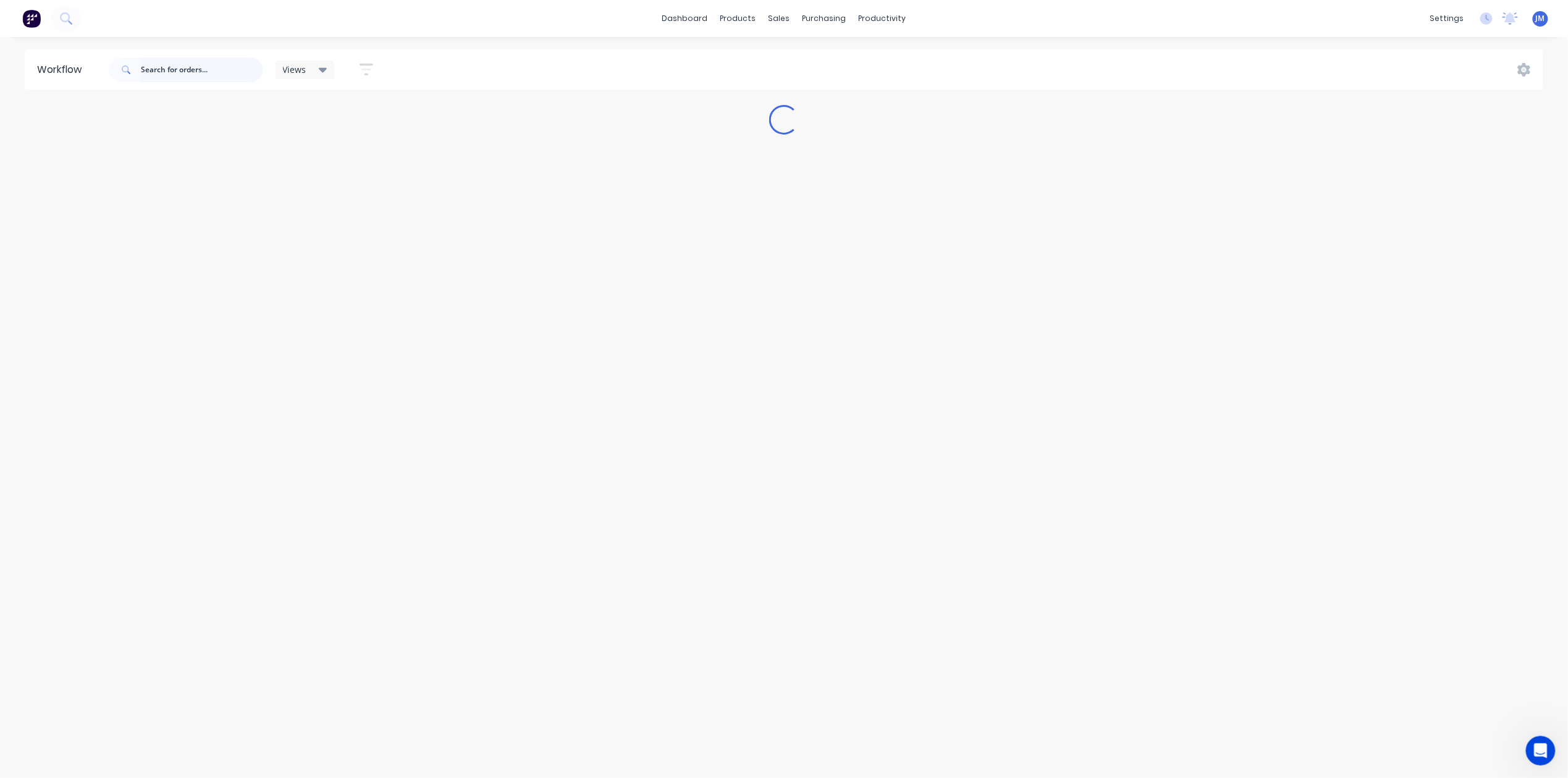
click at [196, 72] on input "text" at bounding box center [201, 70] width 122 height 25
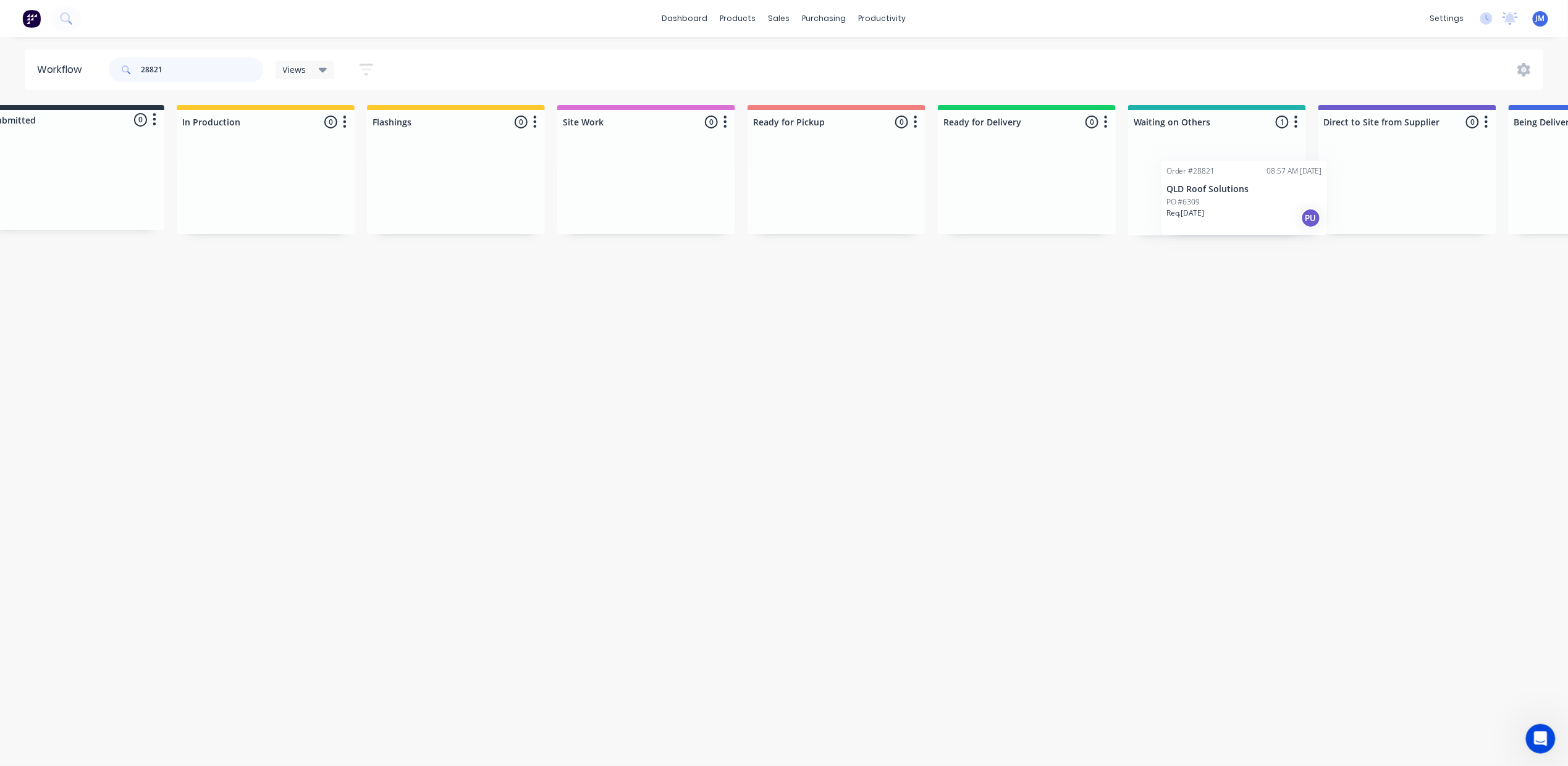
scroll to position [0, 45]
drag, startPoint x: 1254, startPoint y: 200, endPoint x: 822, endPoint y: 192, distance: 432.1
click at [815, 205] on div "Submitted 0 Status colour #273444 hex #273444 Save Cancel Summaries Total order…" at bounding box center [1065, 170] width 2239 height 131
type input "2"
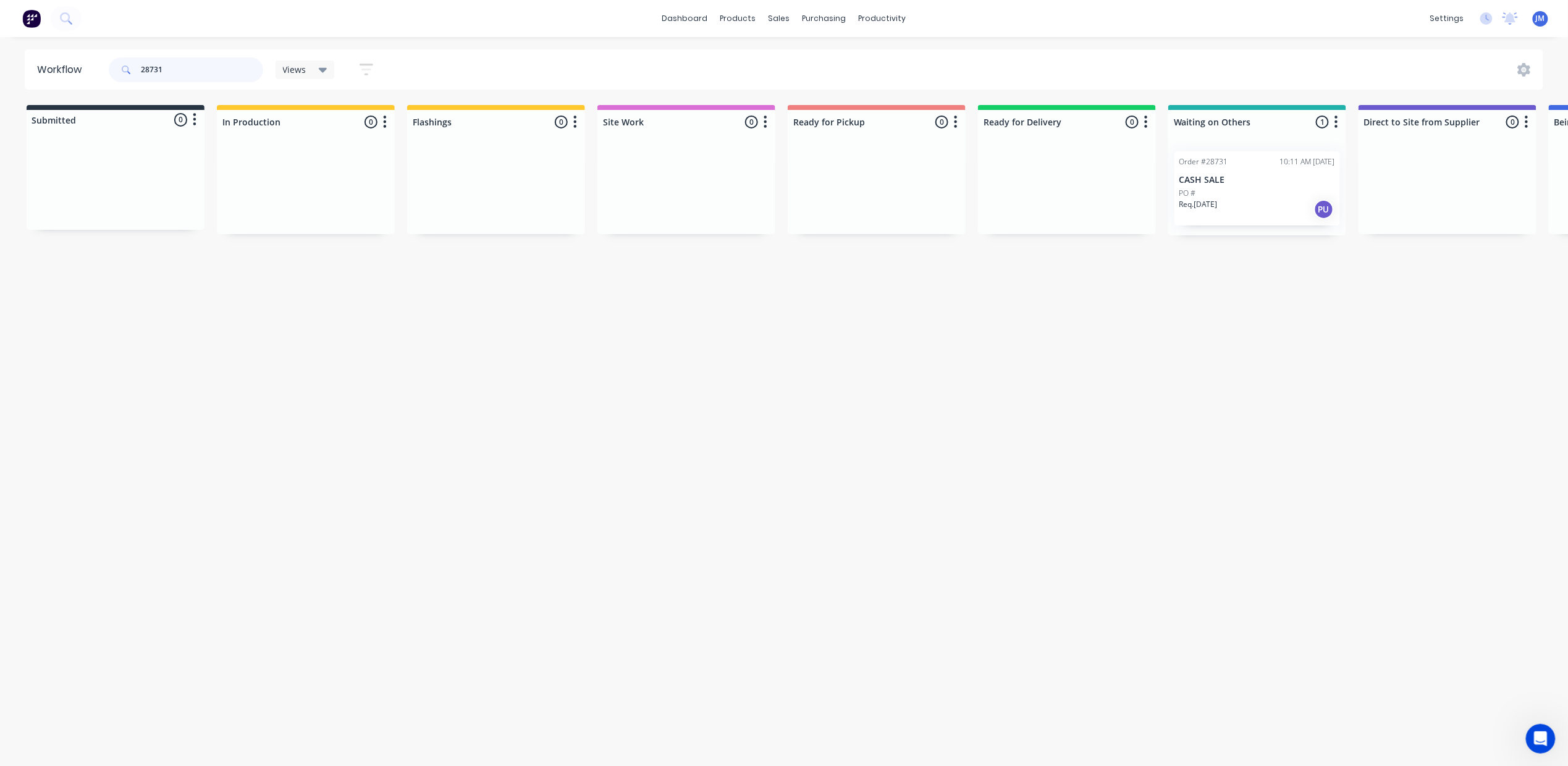
scroll to position [0, 4]
drag, startPoint x: 1064, startPoint y: 218, endPoint x: 839, endPoint y: 171, distance: 229.9
click at [873, 225] on div "Submitted 0 Status colour #273444 hex #273444 Save Cancel Summaries Total order…" at bounding box center [1106, 170] width 2239 height 131
drag, startPoint x: 1233, startPoint y: 172, endPoint x: 859, endPoint y: 163, distance: 374.1
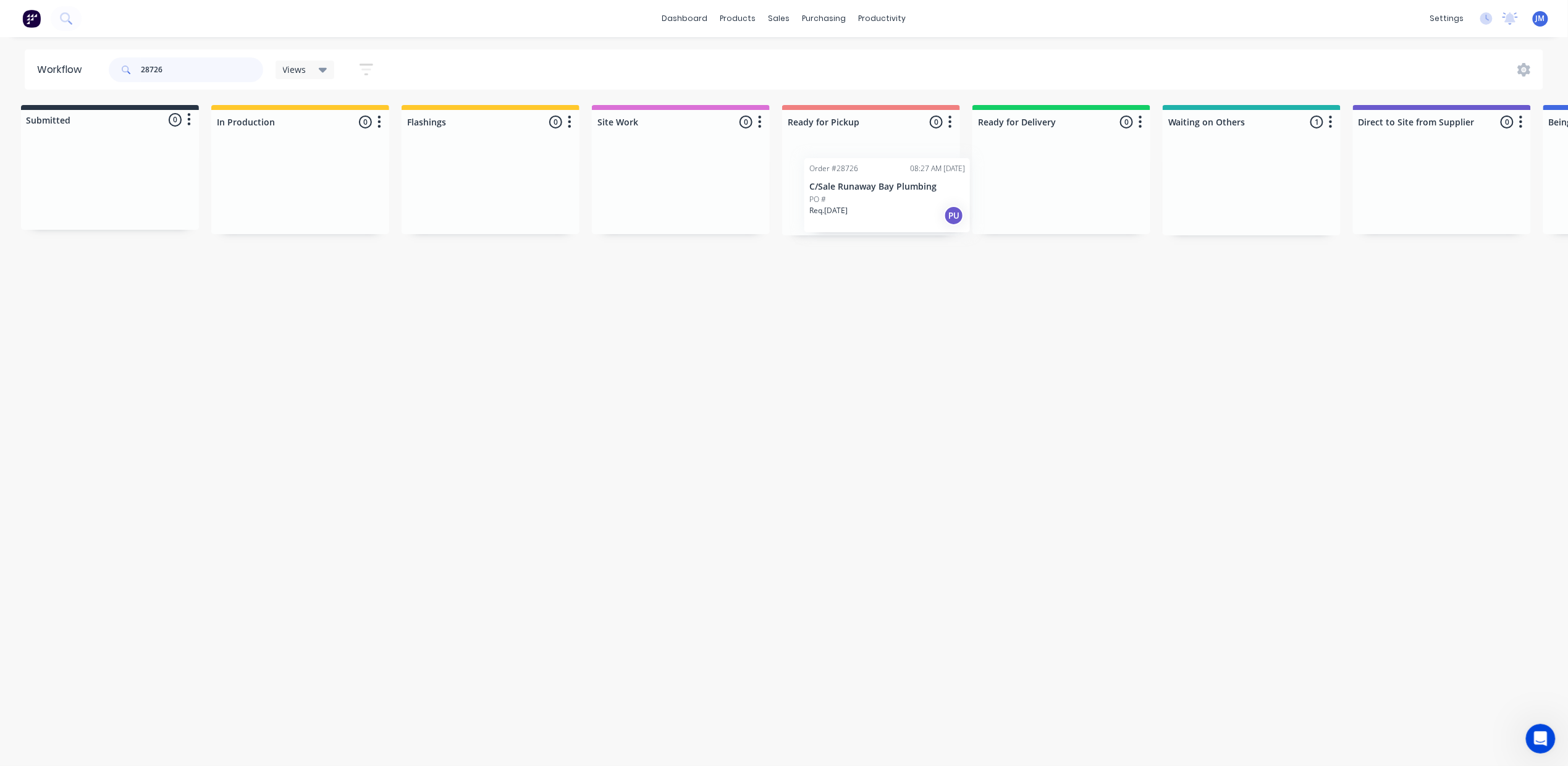
click at [859, 172] on div "Submitted 0 Status colour #273444 hex #273444 Save Cancel Summaries Total order…" at bounding box center [1105, 170] width 2239 height 131
drag, startPoint x: 984, startPoint y: 190, endPoint x: 789, endPoint y: 189, distance: 195.0
click at [789, 190] on div "Submitted 0 Status colour #273444 hex #273444 Save Cancel Summaries Total order…" at bounding box center [1106, 170] width 2239 height 131
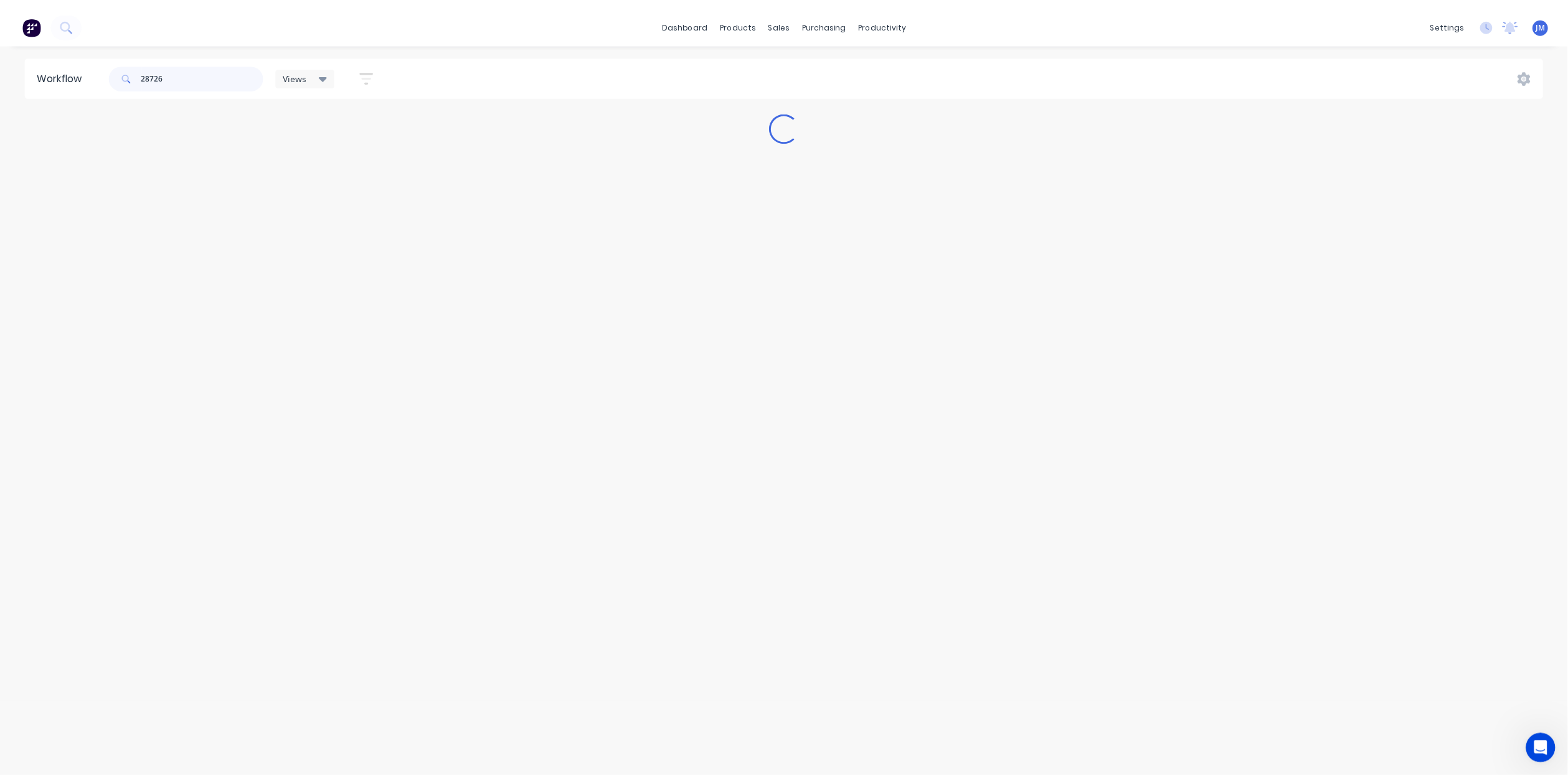
scroll to position [0, 0]
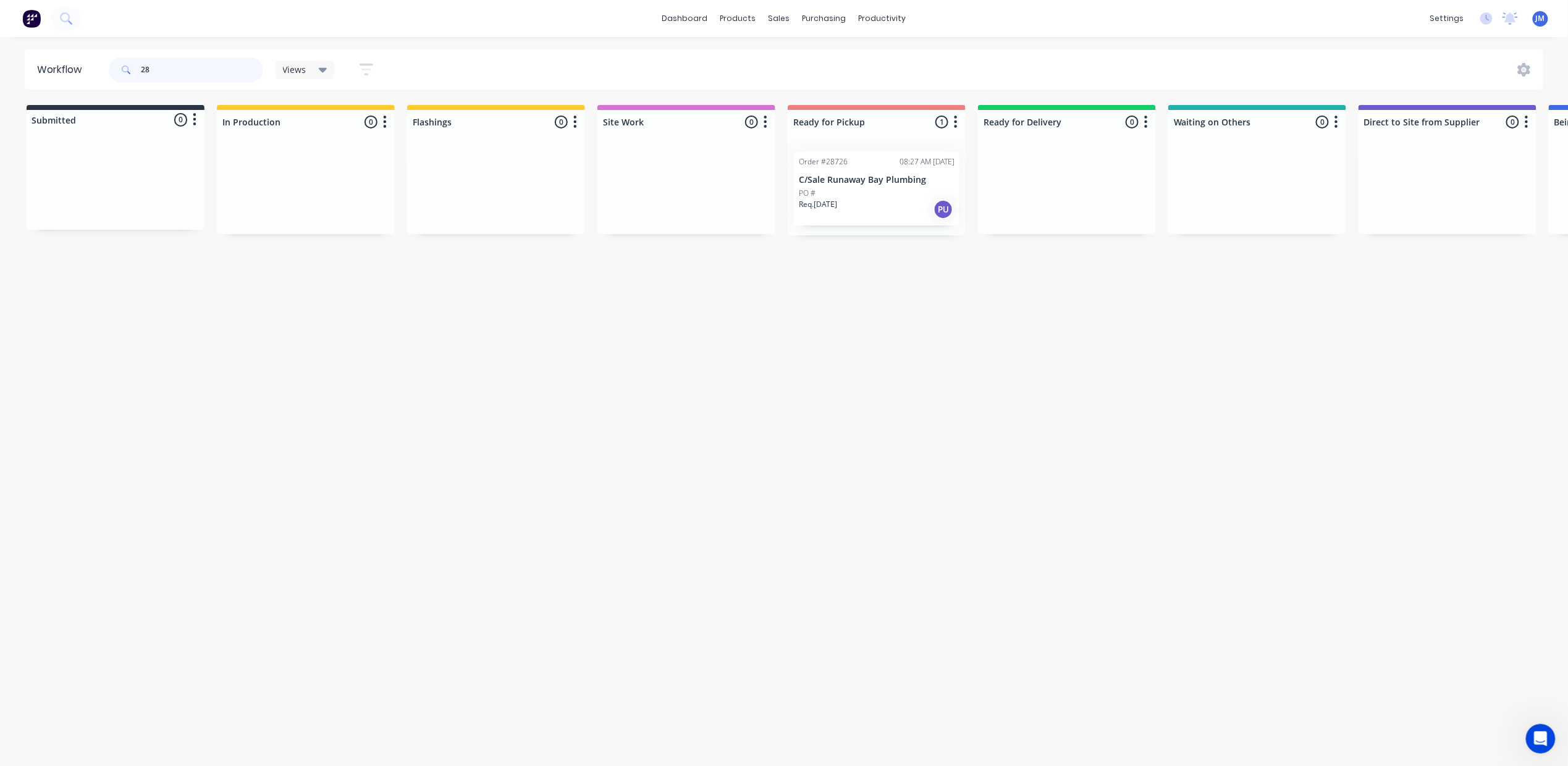
type input "2"
type input "28153"
drag, startPoint x: 84, startPoint y: 200, endPoint x: 58, endPoint y: 213, distance: 29.1
click at [116, 329] on div "Mark as Picked Up" at bounding box center [117, 330] width 124 height 26
drag, startPoint x: 851, startPoint y: 53, endPoint x: 806, endPoint y: 62, distance: 45.9
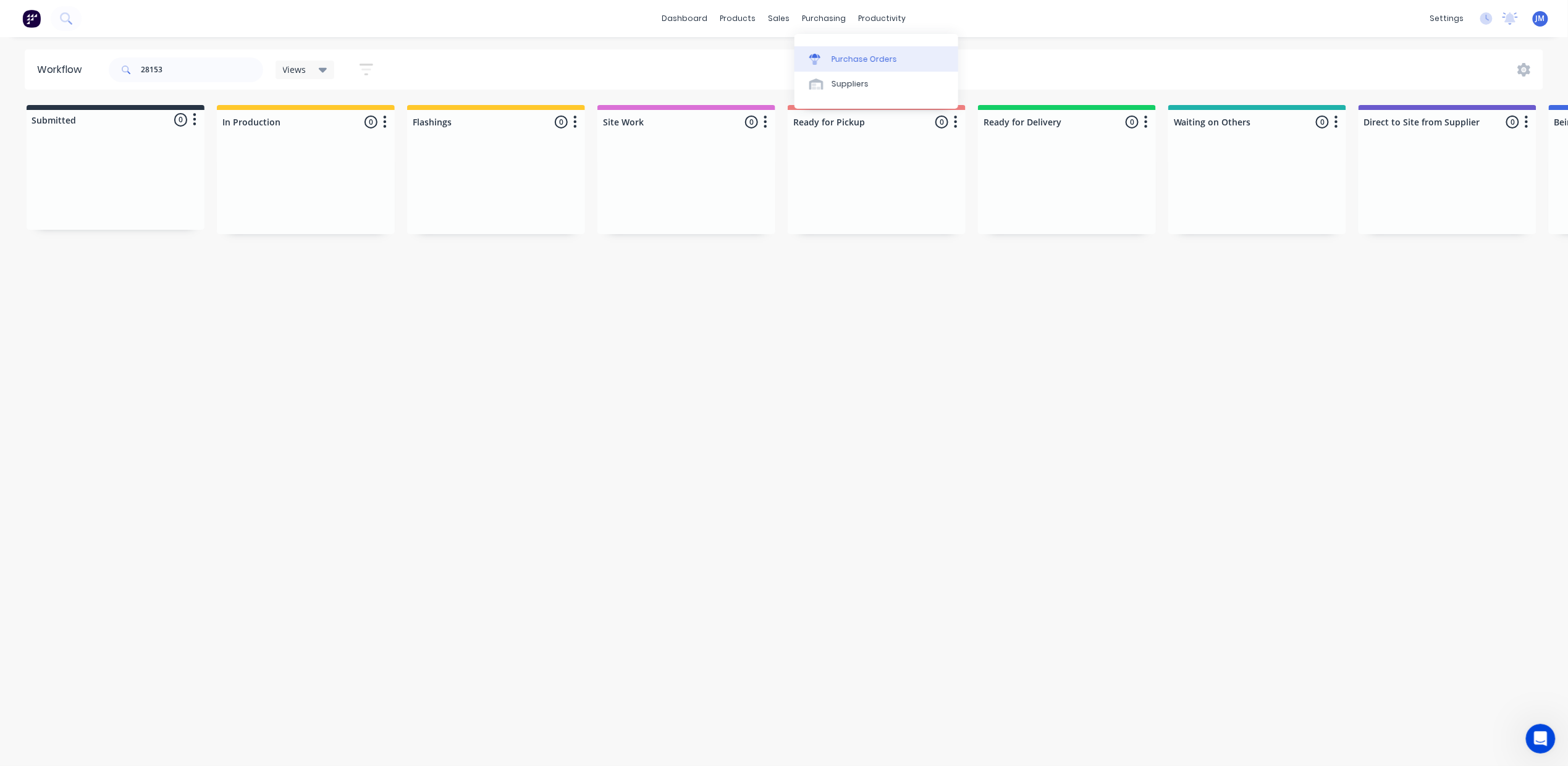
click at [850, 54] on div "Purchase Orders" at bounding box center [863, 60] width 65 height 11
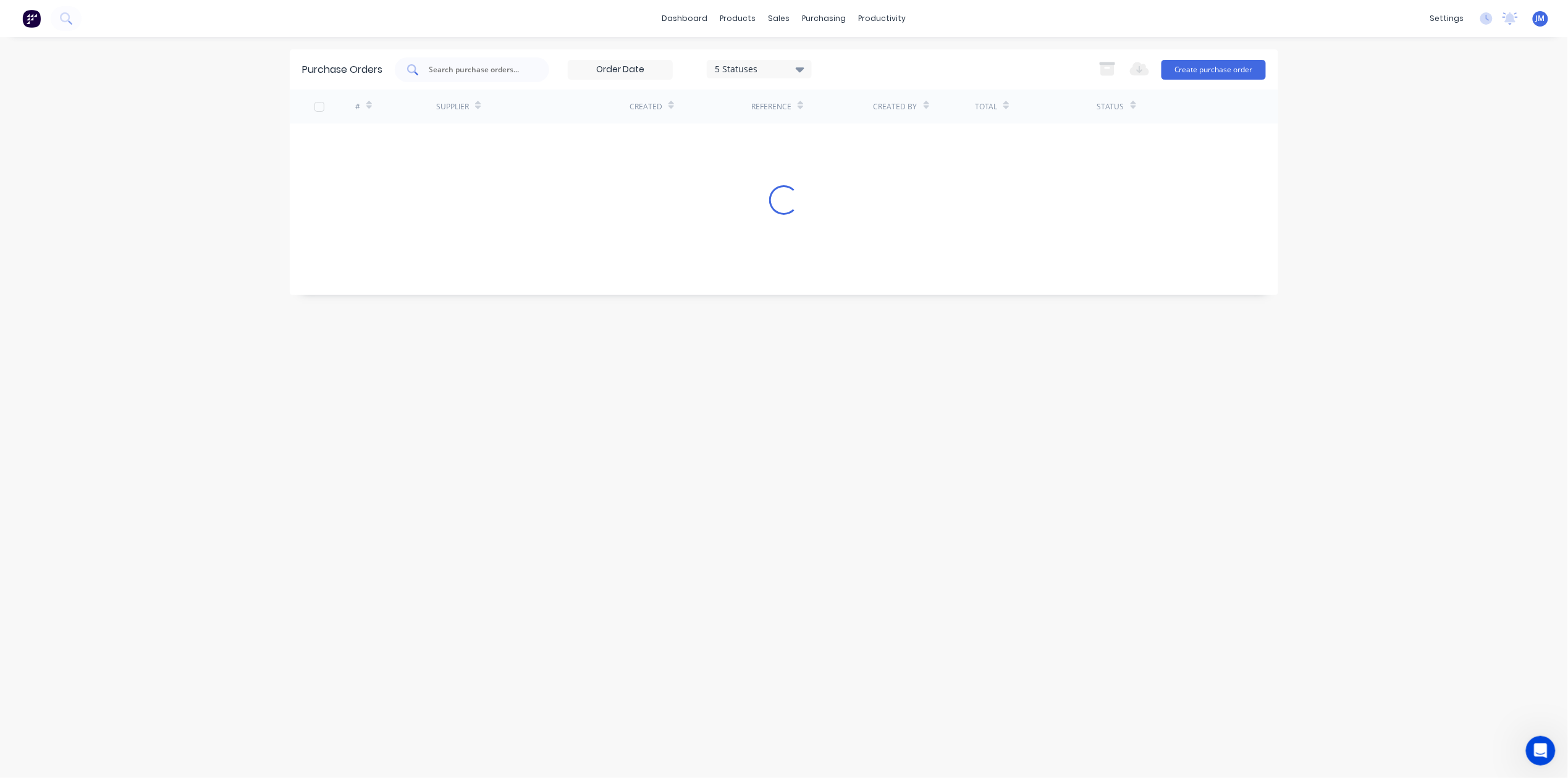
click at [457, 72] on input "text" at bounding box center [479, 69] width 102 height 12
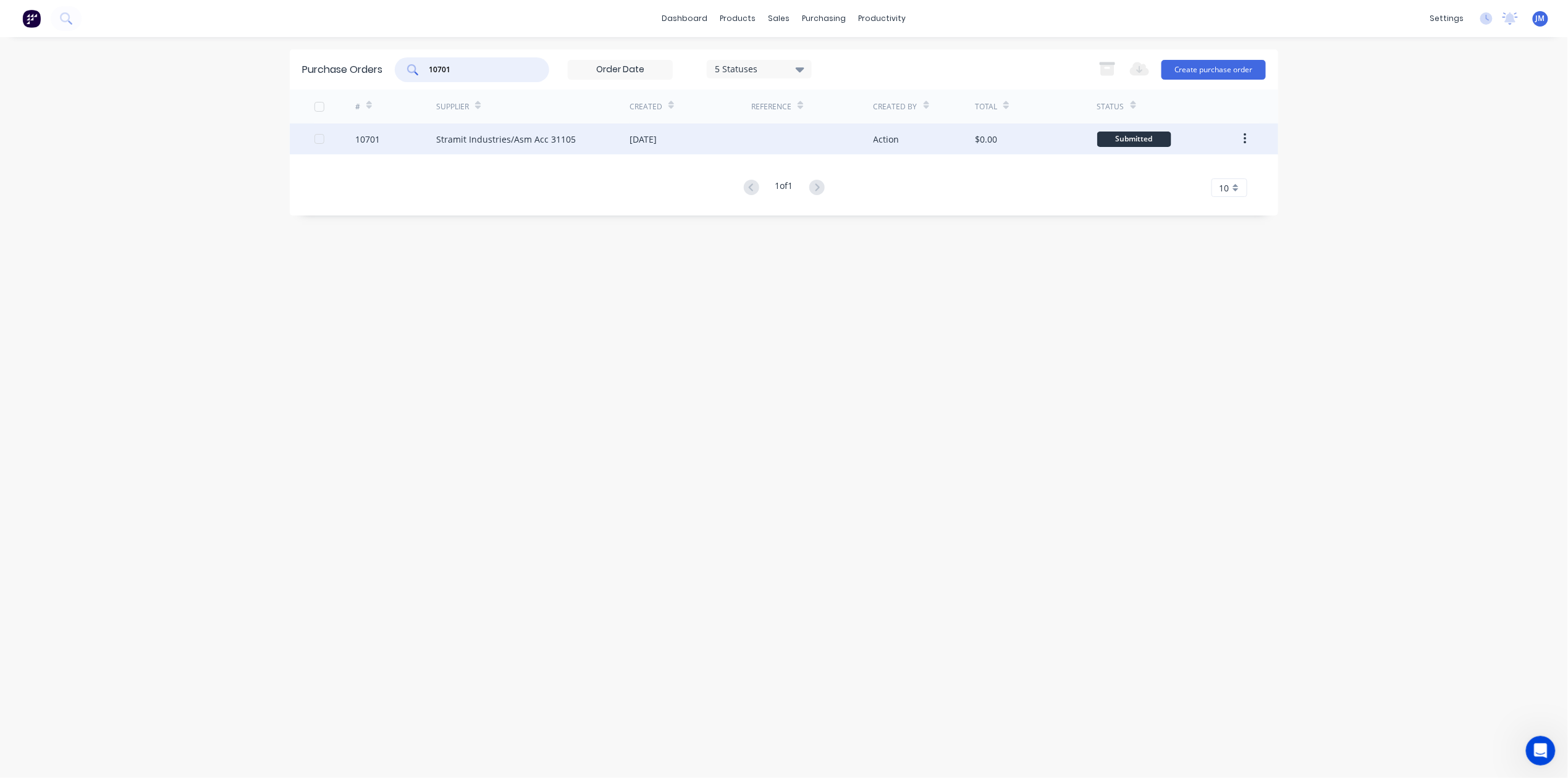
type input "10701"
click at [620, 144] on div "Stramit Industries/Asm Acc 31105" at bounding box center [532, 139] width 194 height 31
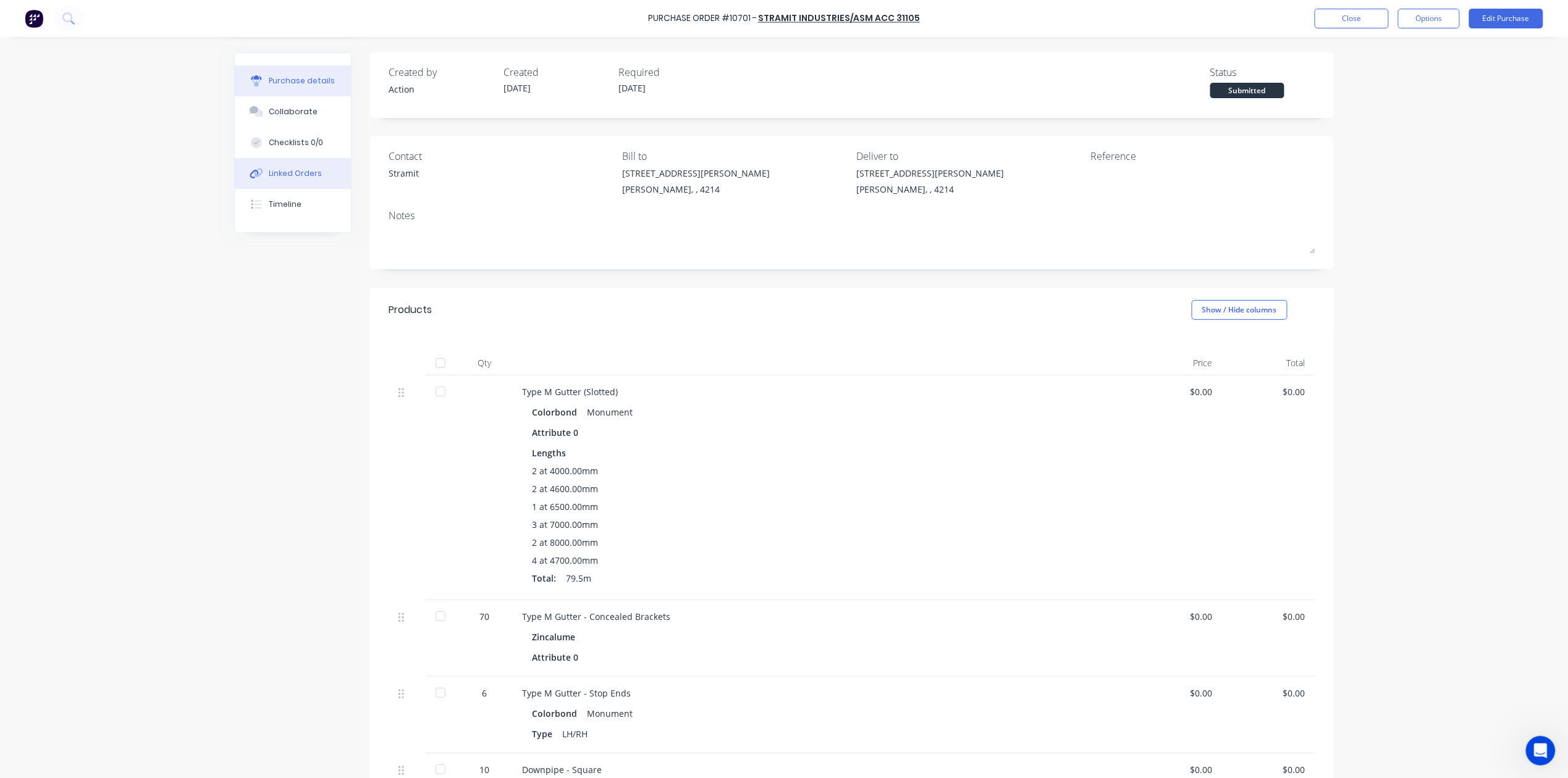
click at [300, 174] on div "Linked Orders" at bounding box center [296, 174] width 53 height 11
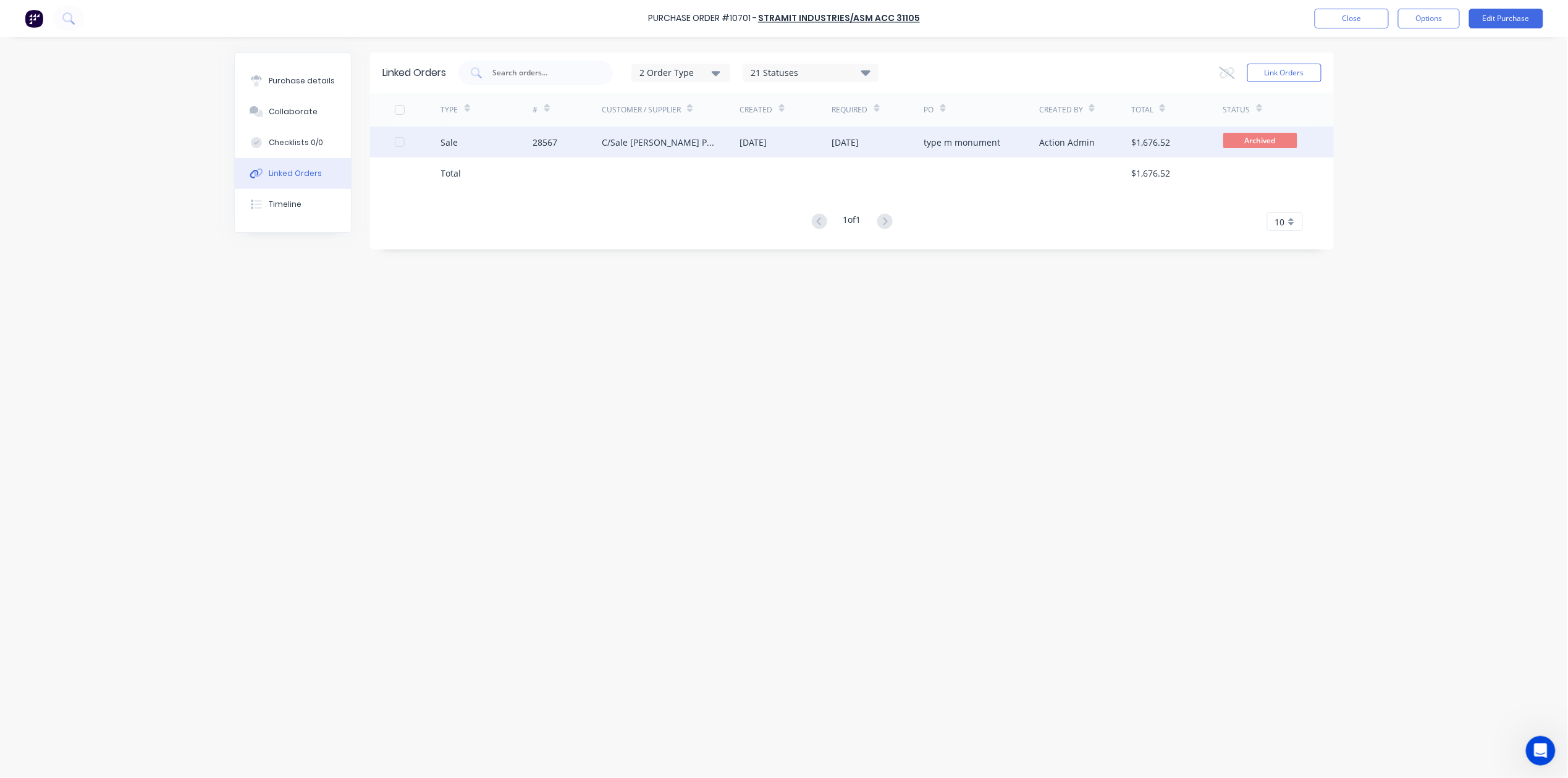
click at [650, 145] on div "C/Sale [PERSON_NAME] Pty Ltd" at bounding box center [658, 143] width 113 height 13
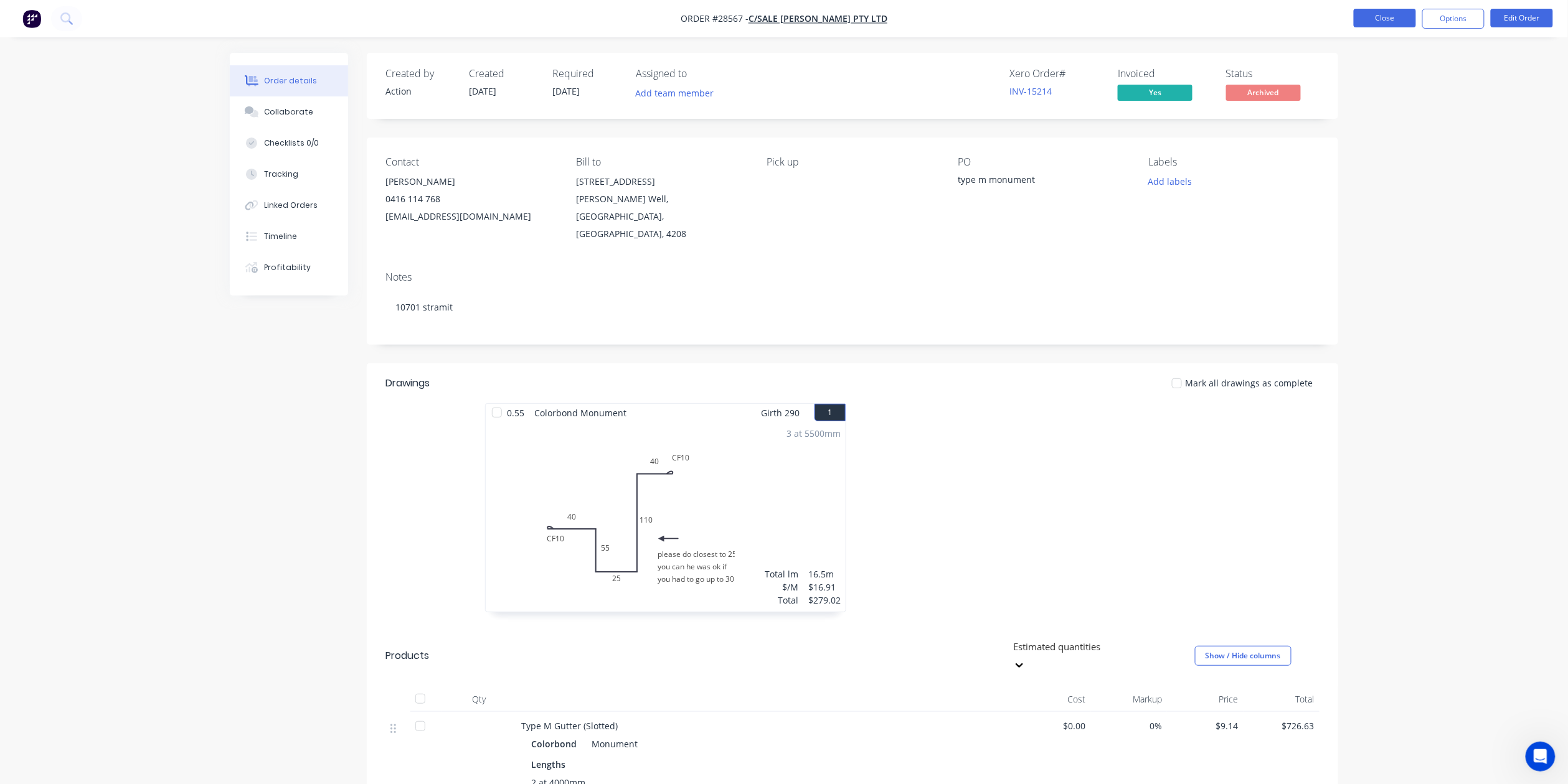
click at [1384, 23] on button "Close" at bounding box center [1384, 18] width 62 height 19
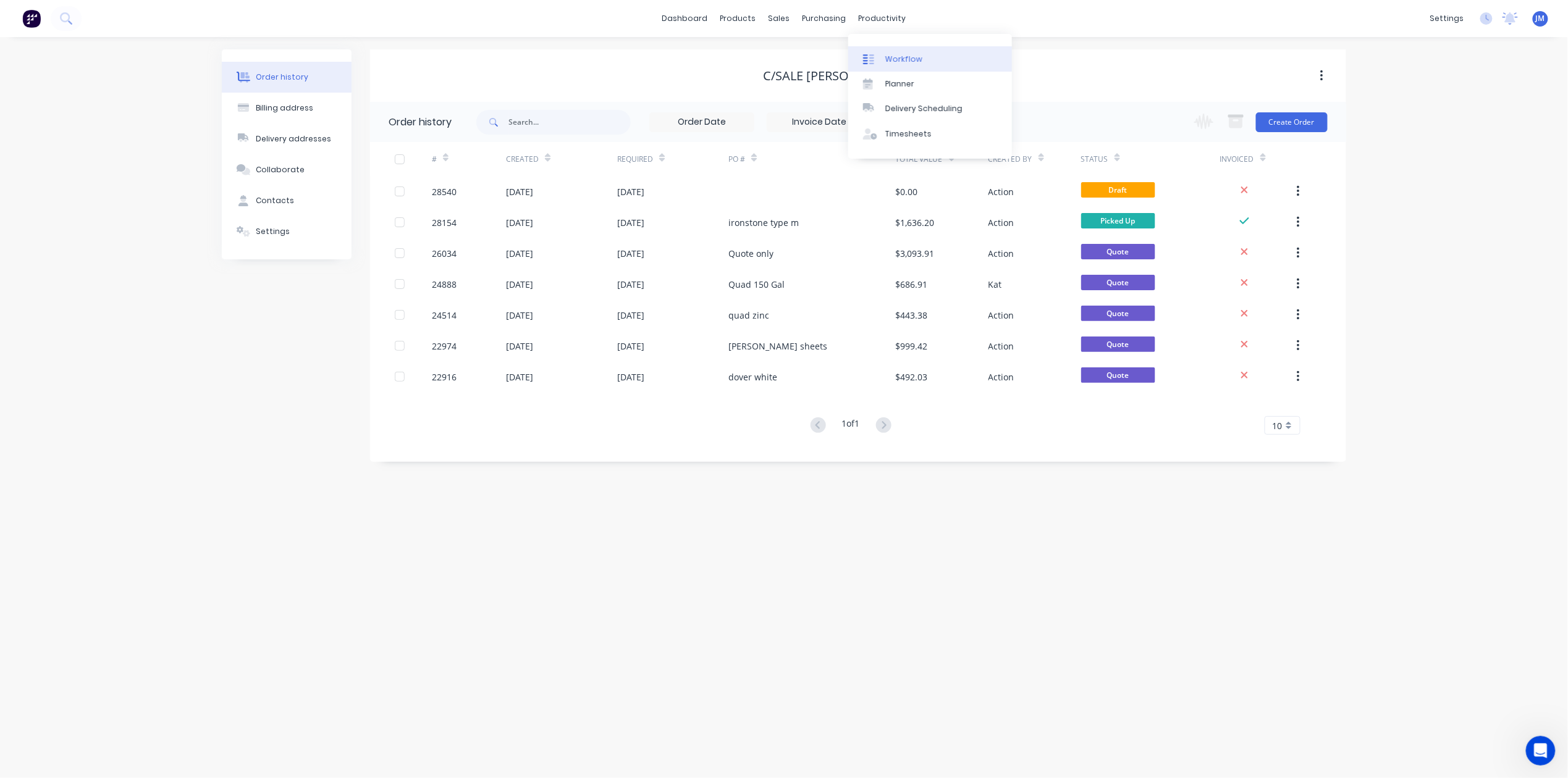
click at [908, 58] on div "Workflow" at bounding box center [903, 60] width 37 height 11
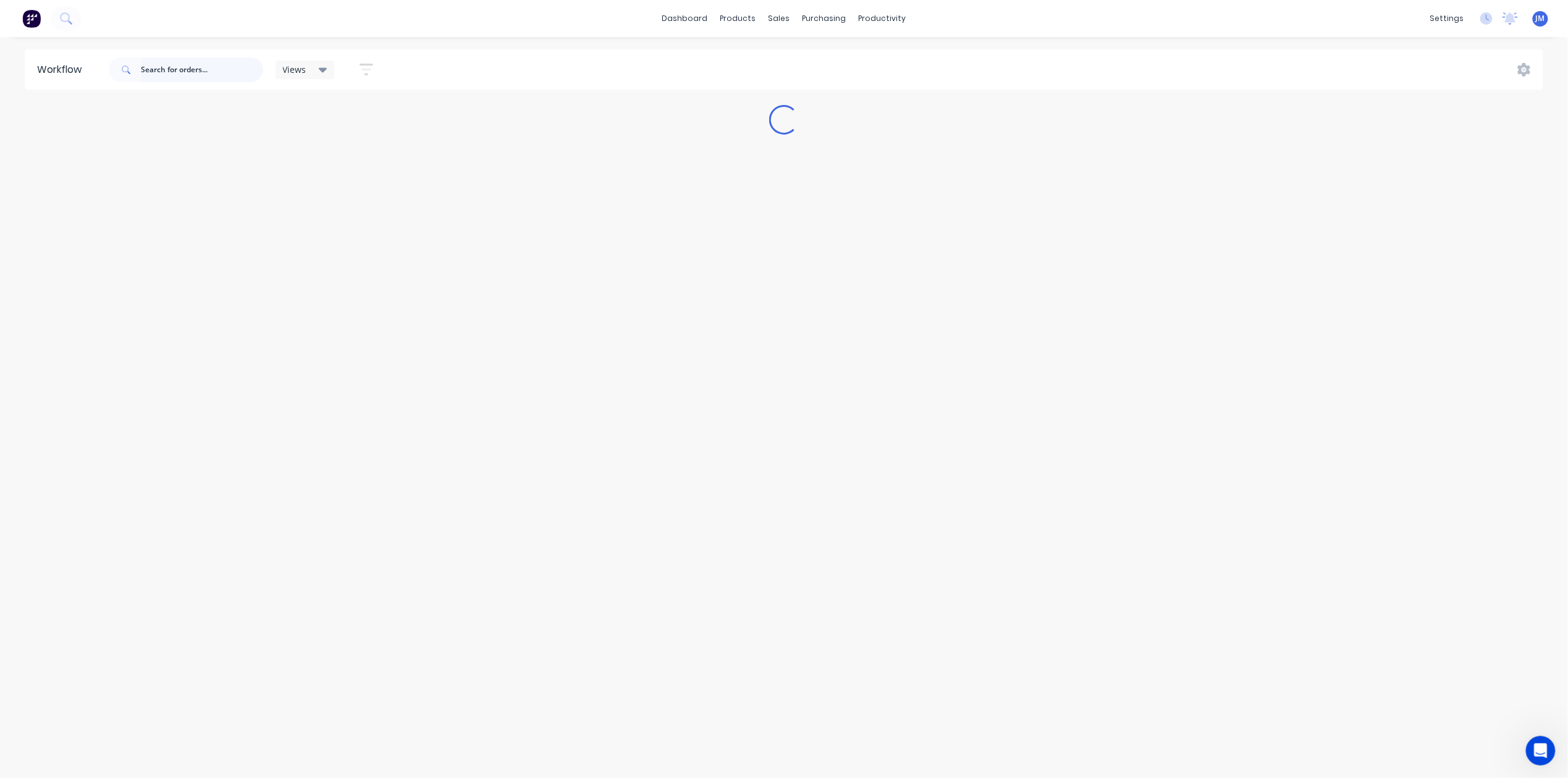
click at [211, 70] on input "text" at bounding box center [201, 70] width 122 height 25
click at [819, 58] on icon at bounding box center [815, 61] width 9 height 7
drag, startPoint x: 472, startPoint y: 67, endPoint x: 272, endPoint y: 40, distance: 201.8
click at [472, 65] on input "10701" at bounding box center [479, 69] width 102 height 12
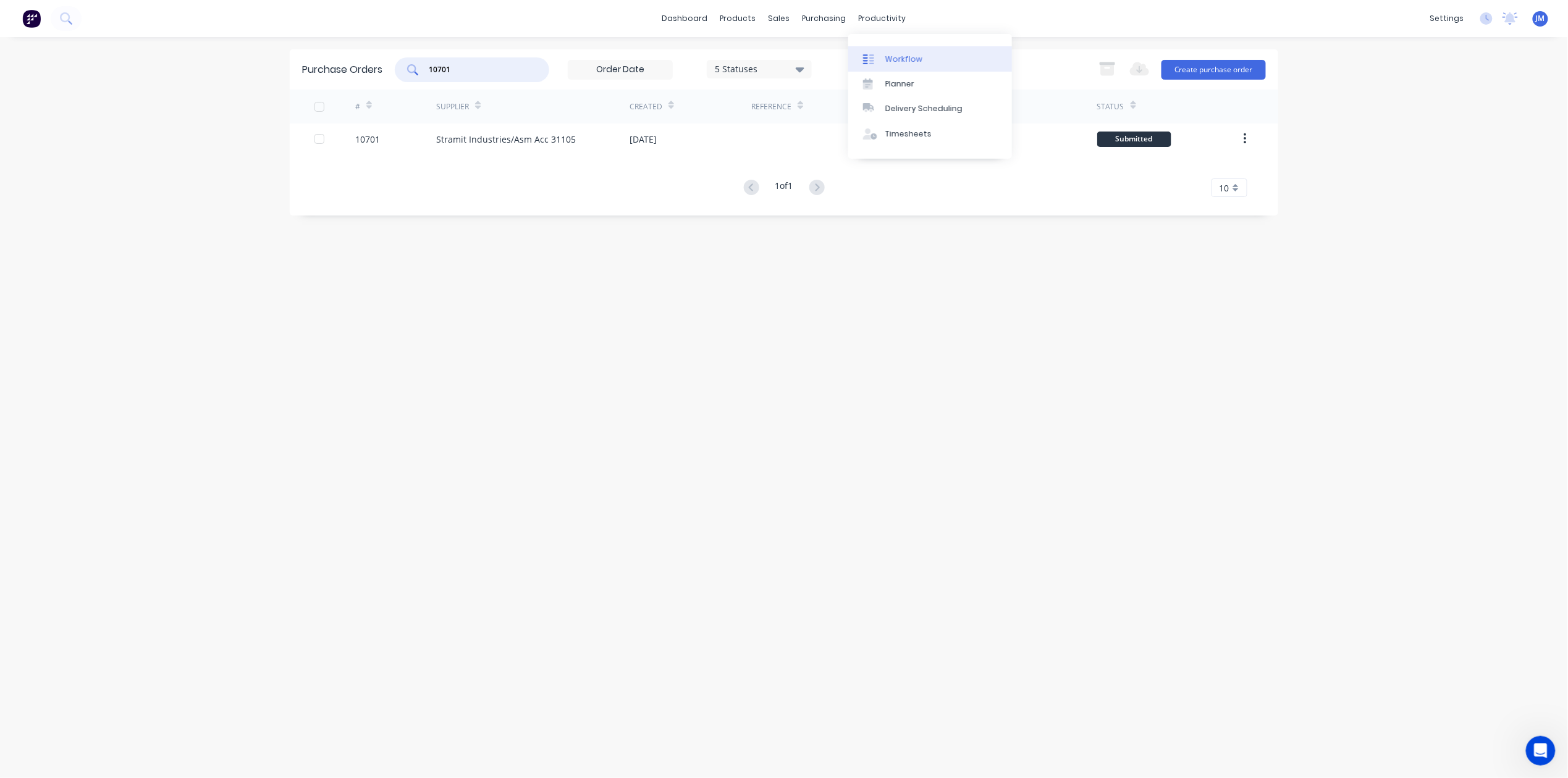
click at [887, 62] on div "Workflow" at bounding box center [903, 60] width 37 height 11
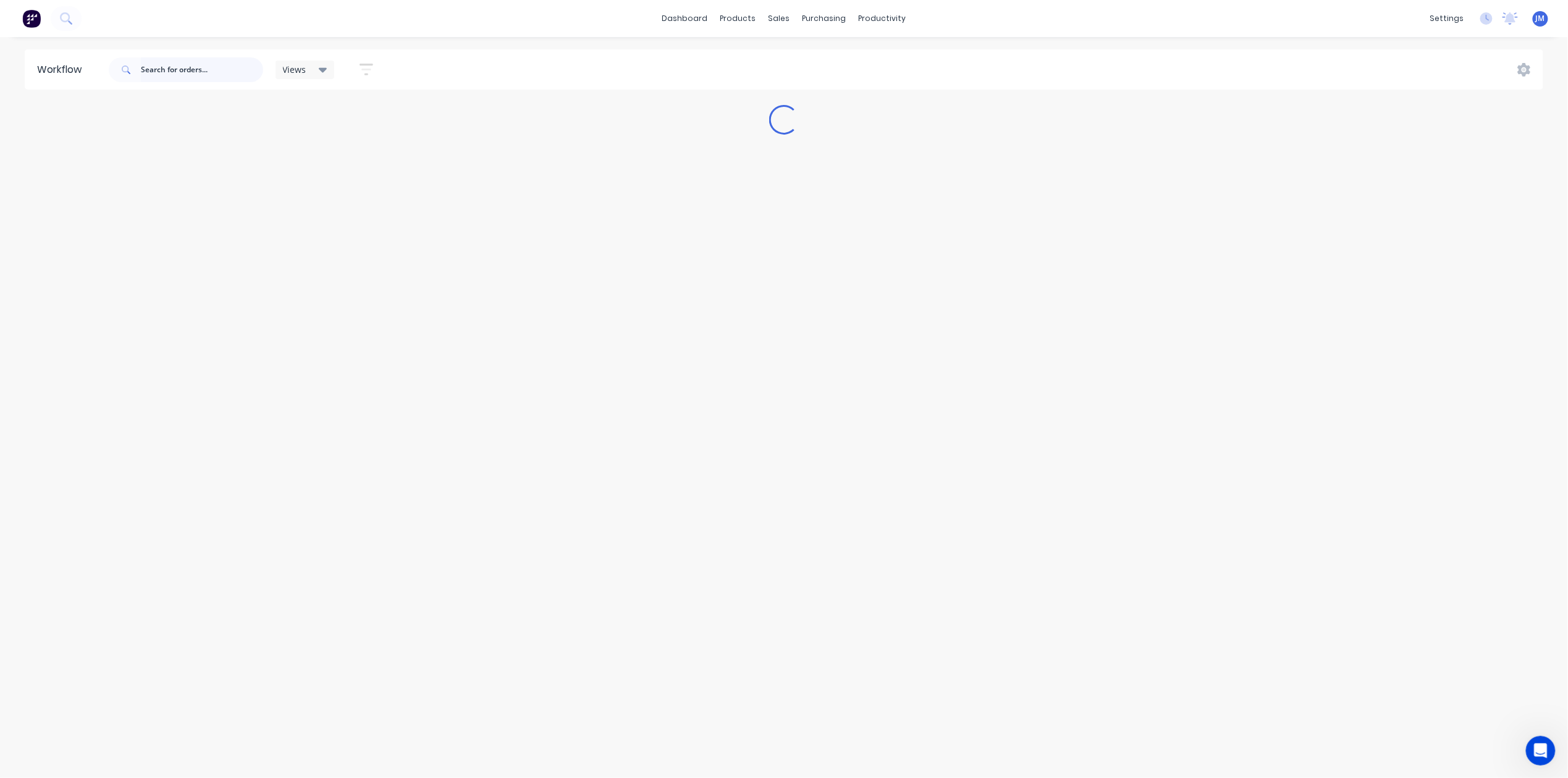
click at [166, 63] on input "text" at bounding box center [201, 70] width 122 height 25
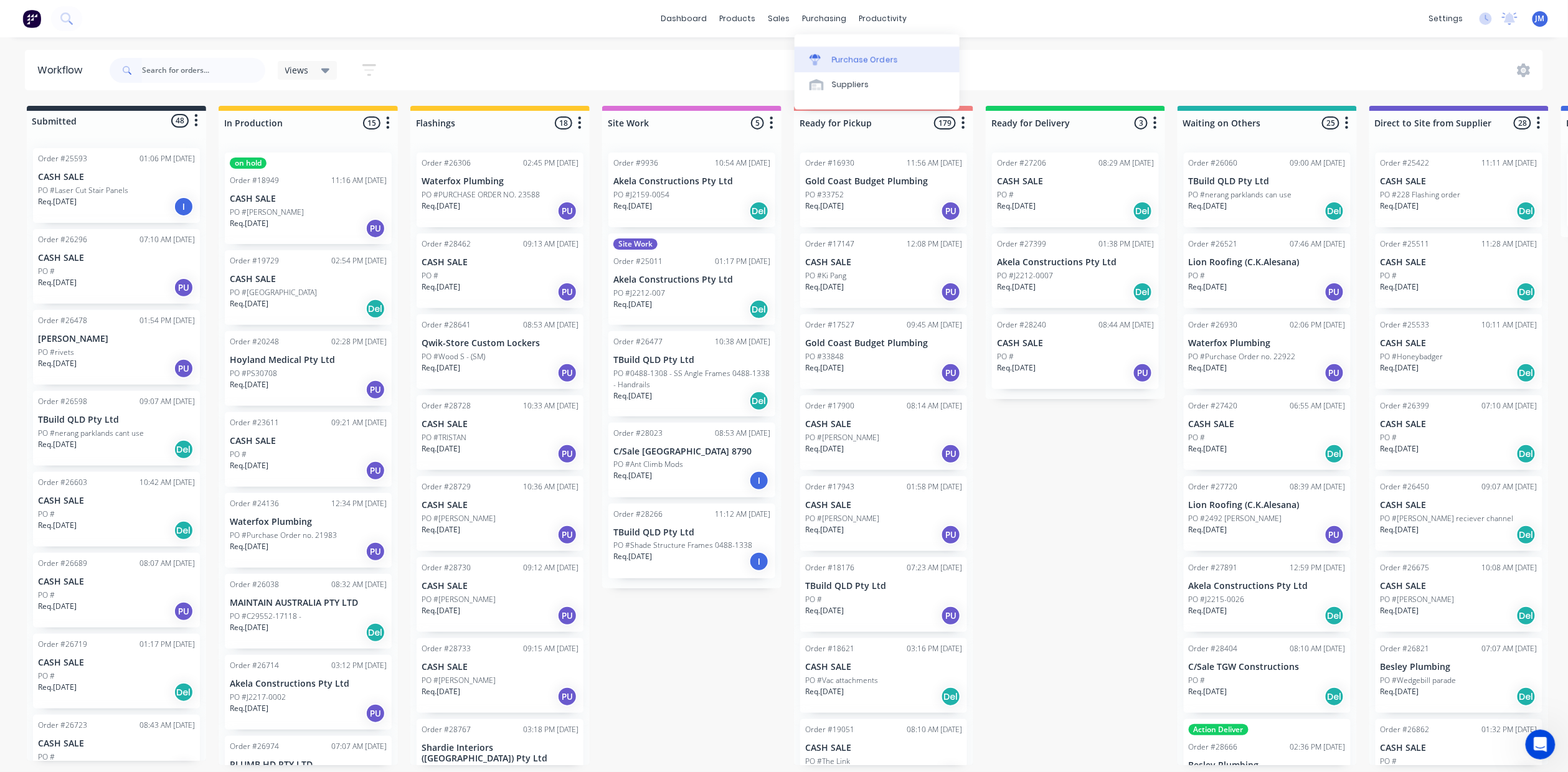
click at [835, 61] on div "Purchase Orders" at bounding box center [865, 60] width 66 height 11
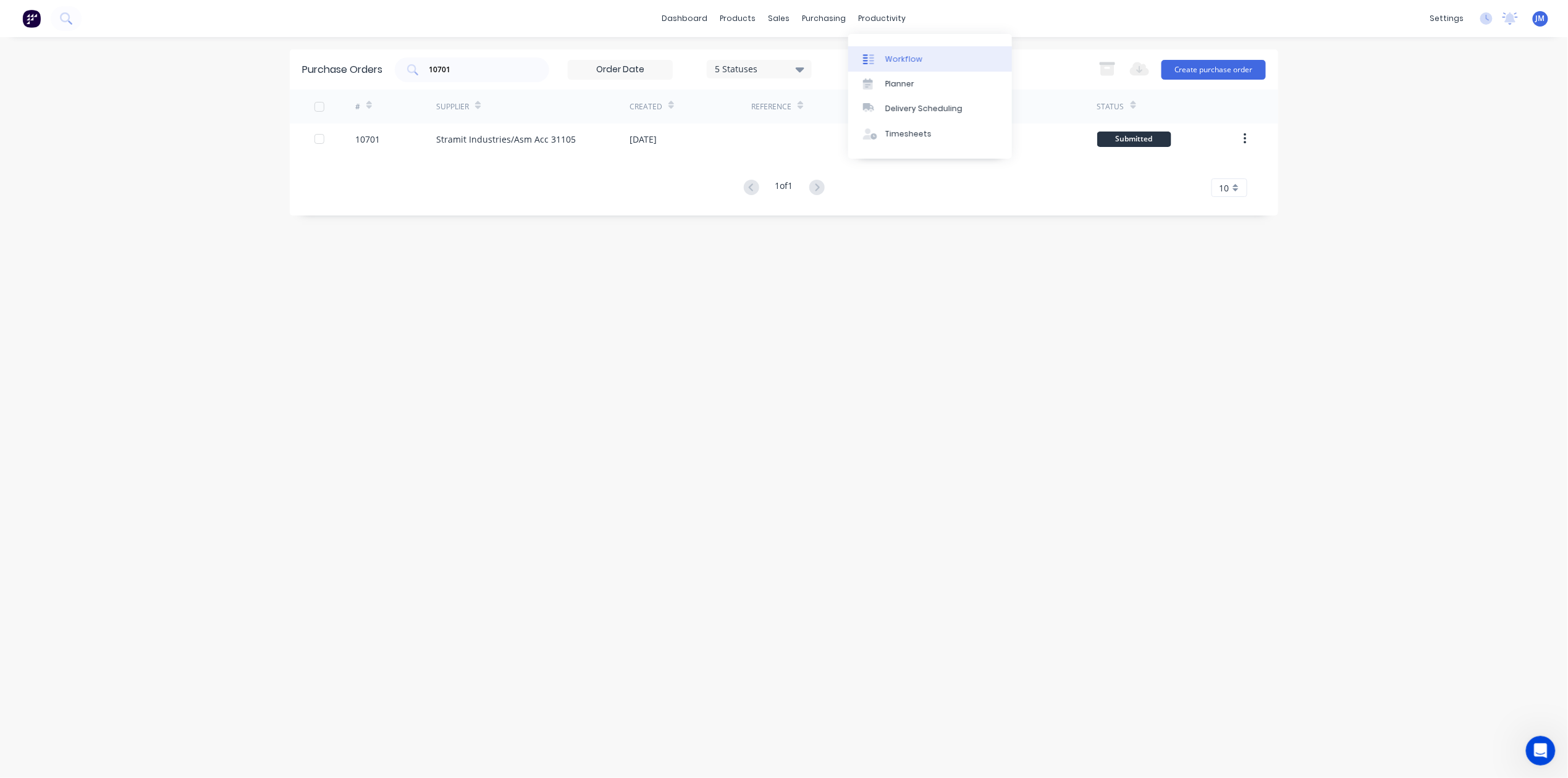
click at [897, 56] on div "Workflow" at bounding box center [903, 60] width 37 height 11
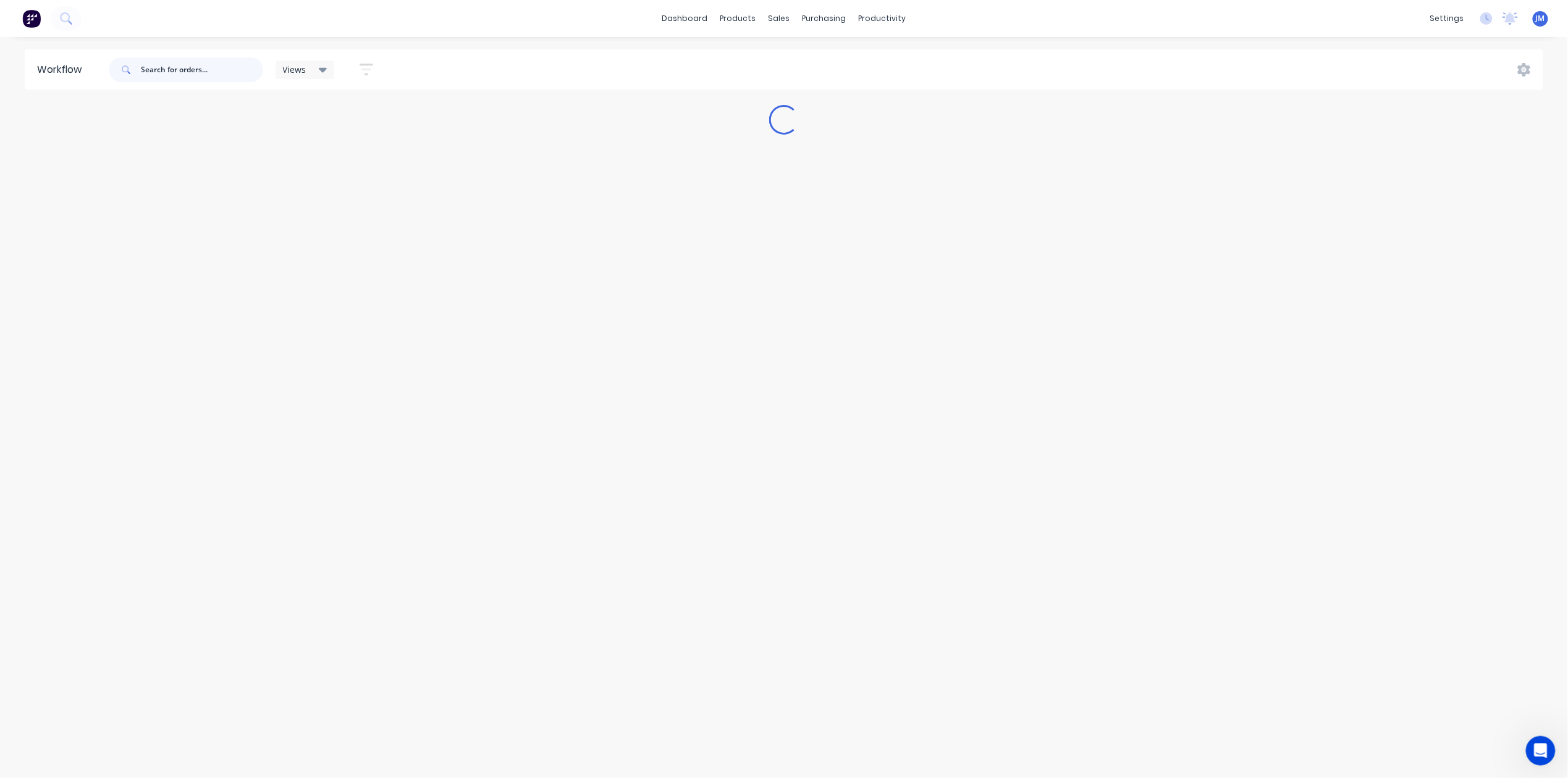
click at [215, 62] on input "text" at bounding box center [201, 70] width 122 height 25
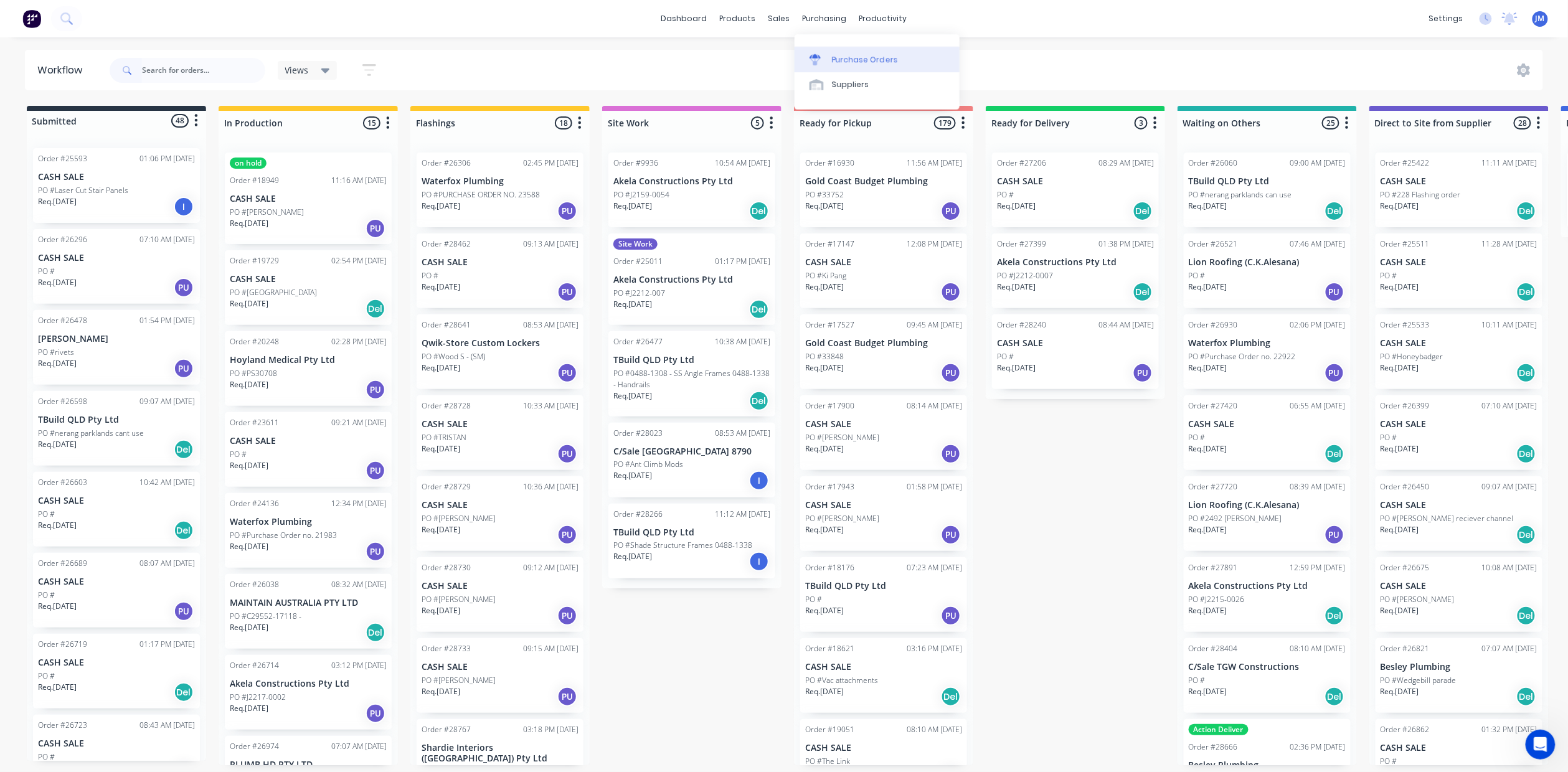
click at [845, 56] on div "Purchase Orders" at bounding box center [865, 60] width 66 height 11
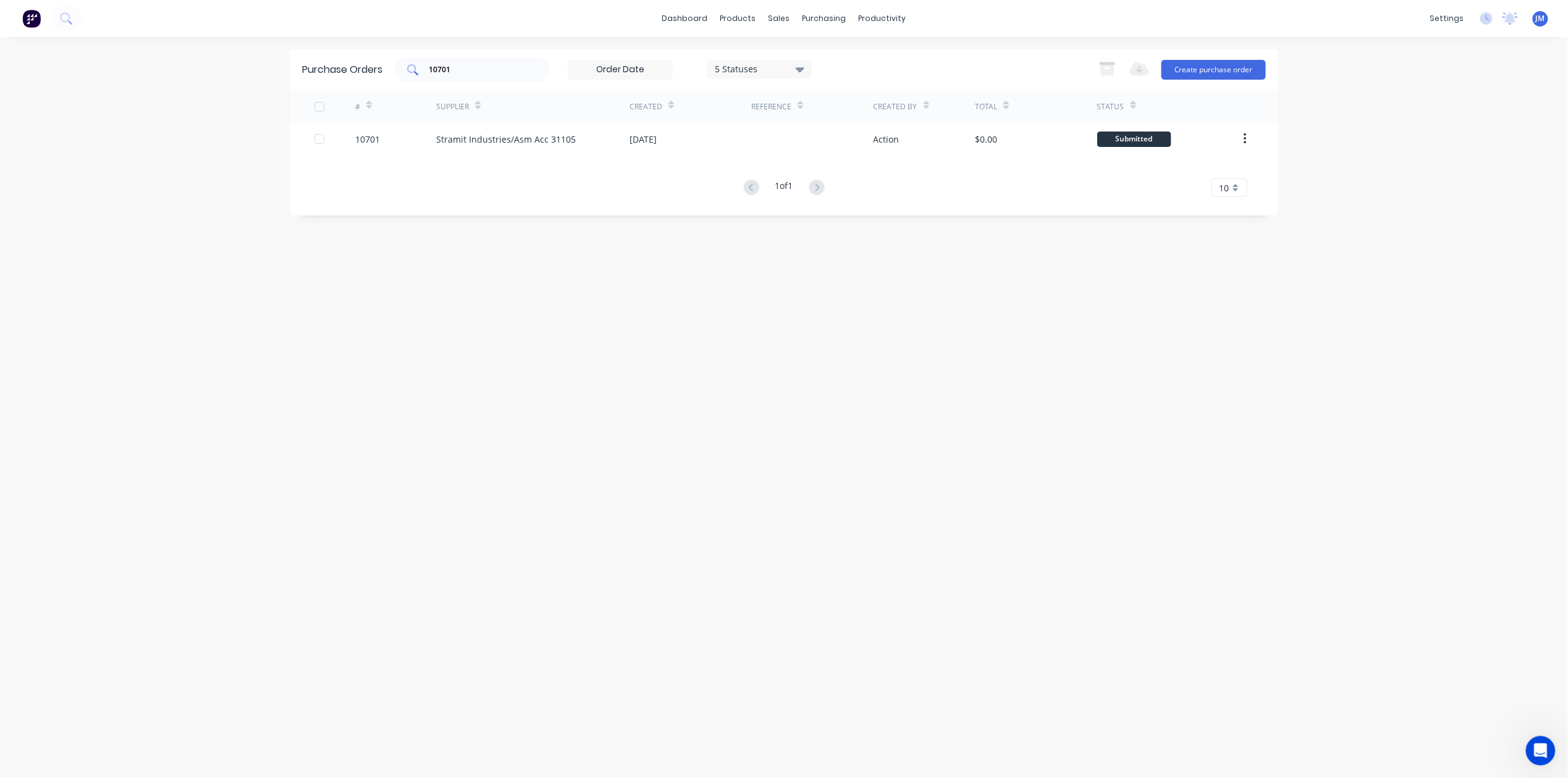
click at [467, 73] on input "10701" at bounding box center [479, 69] width 102 height 12
type input "10746"
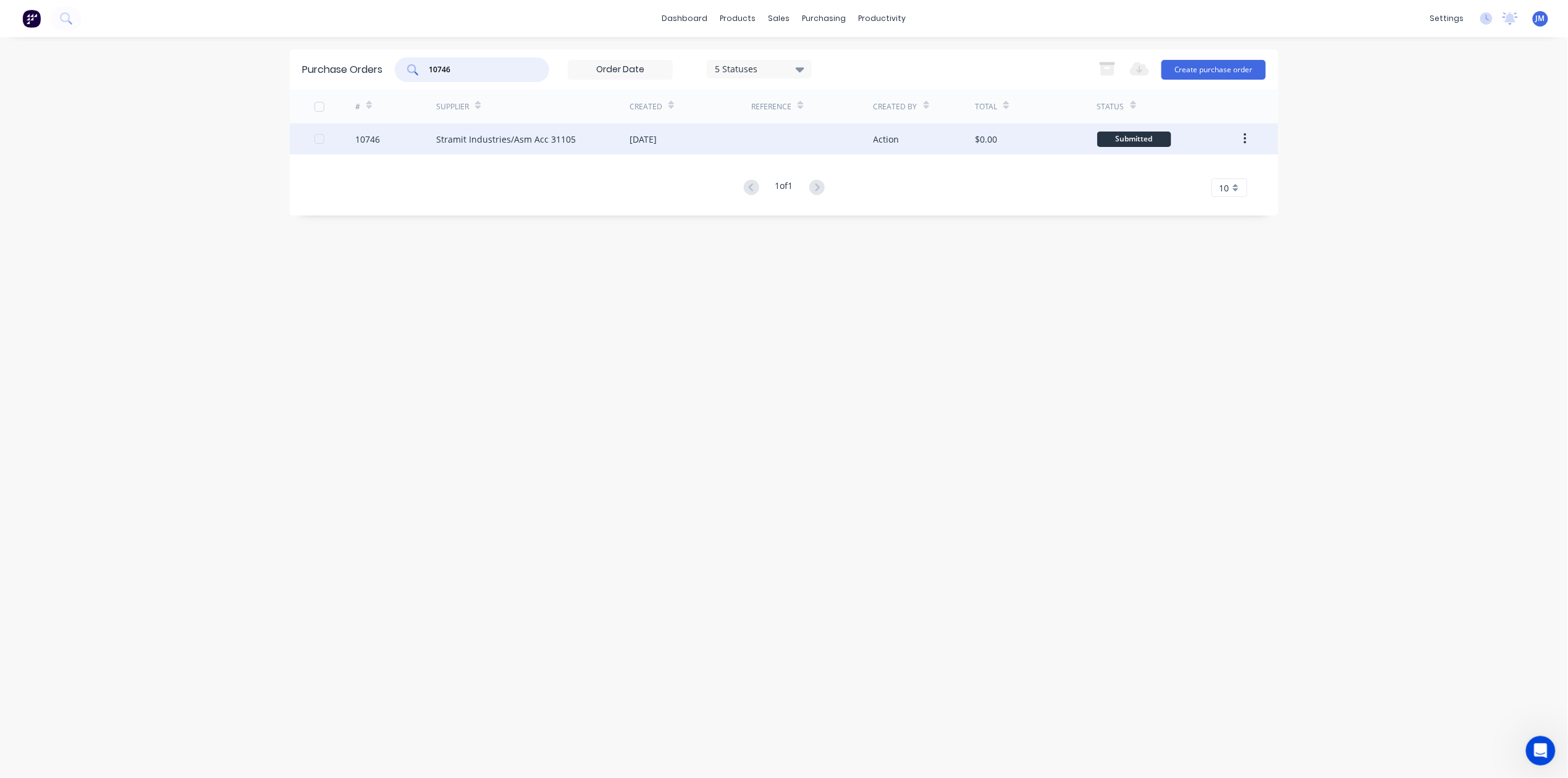
click at [658, 145] on div "[DATE]" at bounding box center [690, 139] width 122 height 31
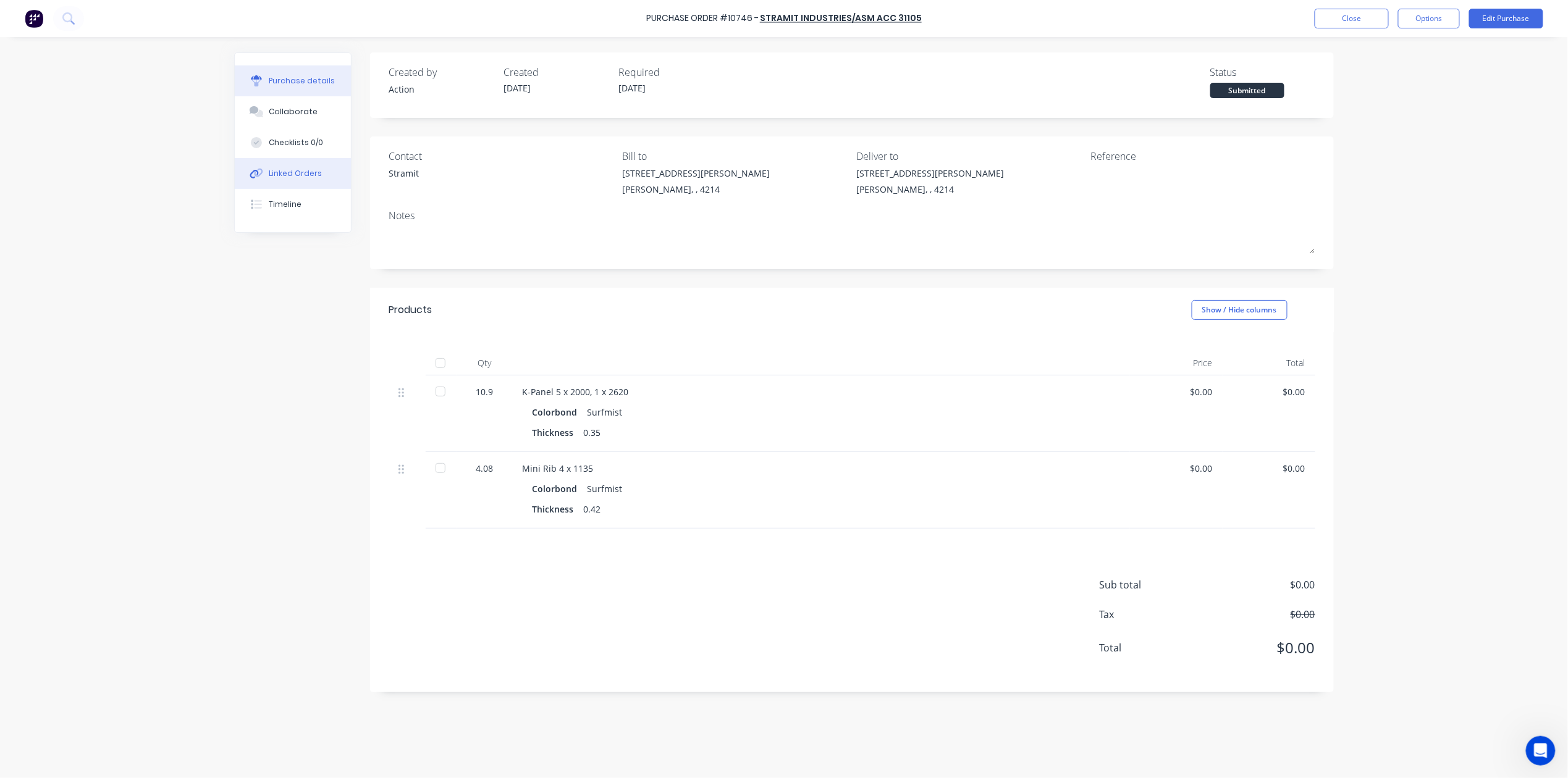
click at [298, 168] on div "Linked Orders" at bounding box center [296, 174] width 53 height 11
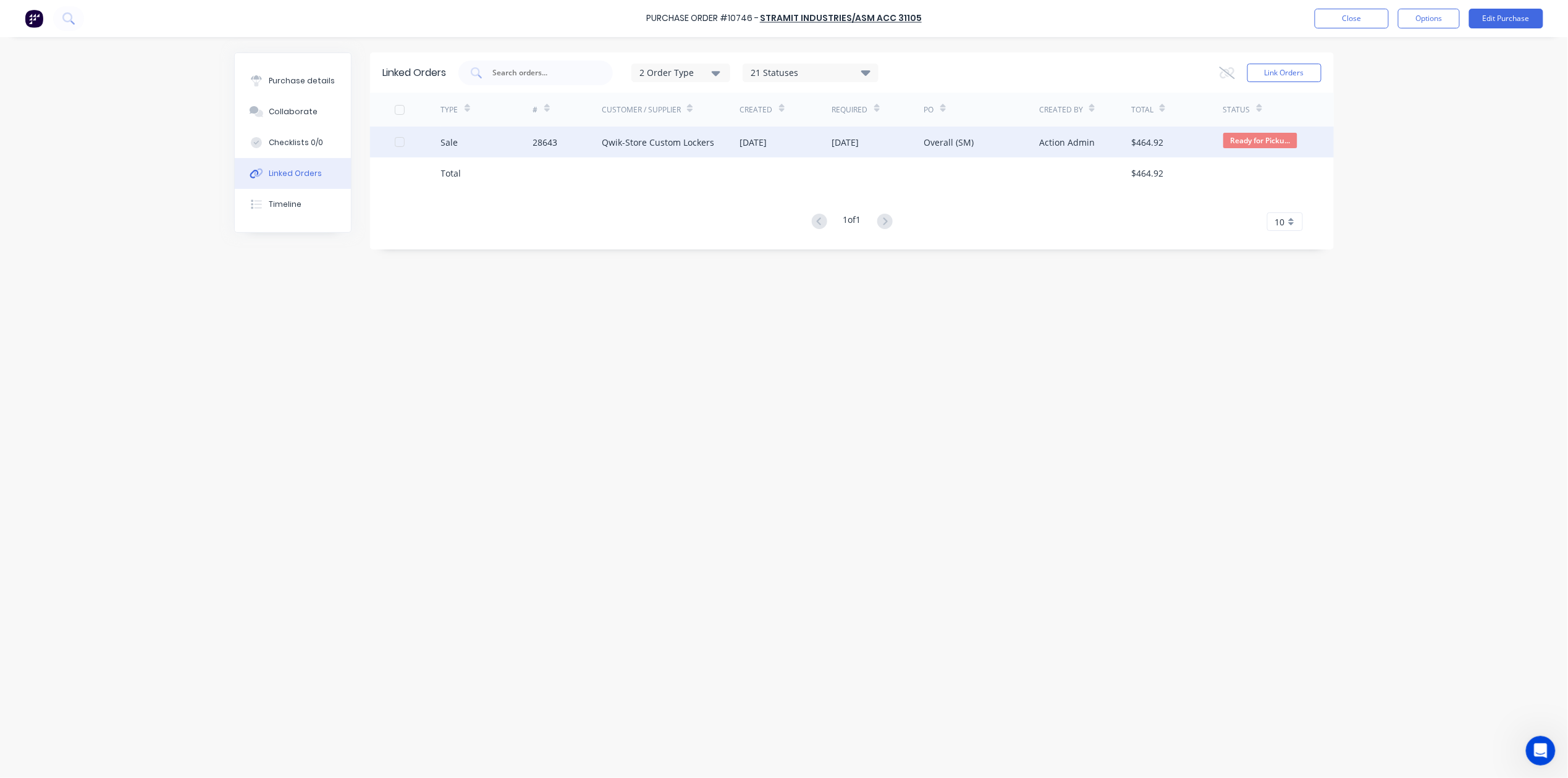
click at [807, 142] on div "[DATE]" at bounding box center [786, 142] width 92 height 31
